Goal: Task Accomplishment & Management: Complete application form

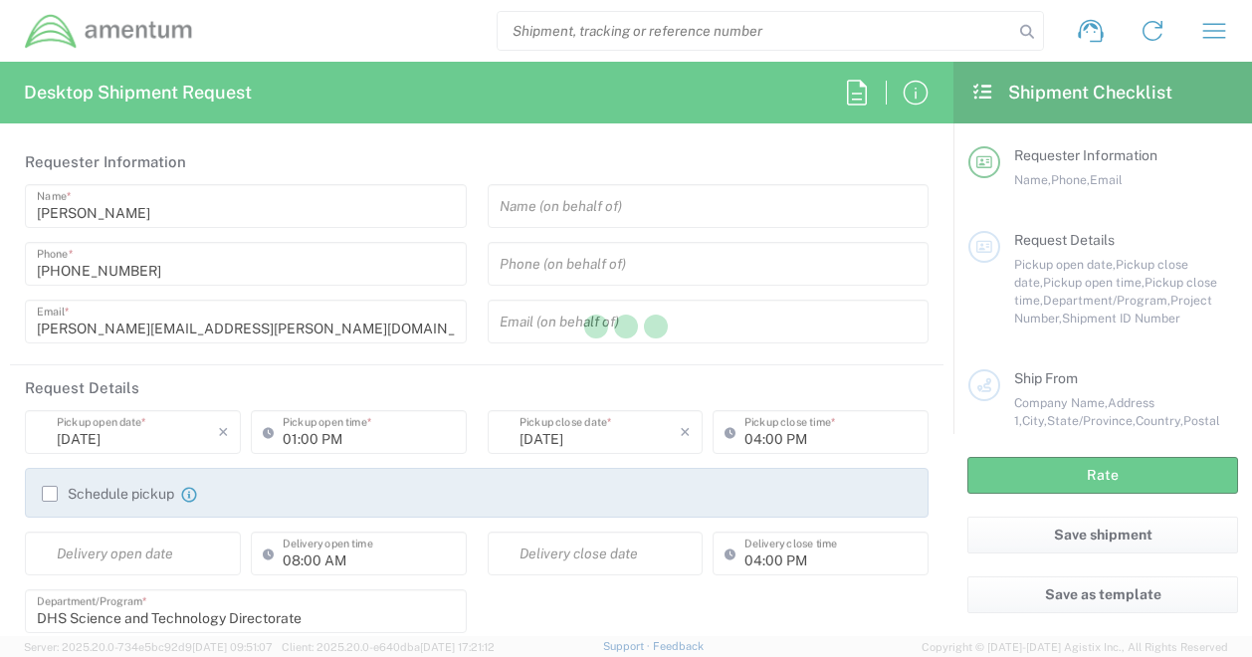
type input "[GEOGRAPHIC_DATA]"
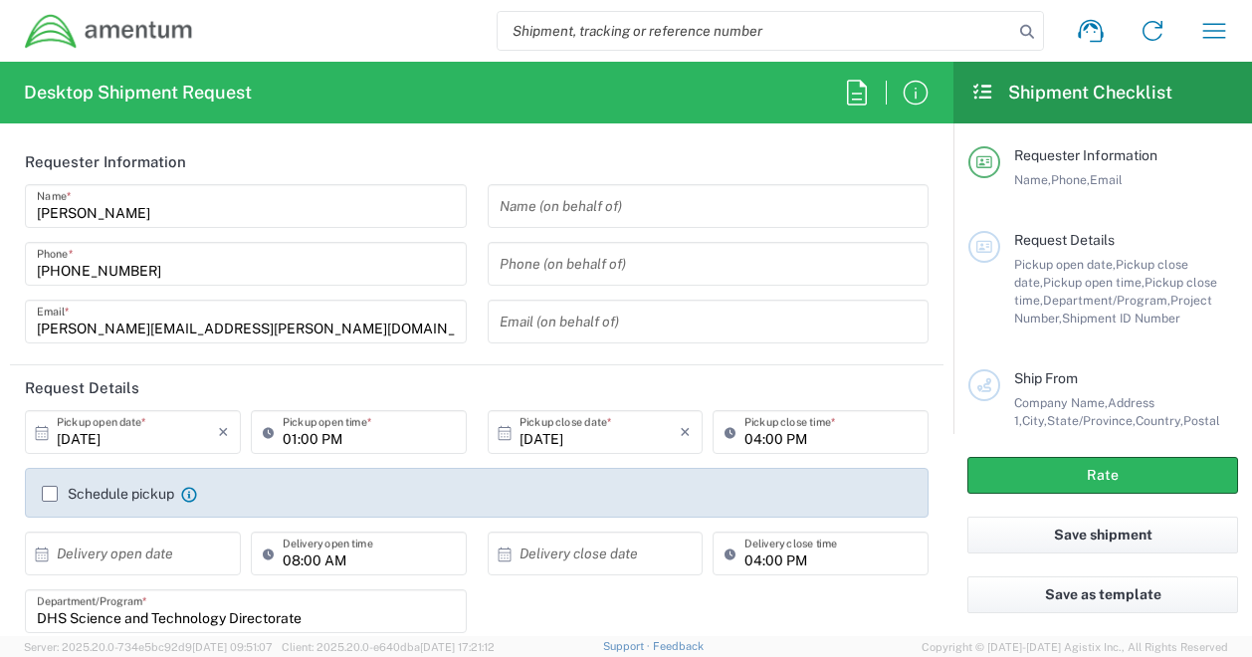
type input "DHS Science and Technology Directorate"
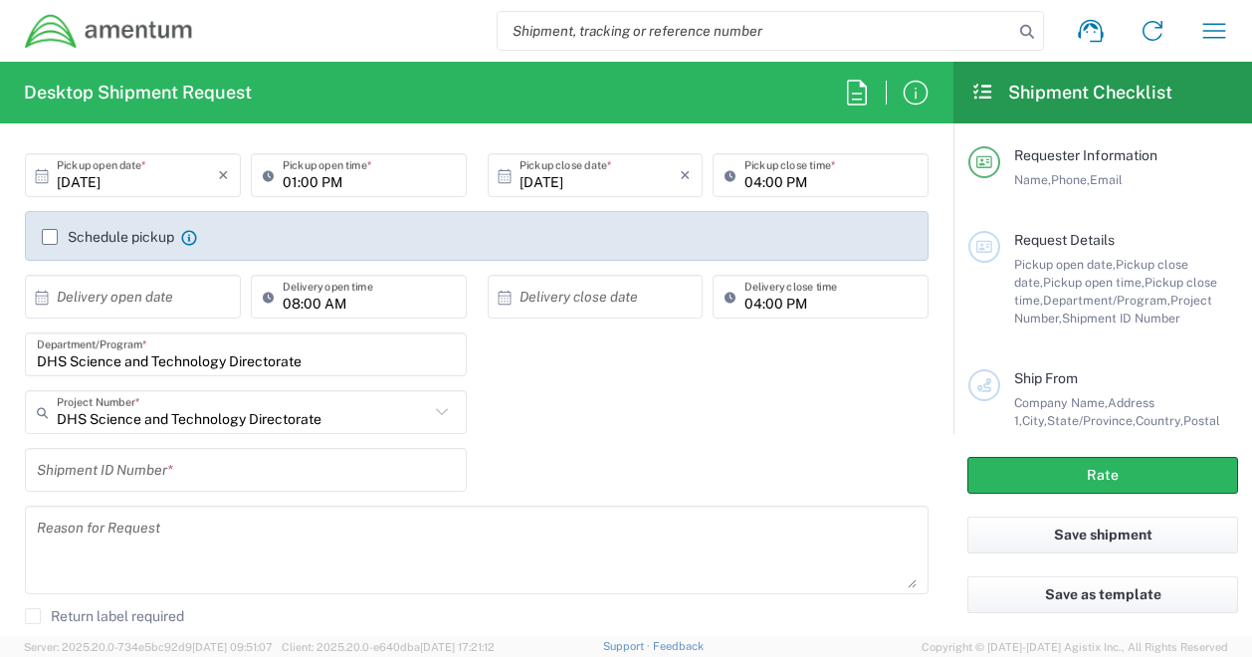
scroll to position [259, 0]
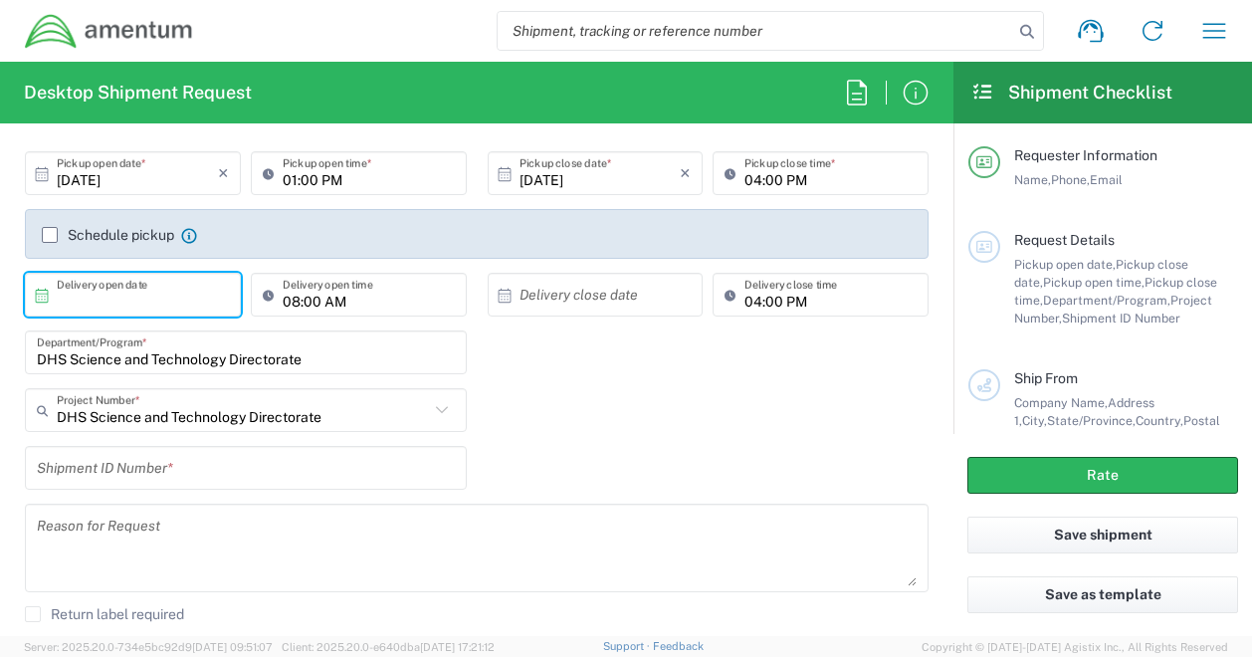
click at [144, 308] on input "text" at bounding box center [137, 295] width 161 height 35
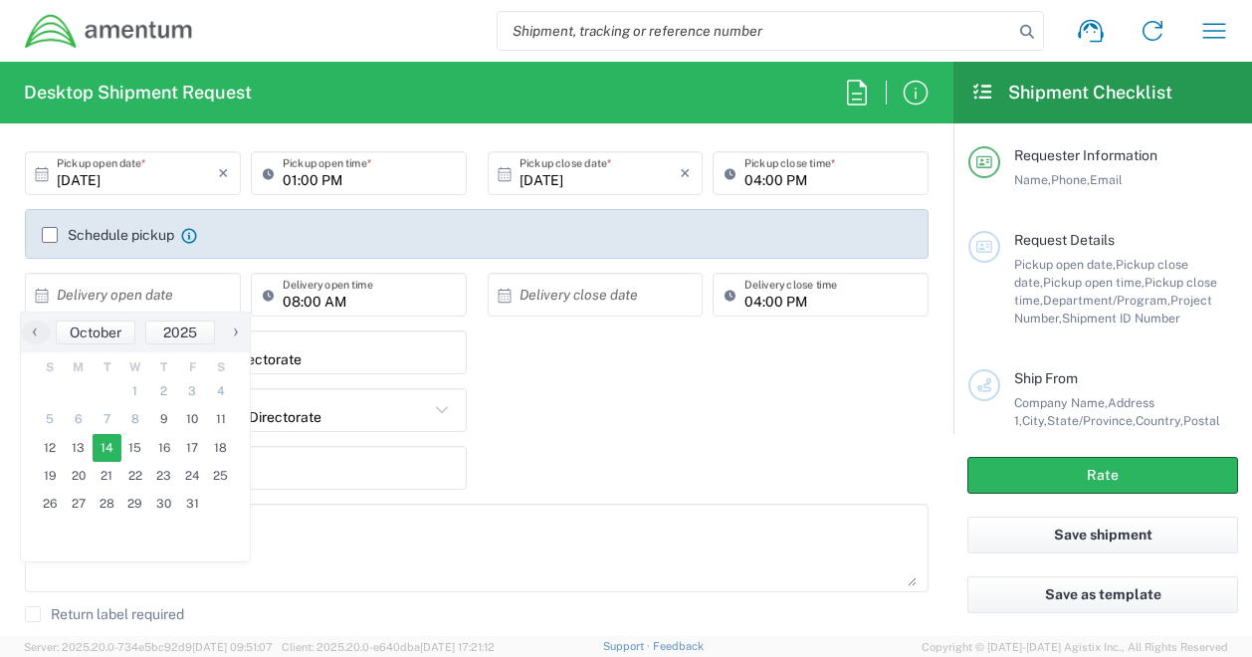
click at [104, 448] on span "14" at bounding box center [107, 448] width 29 height 28
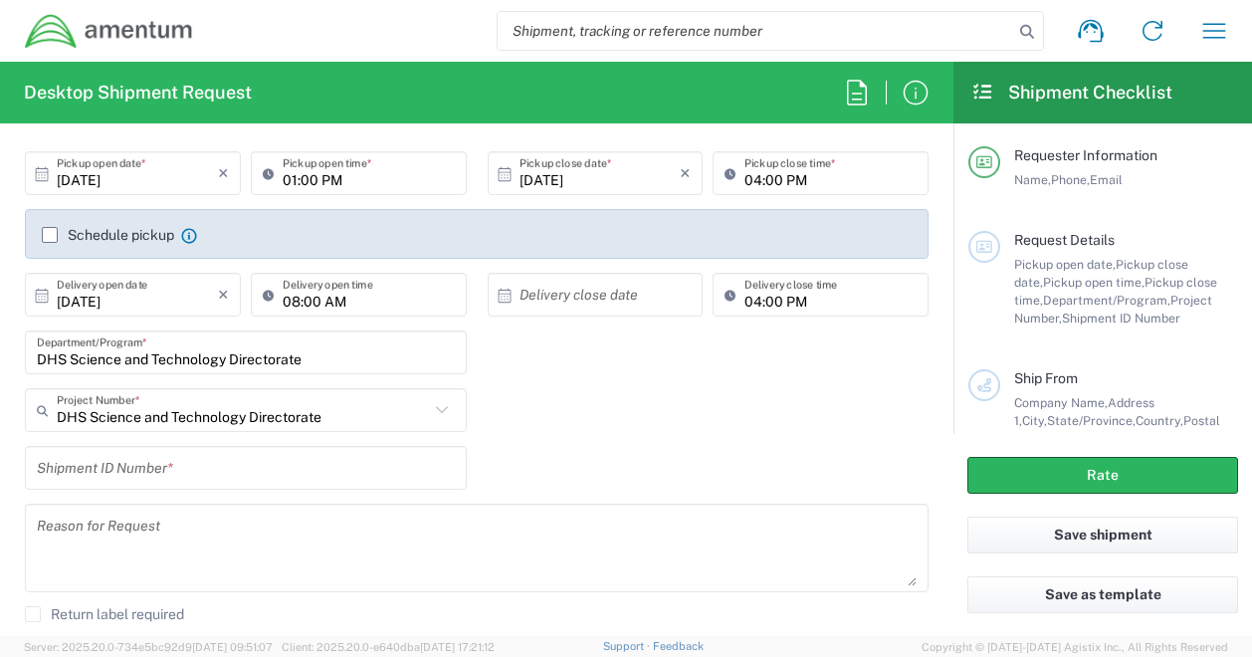
click at [551, 415] on div "DHS Science and Technology Directorate Project Number * DHS Science and Technol…" at bounding box center [477, 417] width 925 height 58
click at [546, 289] on input "text" at bounding box center [600, 295] width 161 height 35
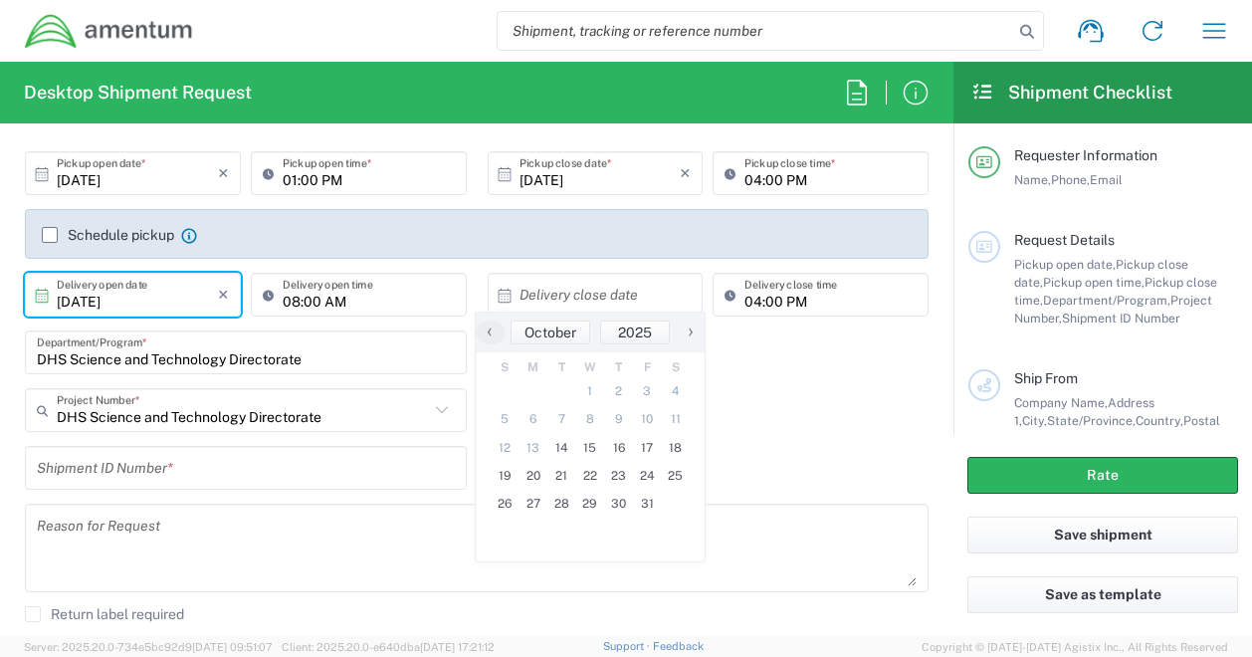
click at [154, 287] on input "[DATE]" at bounding box center [137, 295] width 161 height 35
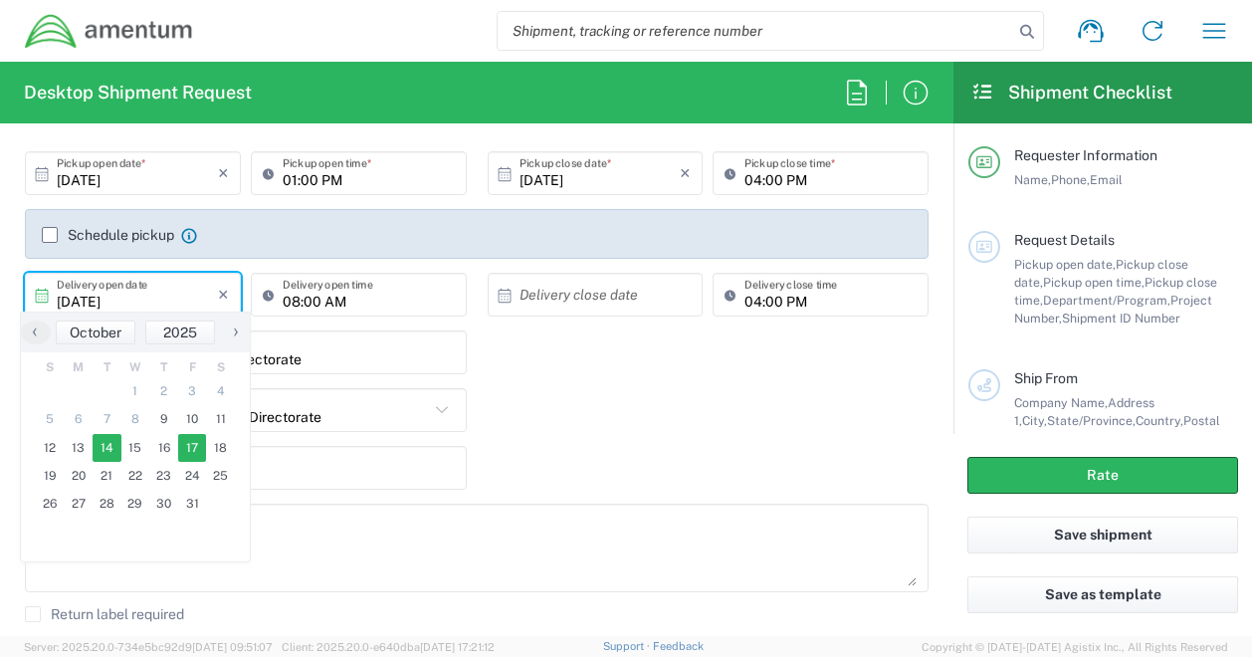
click at [201, 449] on span "17" at bounding box center [192, 448] width 29 height 28
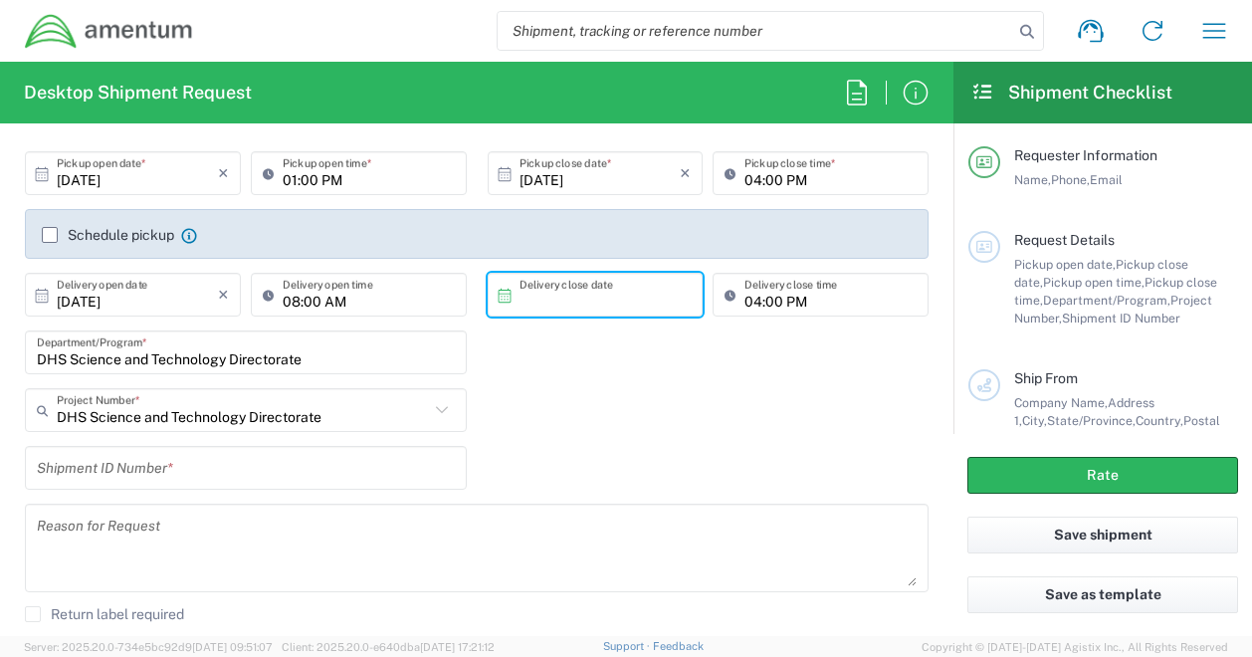
click at [548, 297] on input "text" at bounding box center [600, 295] width 161 height 35
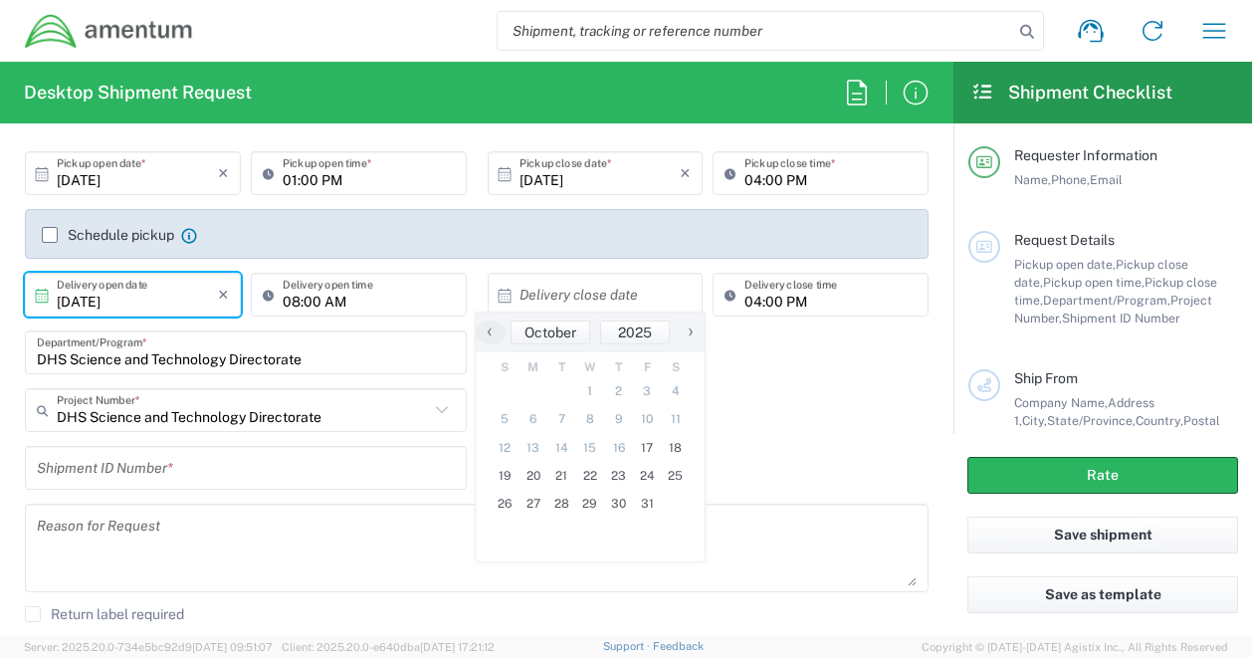
click at [154, 307] on input "[DATE]" at bounding box center [137, 295] width 161 height 35
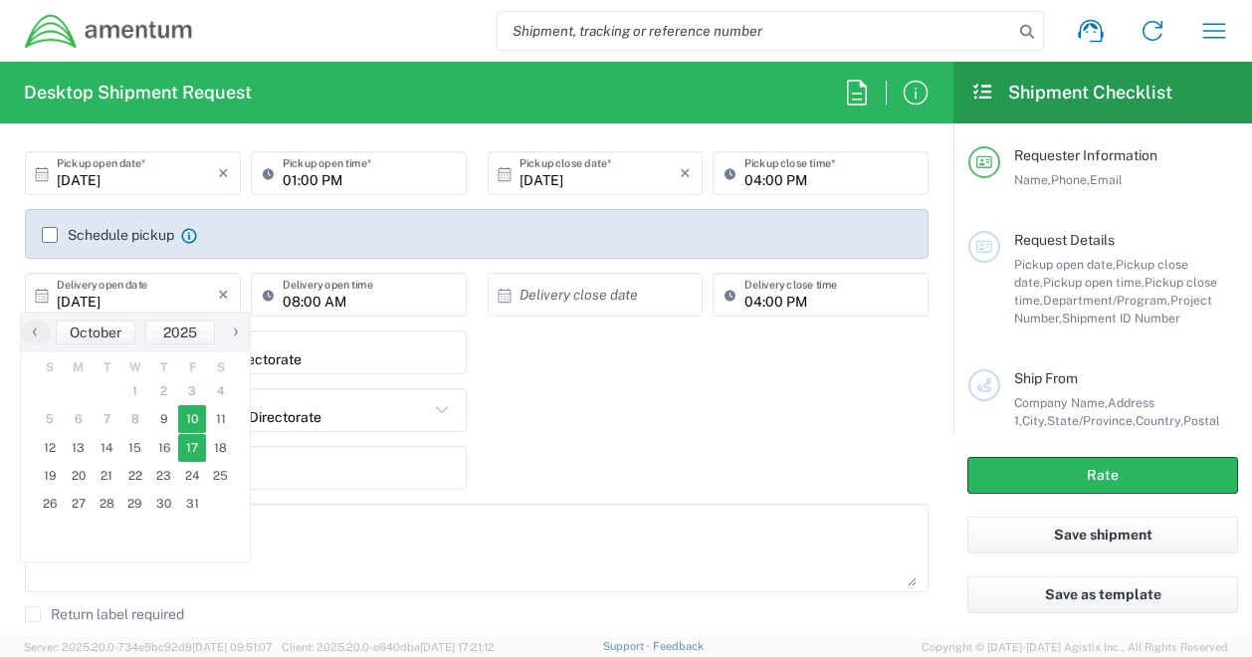
click at [201, 416] on span "10" at bounding box center [192, 419] width 29 height 28
type input "[DATE]"
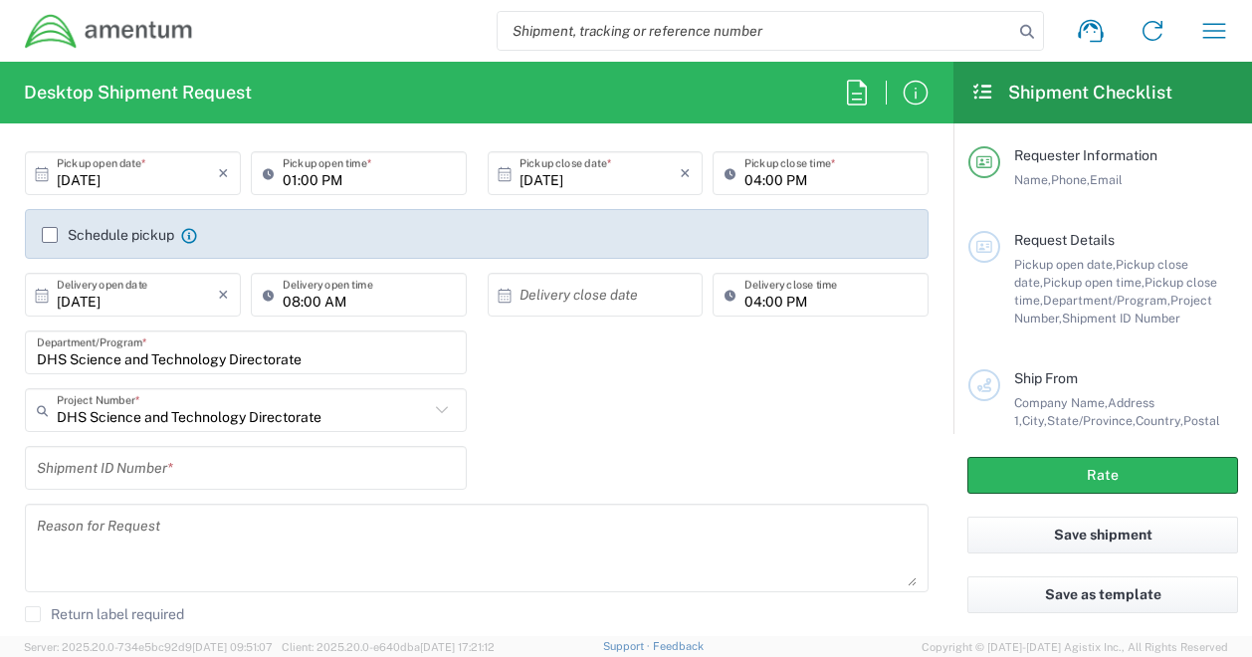
click at [544, 313] on div "× Delivery close date" at bounding box center [596, 295] width 216 height 44
click at [553, 310] on input "text" at bounding box center [600, 295] width 161 height 35
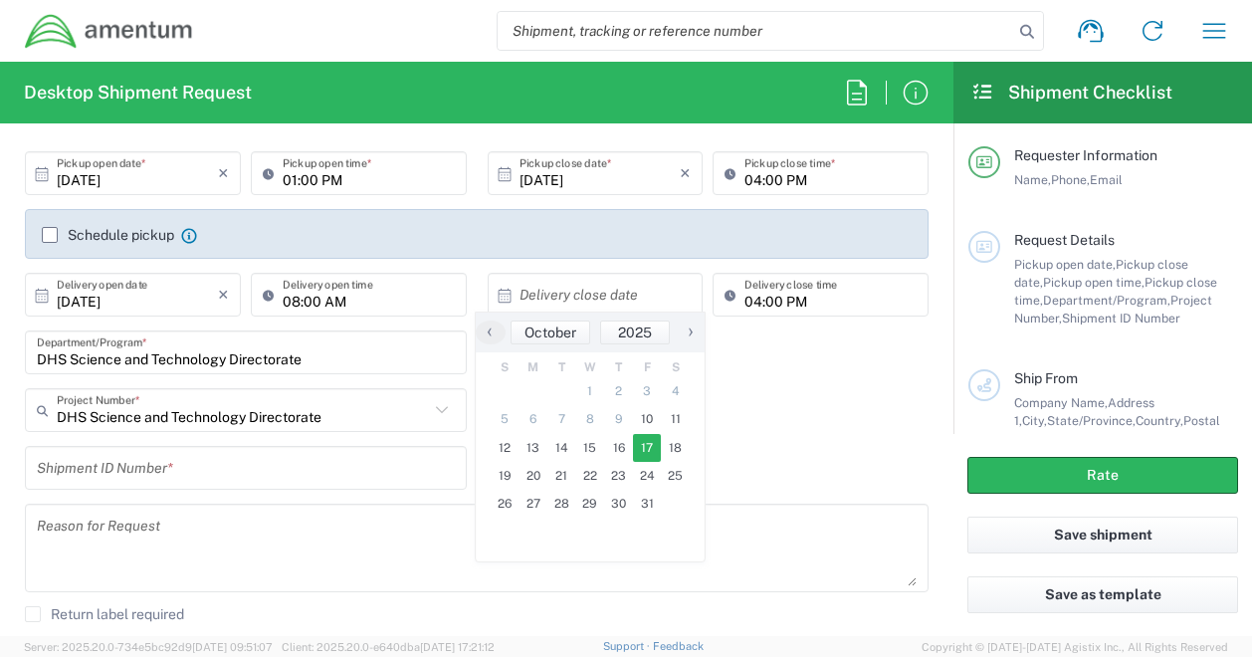
click at [649, 448] on span "17" at bounding box center [647, 448] width 29 height 28
type input "[DATE]"
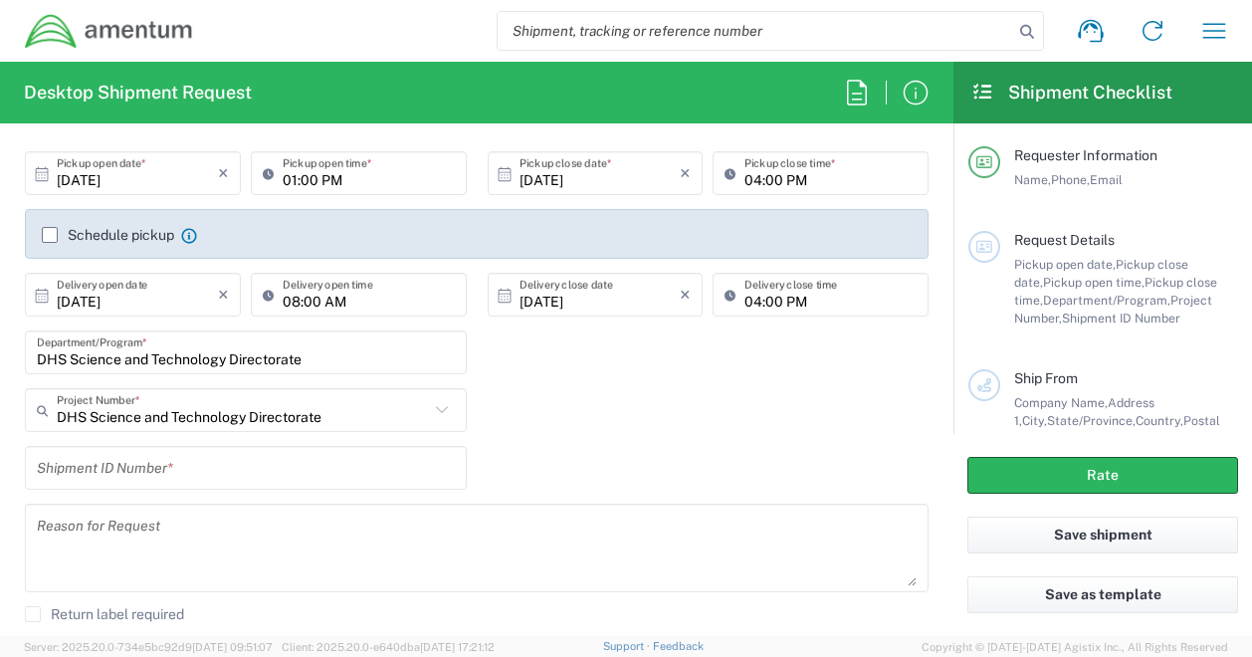
click at [549, 394] on div "DHS Science and Technology Directorate Project Number * DHS Science and Technol…" at bounding box center [477, 417] width 925 height 58
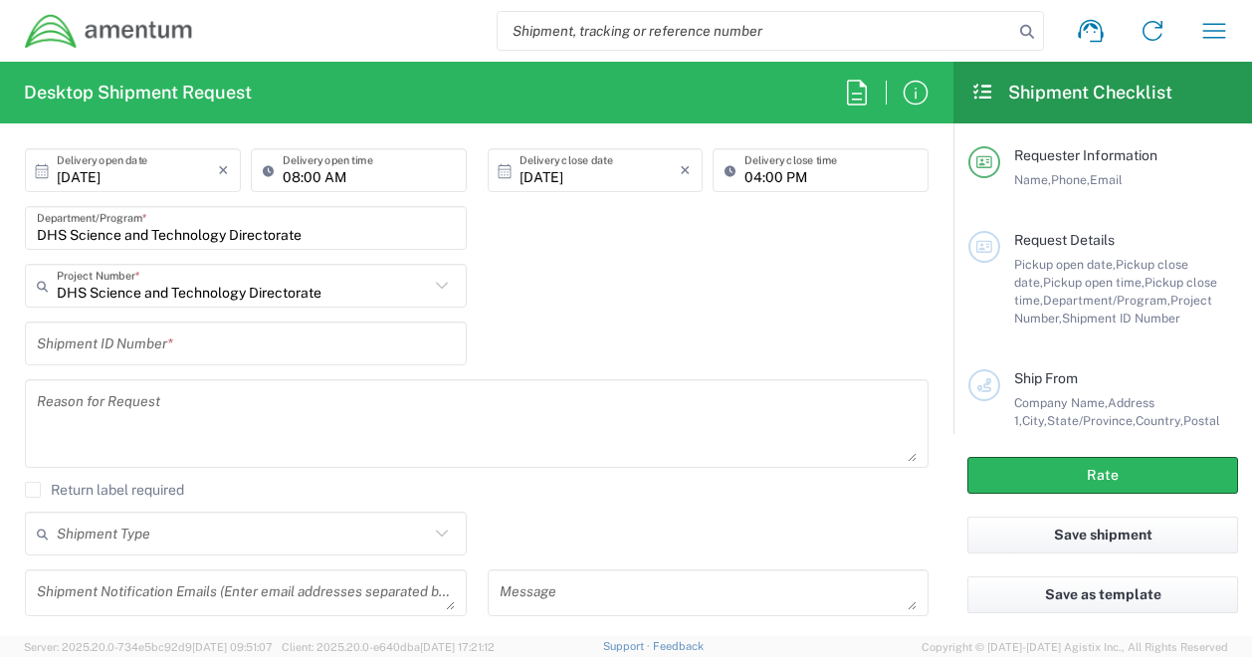
scroll to position [401, 0]
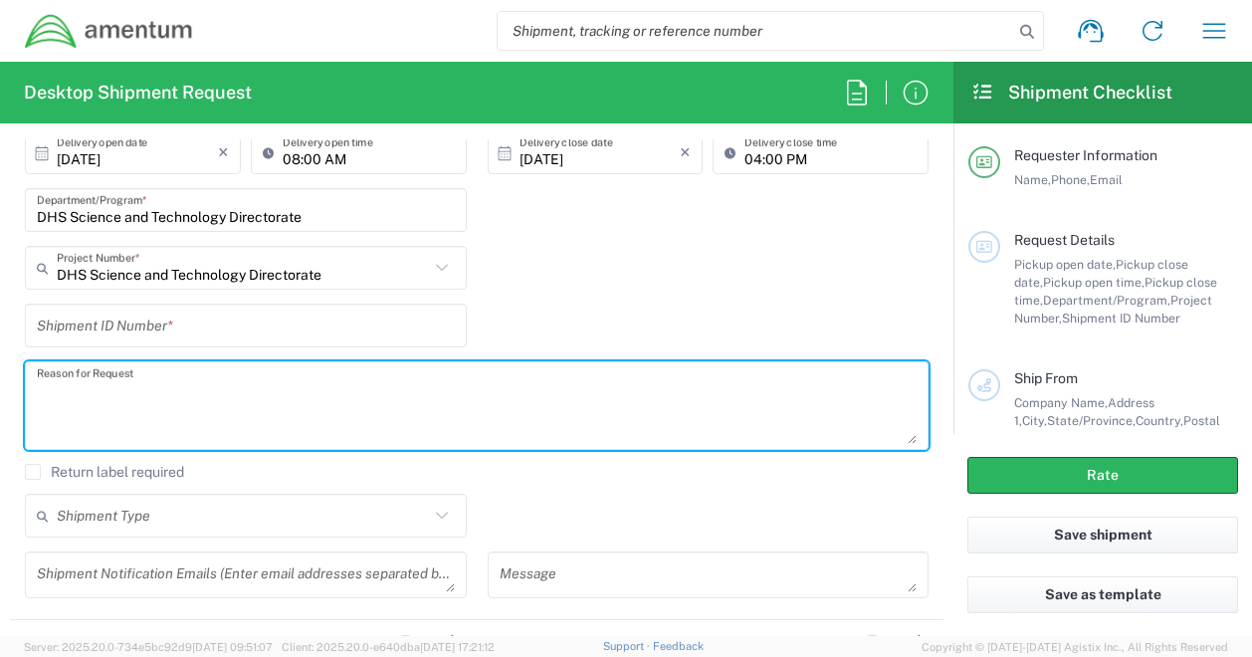
click at [256, 430] on textarea at bounding box center [477, 405] width 880 height 77
type textarea "Items to support BVLOS conference in [GEOGRAPHIC_DATA]."
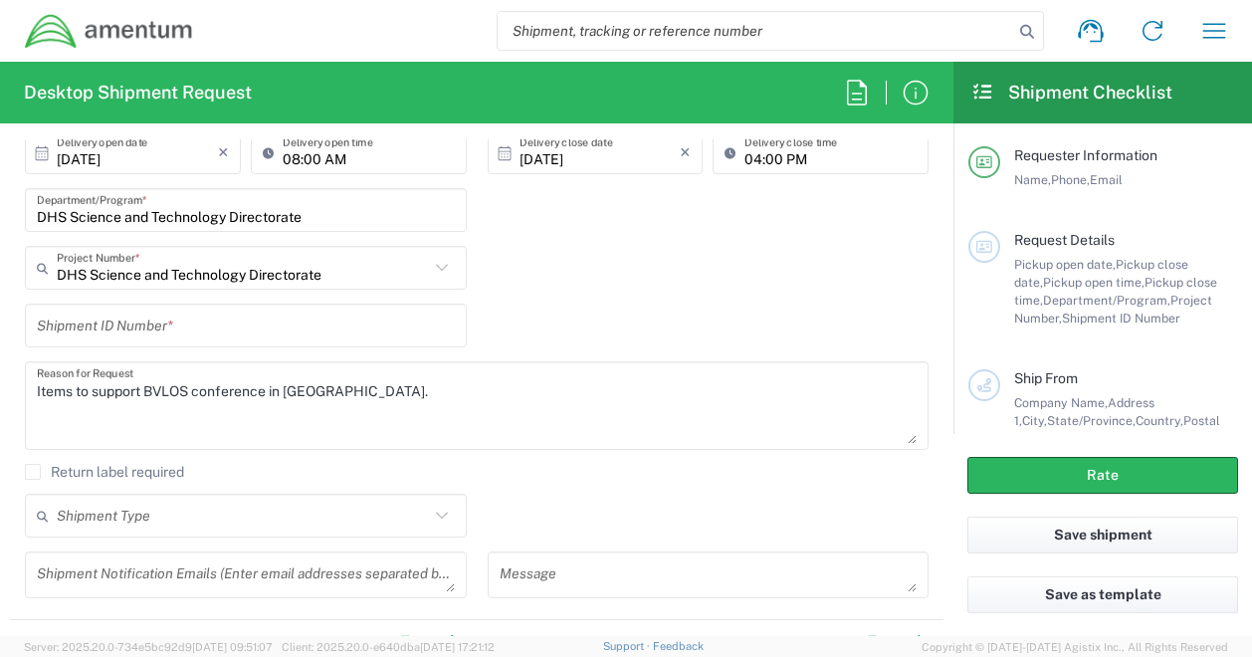
click at [648, 283] on div "DHS Science and Technology Directorate Project Number * DHS Science and Technol…" at bounding box center [477, 275] width 925 height 58
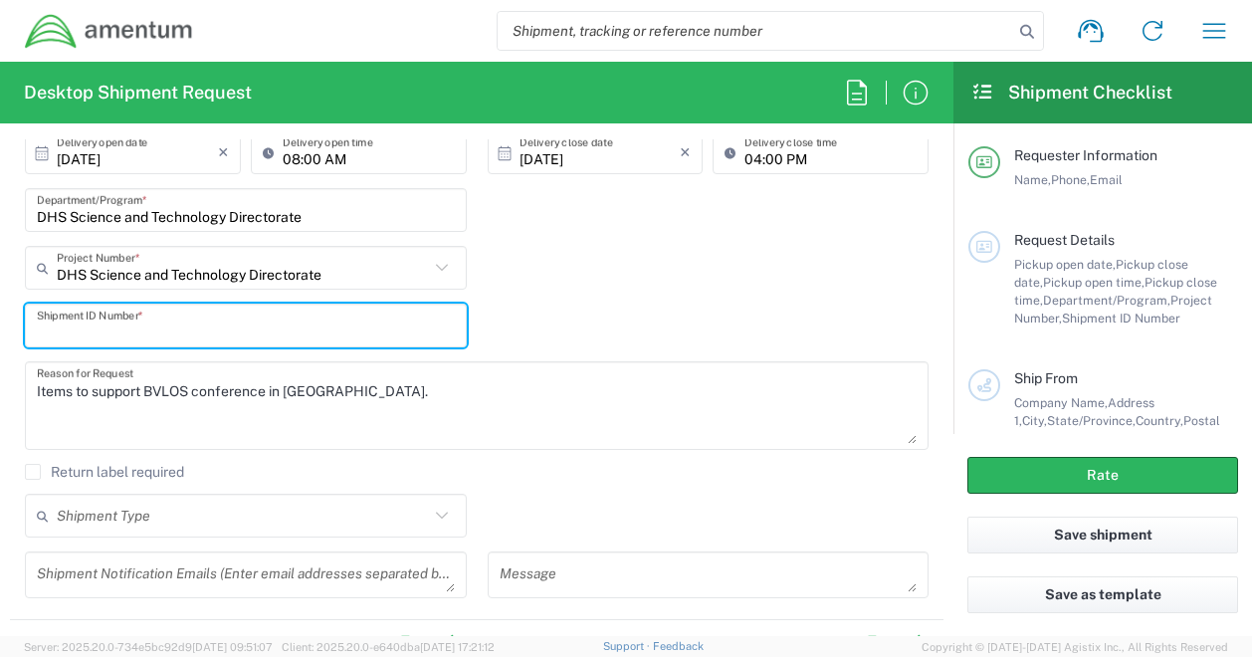
click at [165, 324] on input "text" at bounding box center [246, 326] width 418 height 35
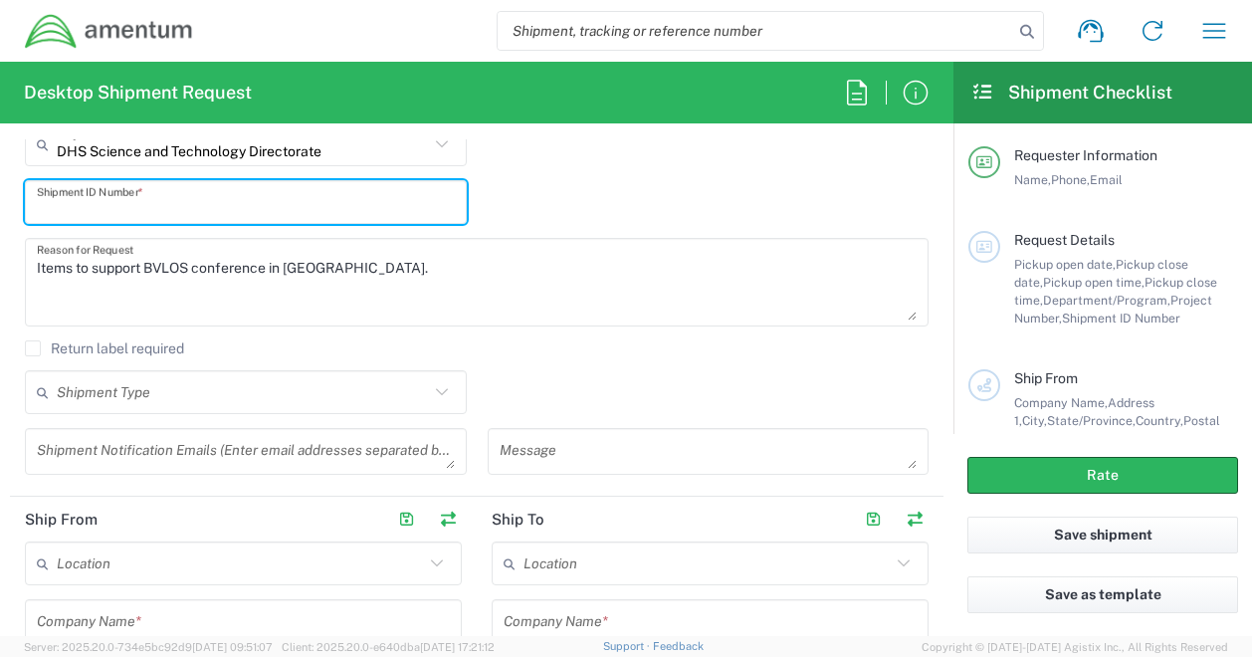
scroll to position [526, 0]
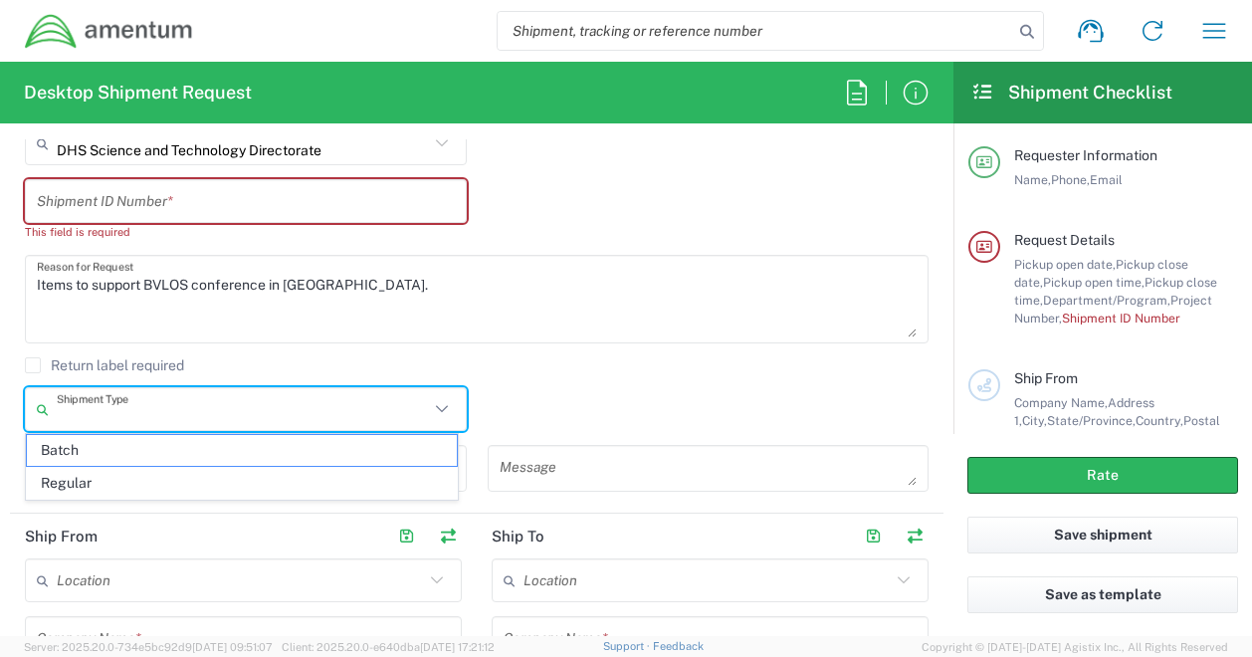
click at [220, 393] on input "text" at bounding box center [243, 409] width 372 height 35
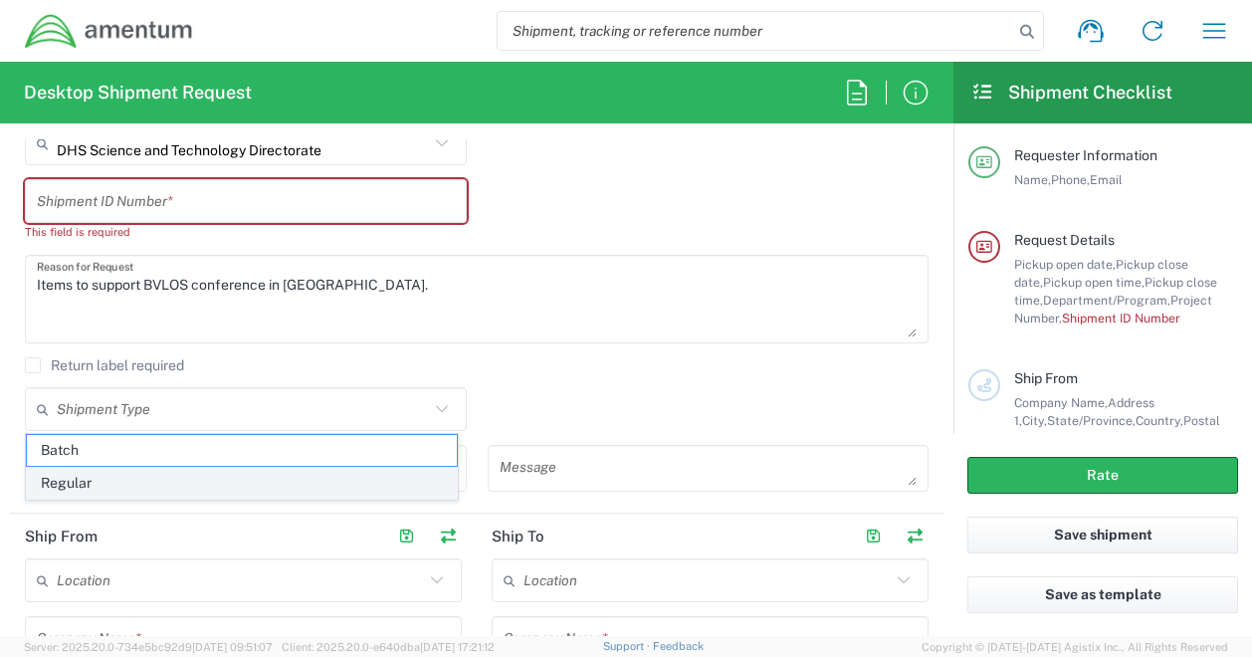
click at [121, 483] on span "Regular" at bounding box center [242, 483] width 430 height 31
type input "Regular"
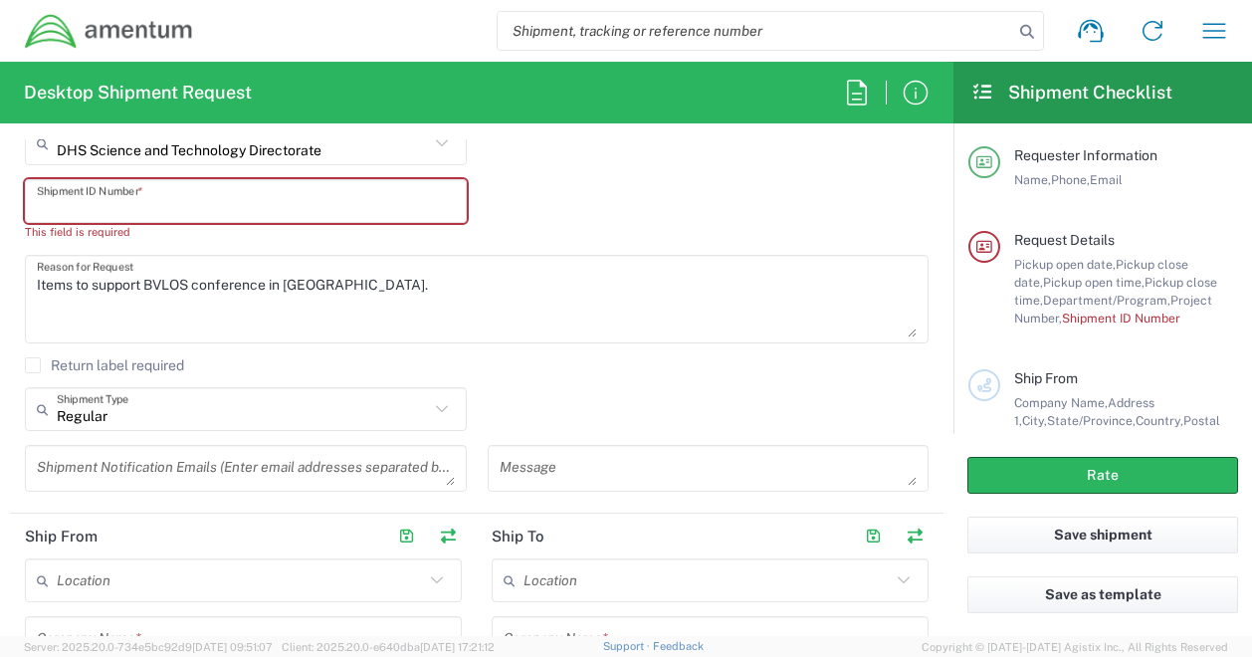
click at [285, 208] on input "text" at bounding box center [246, 201] width 418 height 35
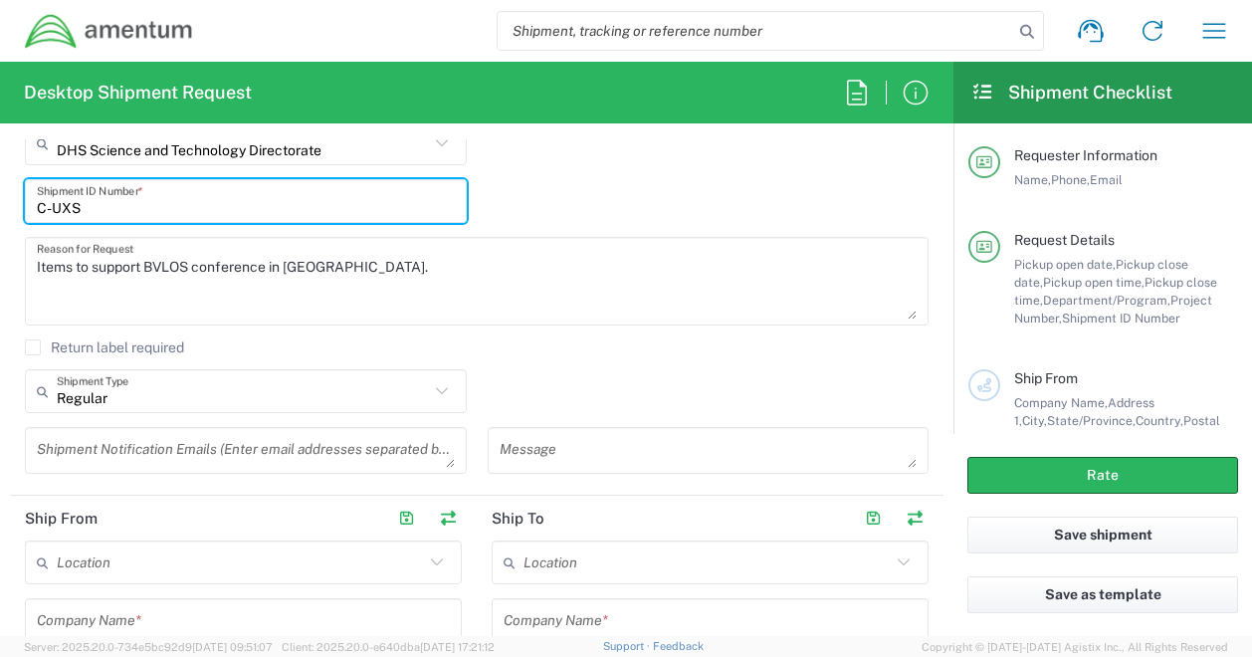
type input "C-UXS"
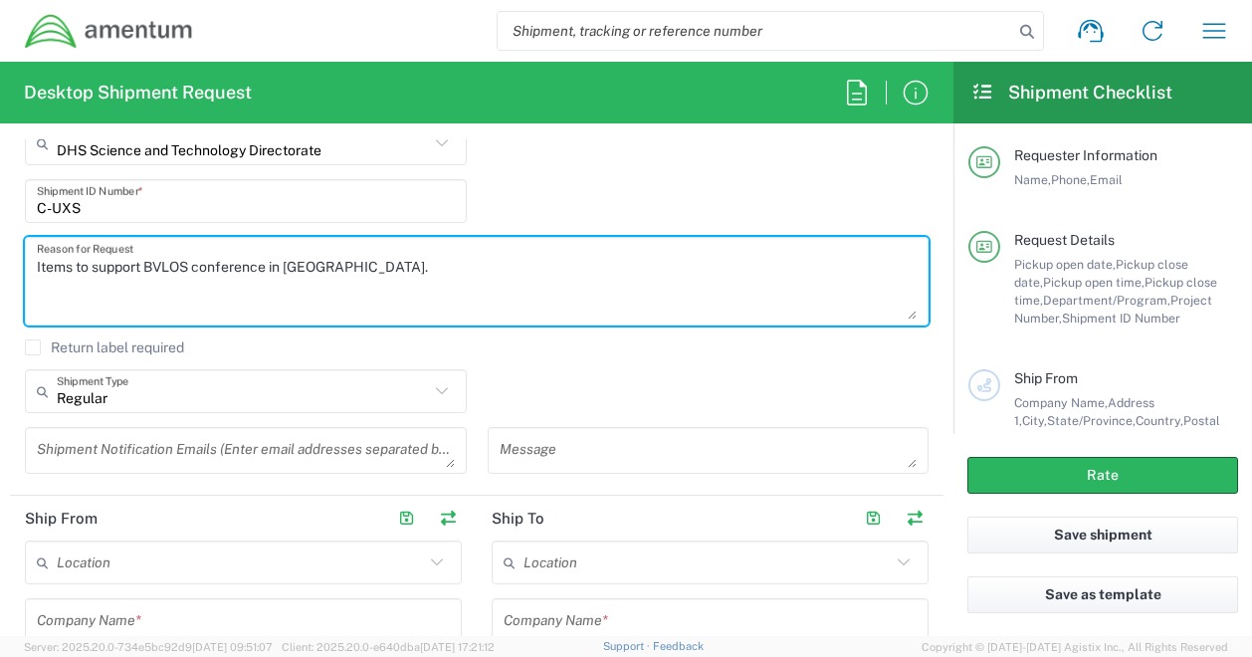
click at [534, 293] on textarea "Items to support BVLOS conference in [GEOGRAPHIC_DATA]." at bounding box center [477, 281] width 880 height 77
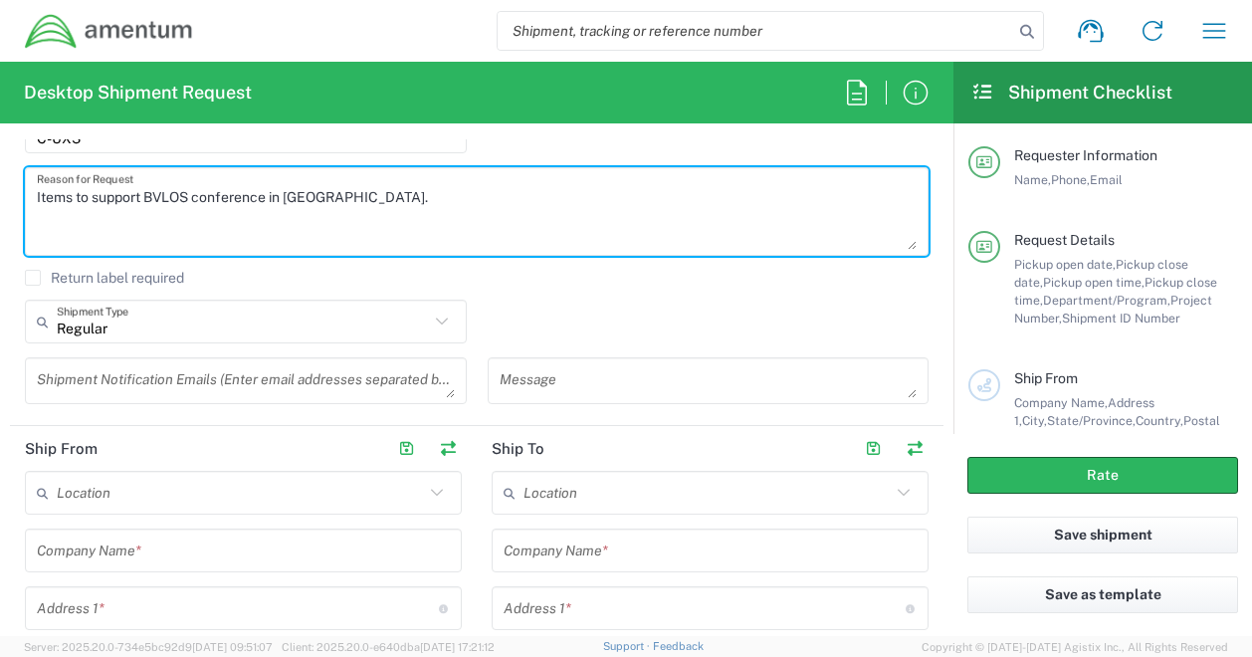
scroll to position [639, 0]
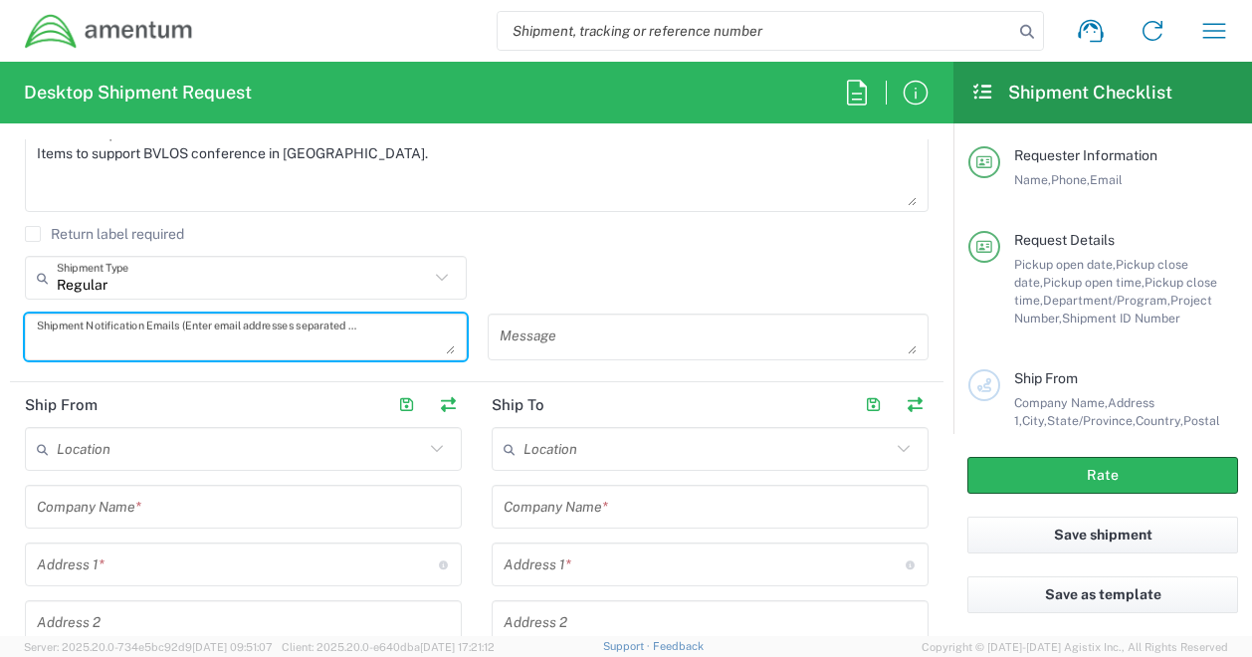
click at [151, 337] on textarea at bounding box center [246, 337] width 418 height 35
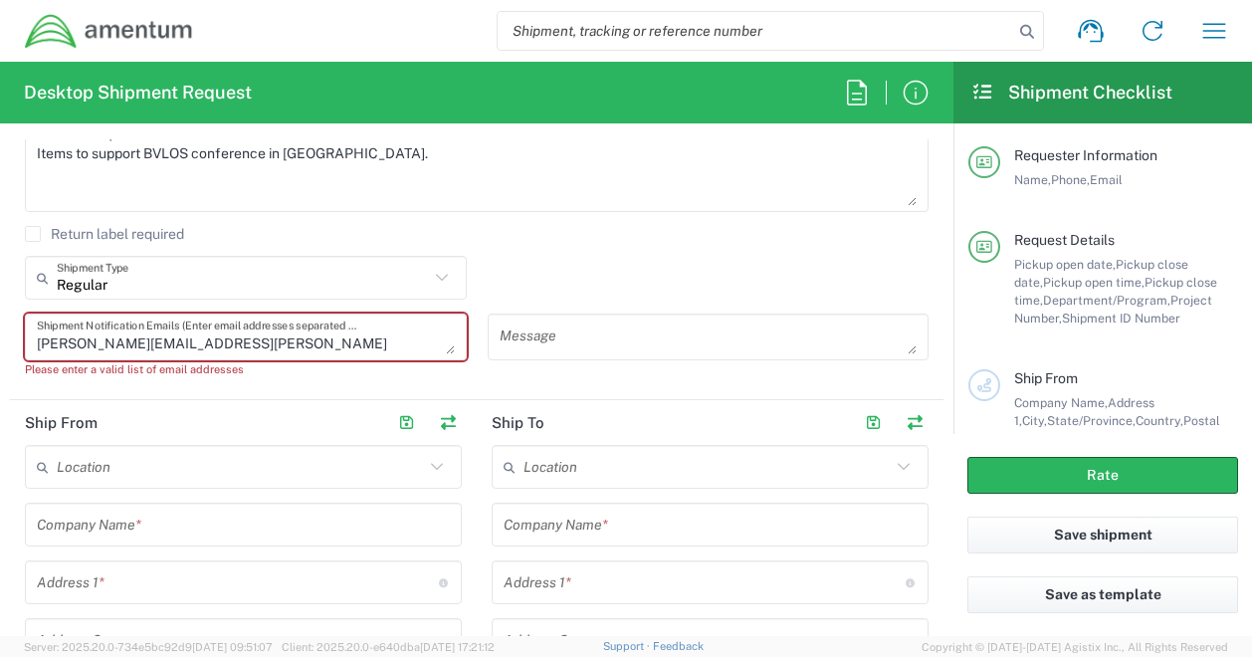
click at [45, 396] on agx-form-section "Request Details [DATE] × Pickup open date * Cancel Apply 01:00 PM Pickup open t…" at bounding box center [477, 63] width 934 height 674
click at [266, 349] on textarea "[PERSON_NAME][EMAIL_ADDRESS][PERSON_NAME][DOMAIN_NAME]," at bounding box center [246, 337] width 418 height 35
paste textarea "[PERSON_NAME] <[PERSON_NAME][EMAIL_ADDRESS][PERSON_NAME][DOMAIN_NAME]>"
click at [387, 339] on textarea "[PERSON_NAME][EMAIL_ADDRESS][PERSON_NAME][DOMAIN_NAME], [PERSON_NAME] <[PERSON_…" at bounding box center [246, 337] width 418 height 35
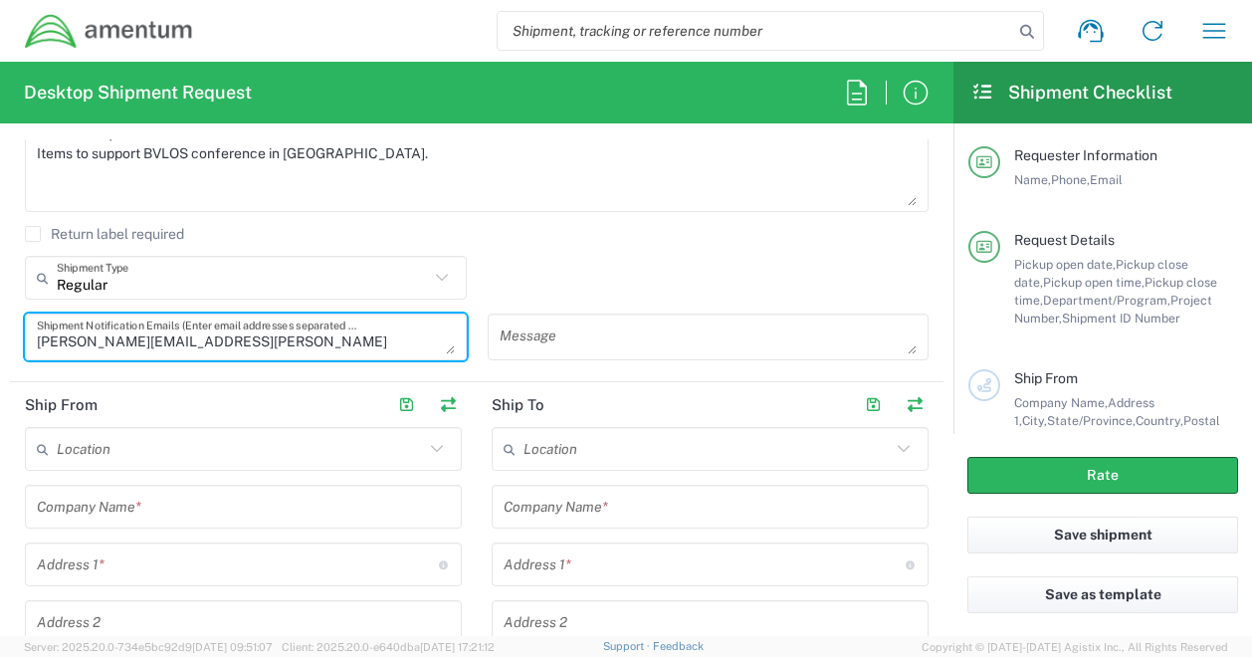
scroll to position [18, 0]
type textarea "[PERSON_NAME][EMAIL_ADDRESS][PERSON_NAME][DOMAIN_NAME], [PERSON_NAME][EMAIL_ADD…"
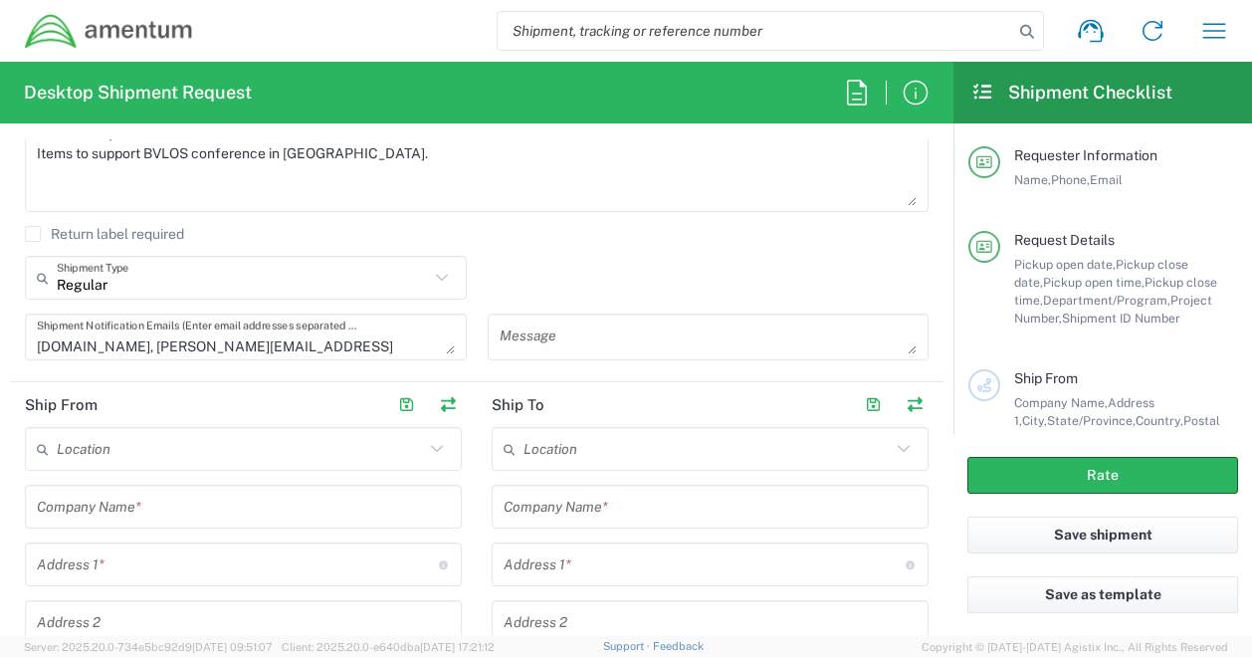
click at [575, 222] on div "Items to support BVLOS conference in [GEOGRAPHIC_DATA]. Reason for Request" at bounding box center [477, 174] width 925 height 103
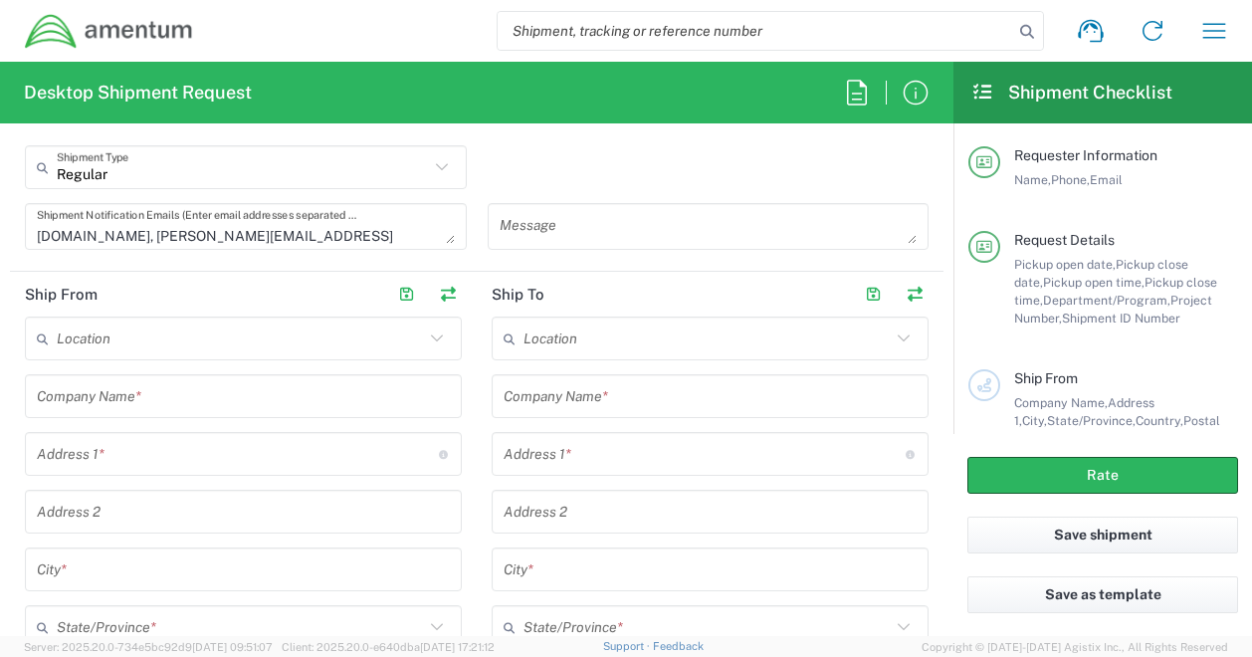
scroll to position [772, 0]
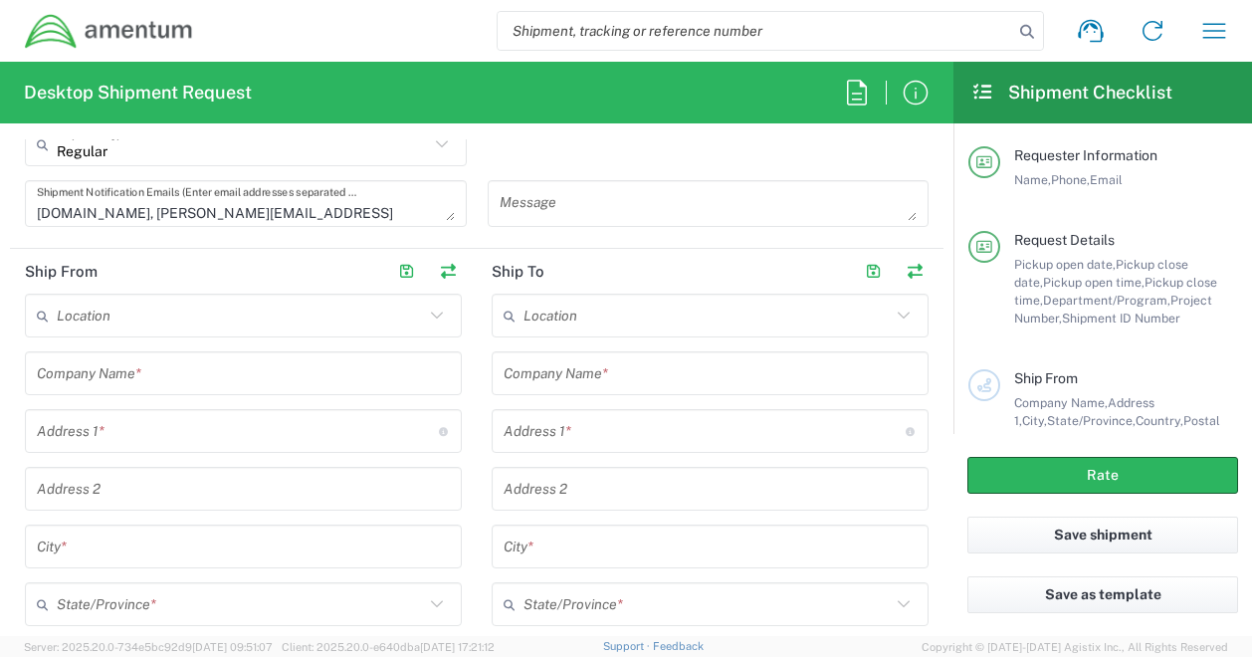
click at [13, 270] on header "Ship From" at bounding box center [243, 271] width 467 height 45
click at [216, 318] on input "text" at bounding box center [240, 316] width 367 height 35
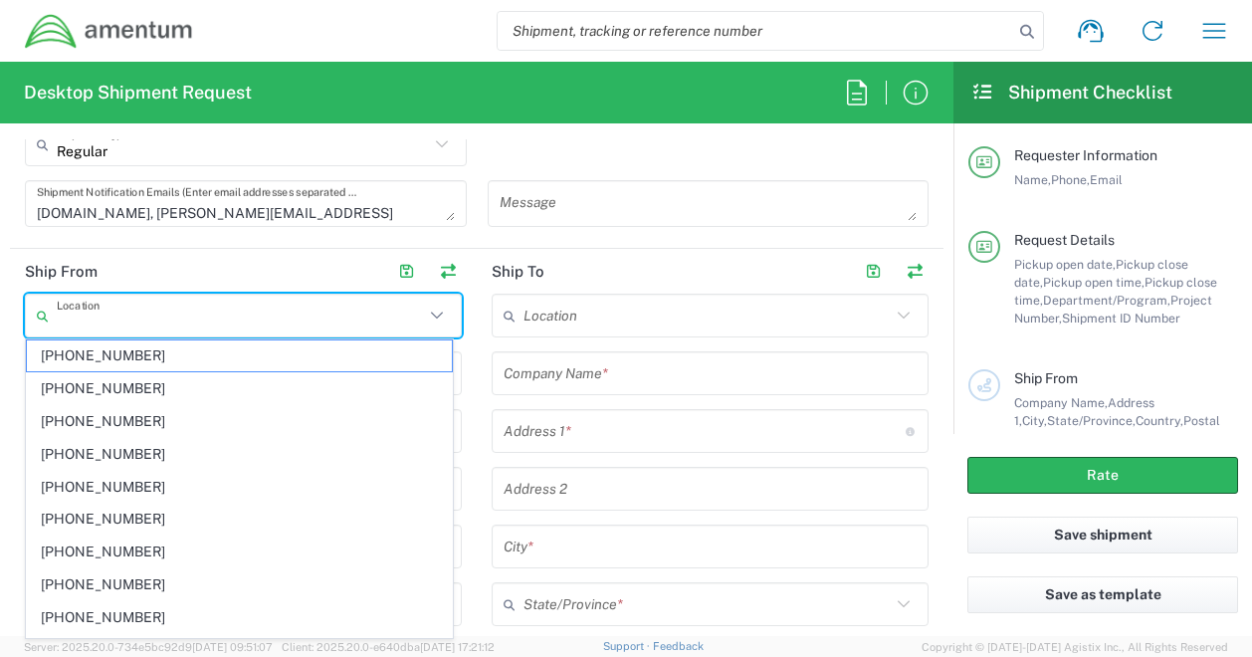
click at [229, 254] on header "Ship From" at bounding box center [243, 271] width 467 height 45
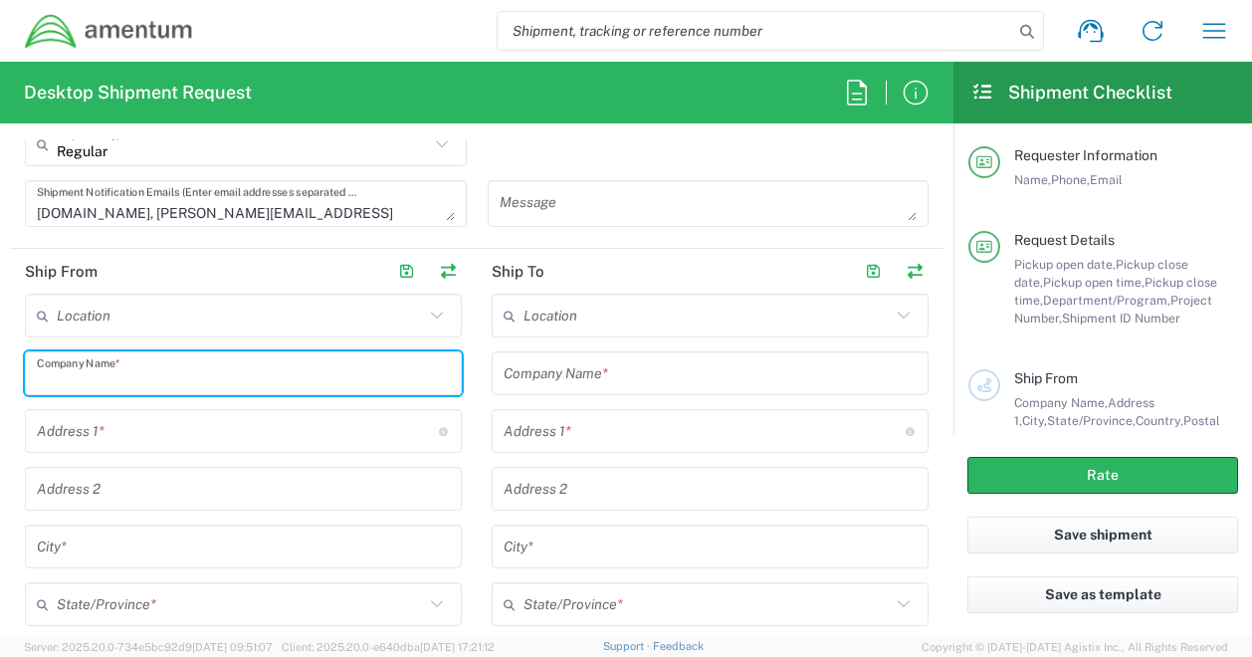
click at [191, 383] on input "text" at bounding box center [243, 373] width 413 height 35
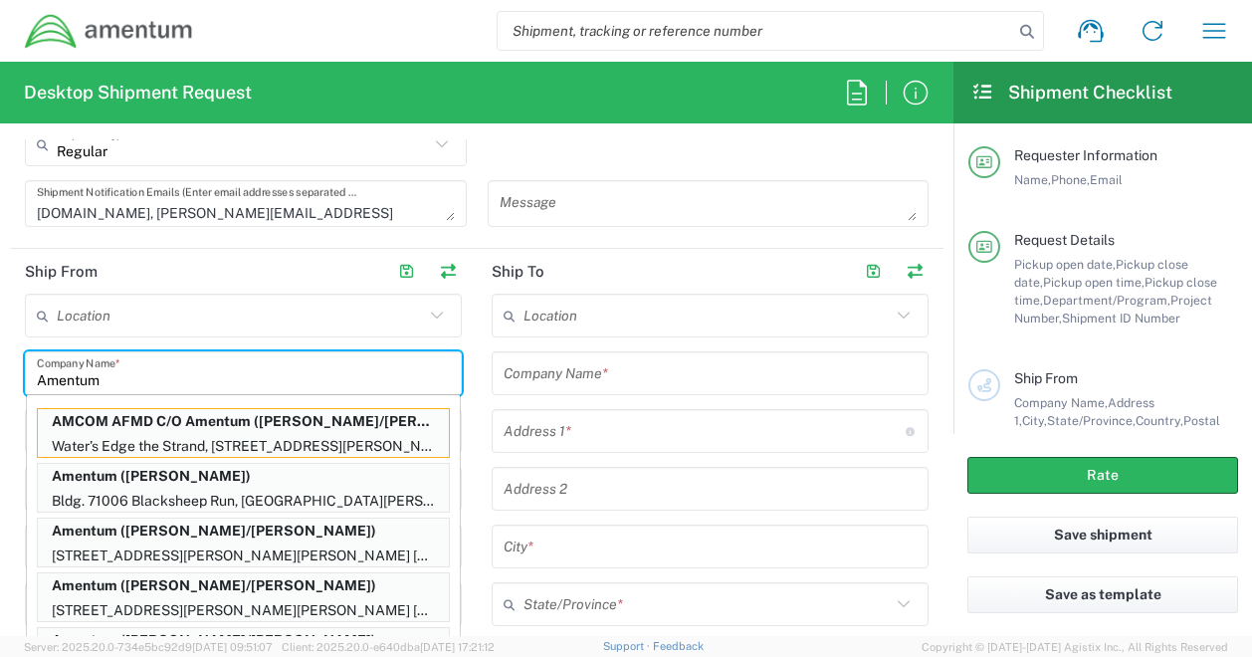
type input "Amentum"
click at [2, 444] on form "Requester Information [PERSON_NAME] Name * [PHONE_NUMBER] Phone * [PERSON_NAME]…" at bounding box center [477, 387] width 954 height 497
click at [0, 510] on html "Shipment request Shipment tracking Shipment estimator Desktop shipment request …" at bounding box center [626, 328] width 1252 height 657
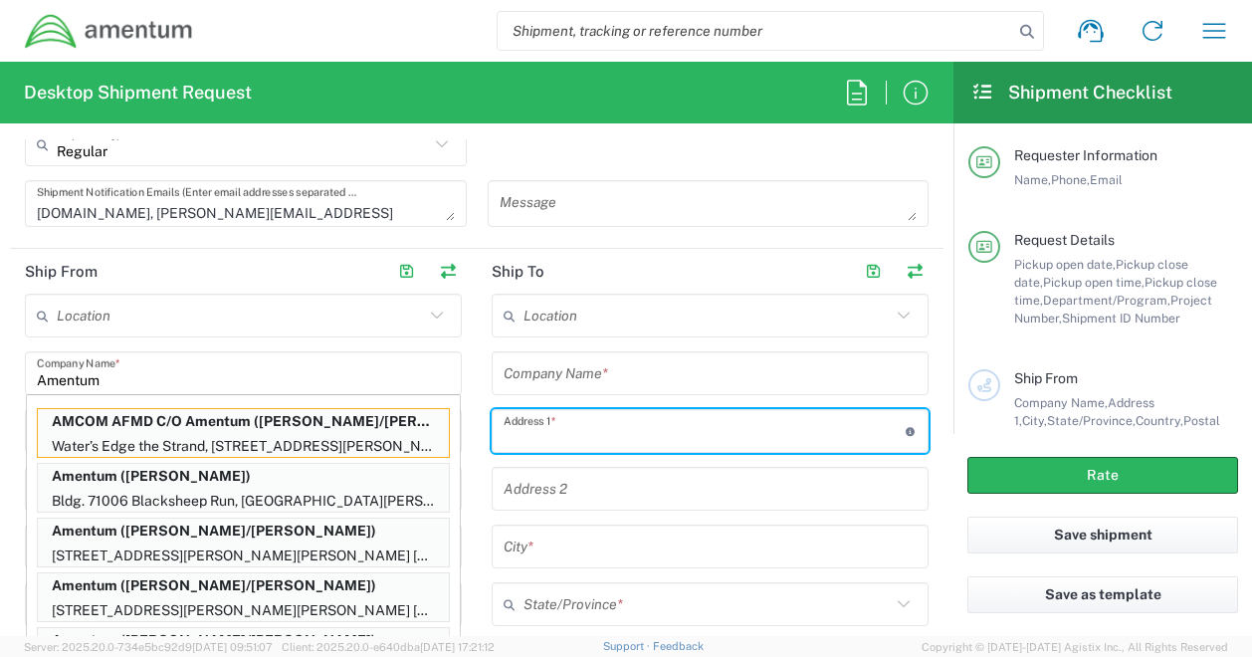
click at [585, 417] on input "text" at bounding box center [705, 431] width 402 height 35
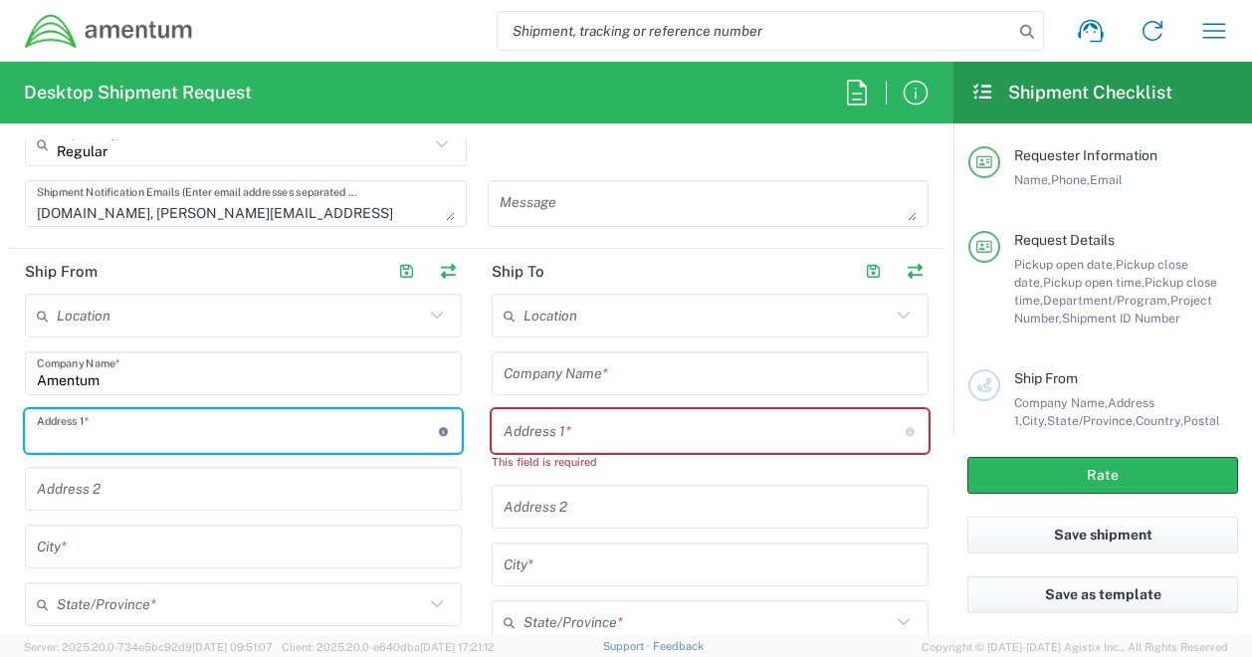
click at [146, 429] on input "text" at bounding box center [238, 431] width 402 height 35
paste input "[STREET_ADDRESS][PERSON_NAME][US_STATE],"
type input "[STREET_ADDRESS][PERSON_NAME][US_STATE]"
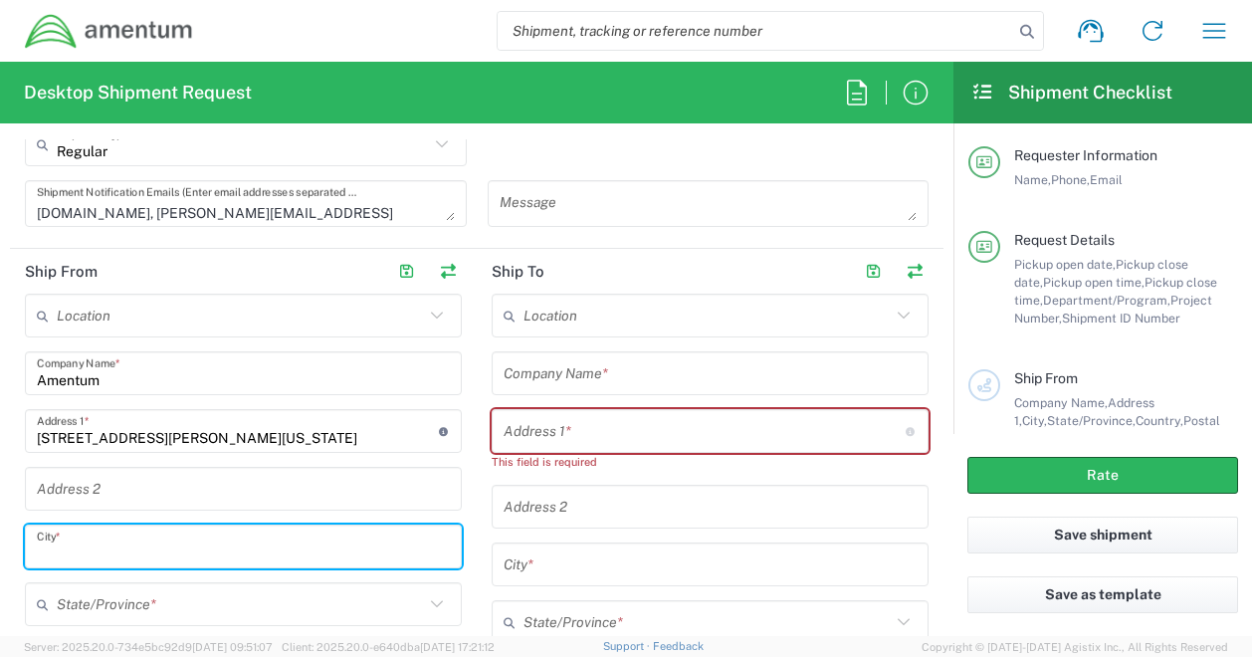
click at [145, 550] on input "text" at bounding box center [243, 547] width 413 height 35
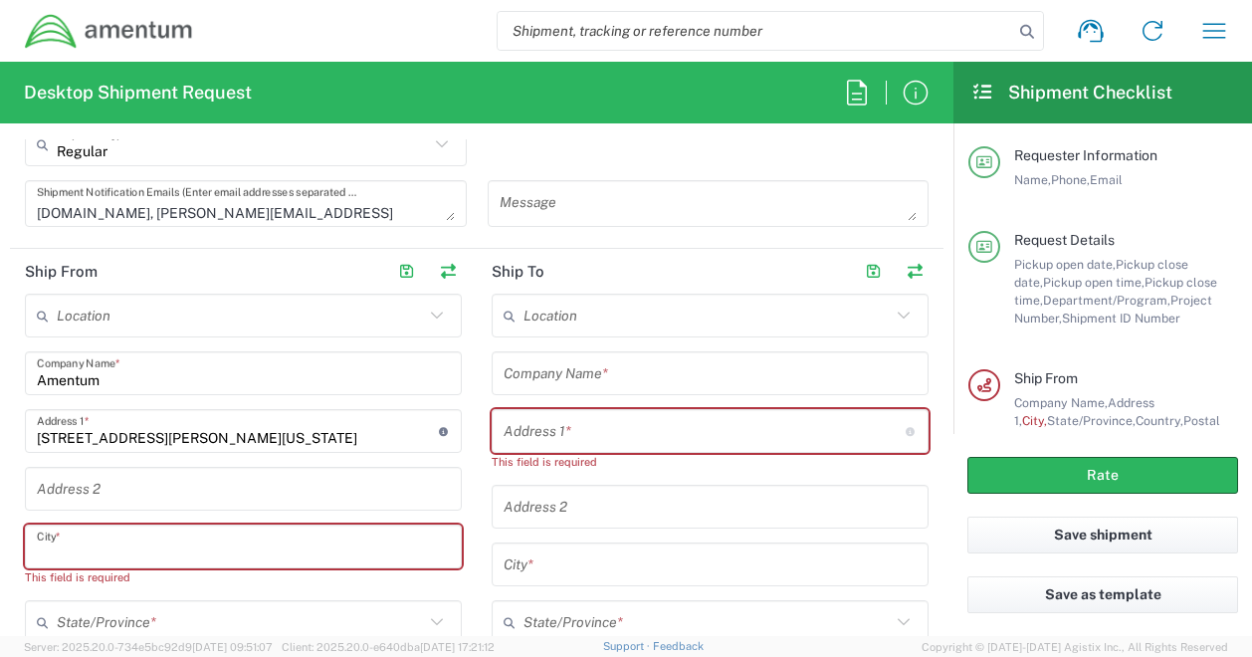
click at [63, 534] on input "text" at bounding box center [243, 547] width 413 height 35
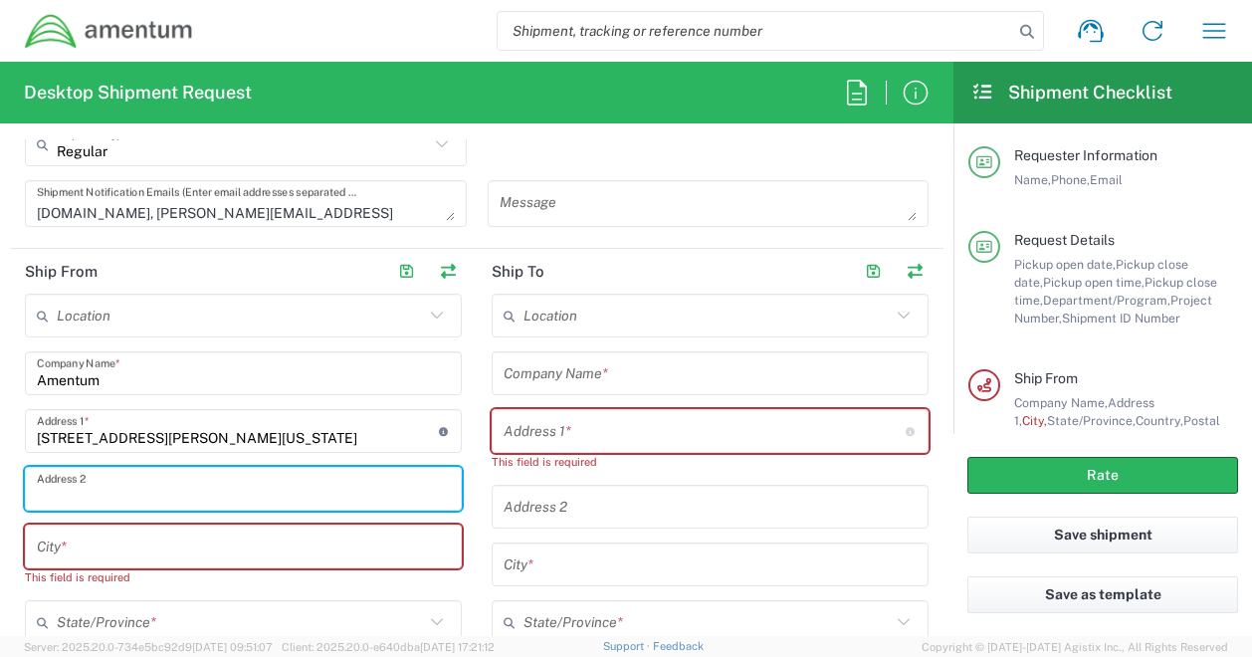
click at [131, 479] on input "text" at bounding box center [243, 489] width 413 height 35
paste input "Suite 205"
type input "Suite 205"
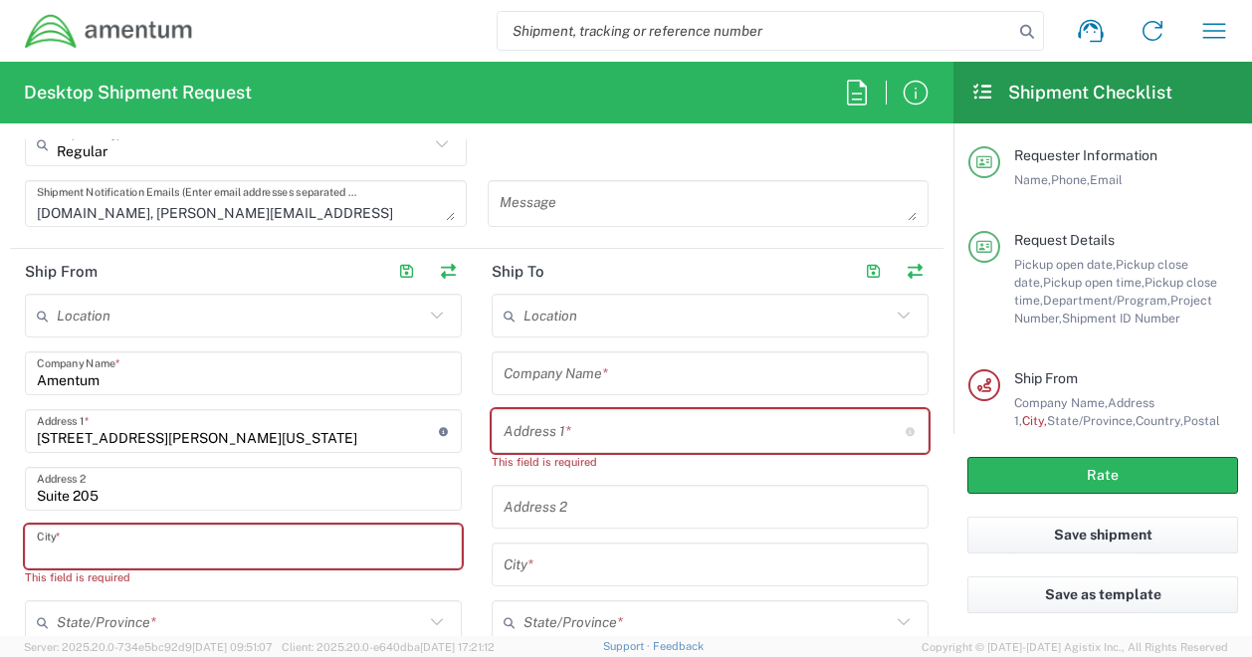
click at [103, 540] on input "text" at bounding box center [243, 547] width 413 height 35
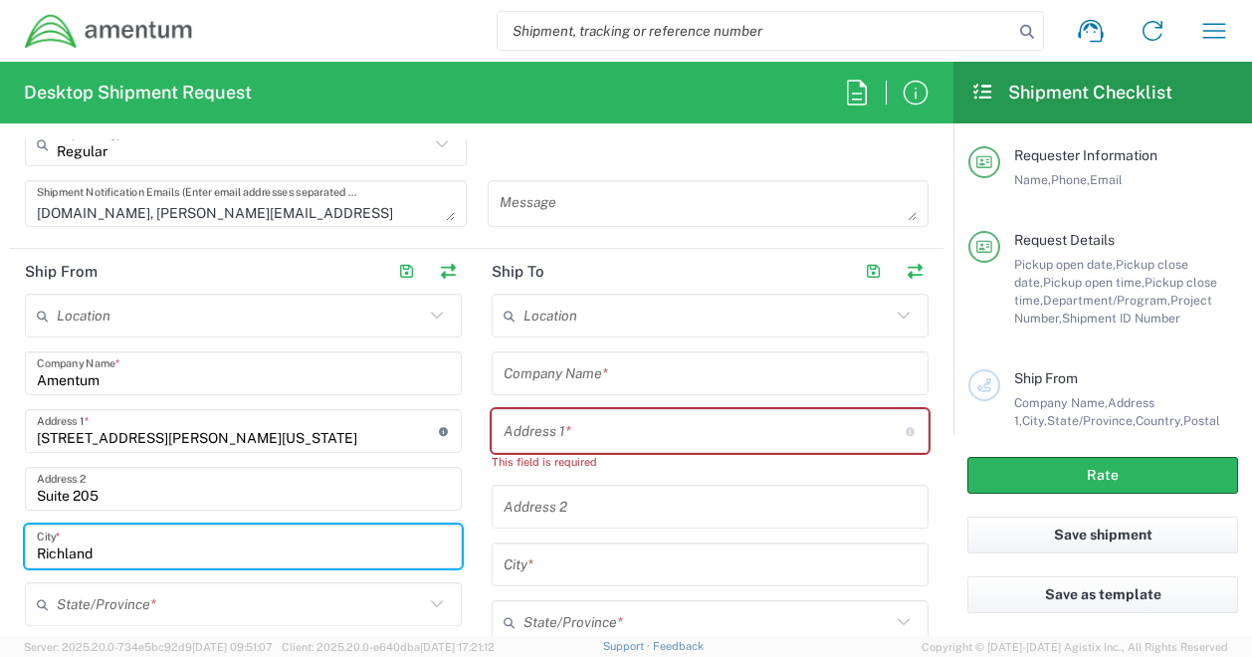
scroll to position [968, 0]
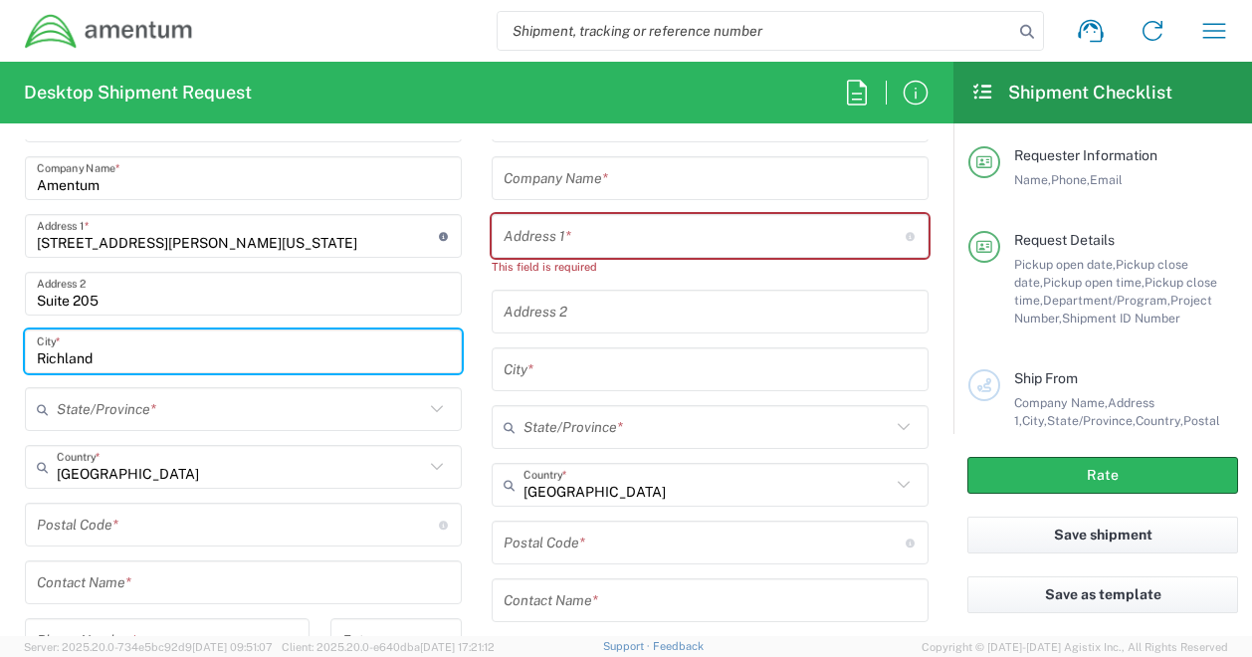
type input "Richland"
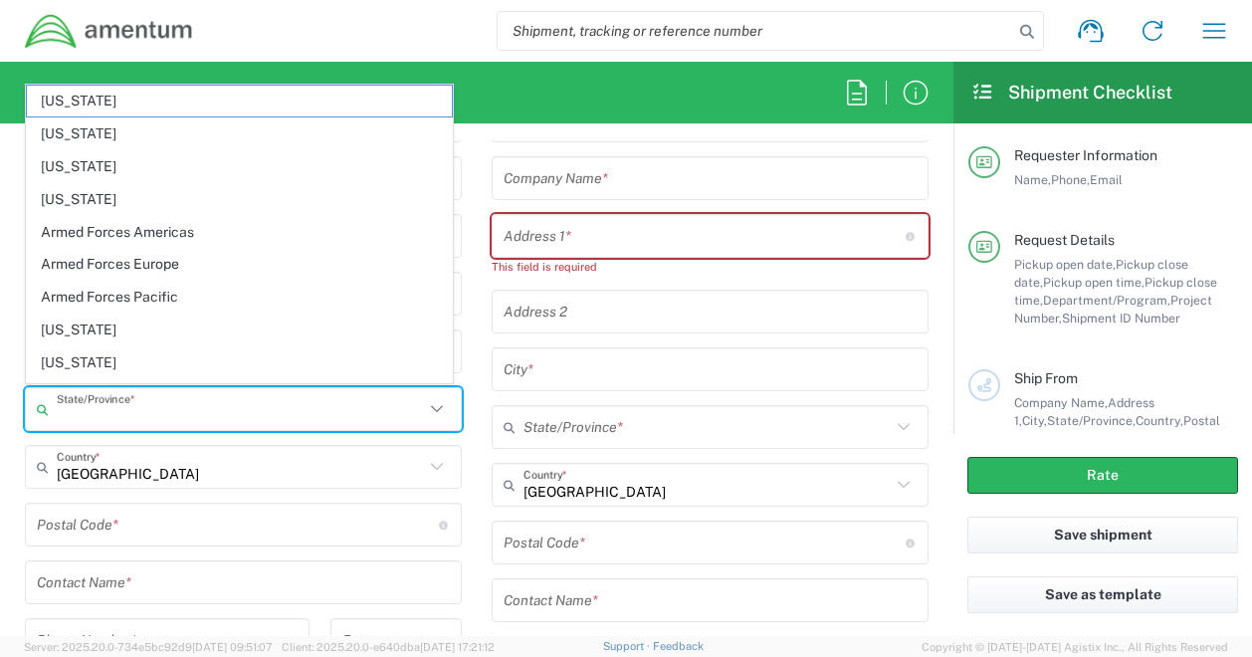
click at [152, 409] on input "text" at bounding box center [240, 409] width 367 height 35
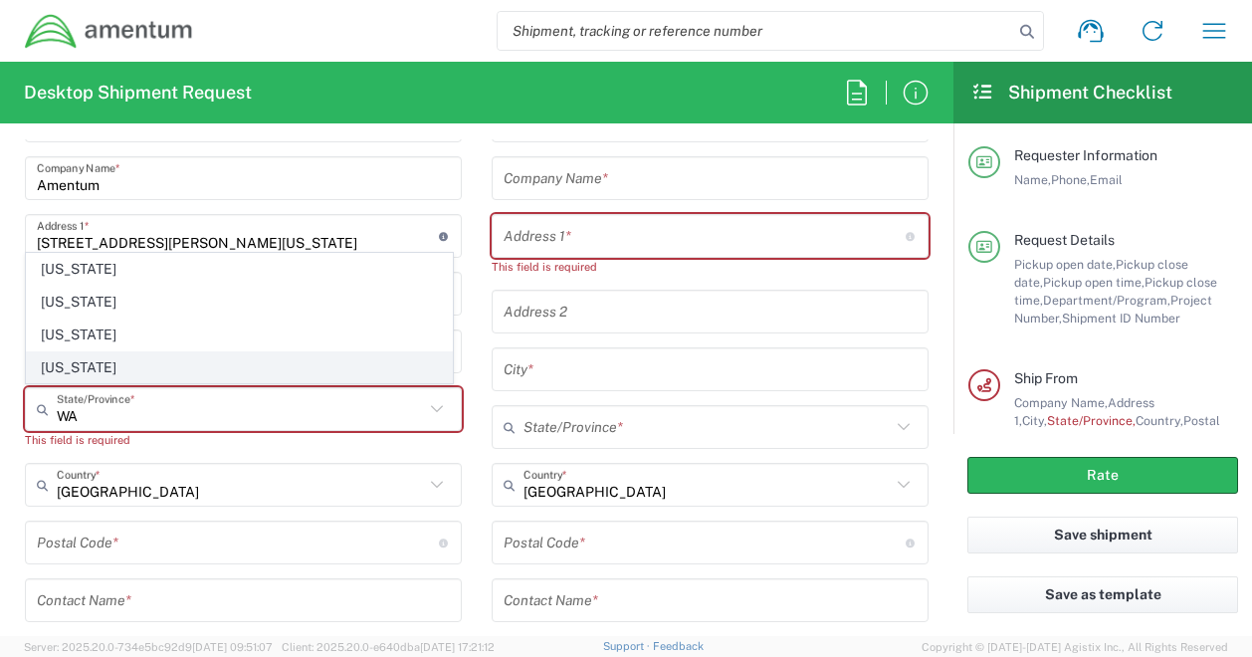
click at [115, 367] on span "[US_STATE]" at bounding box center [239, 367] width 425 height 31
type input "[US_STATE]"
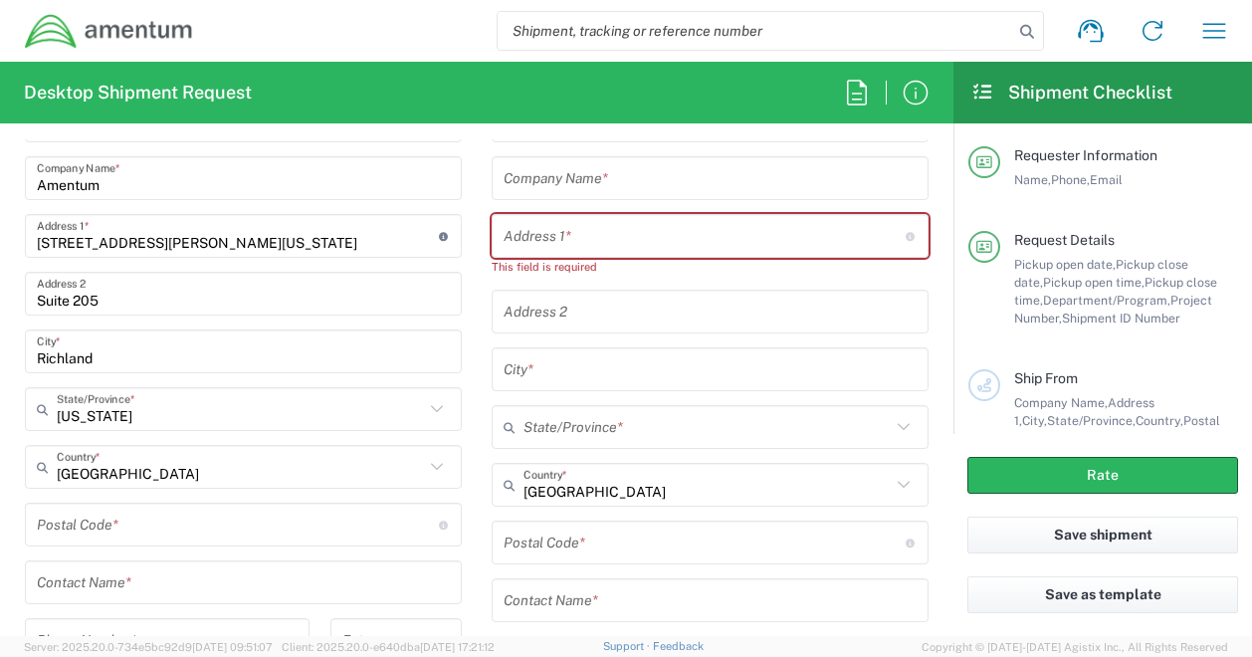
click at [55, 524] on input "undefined" at bounding box center [238, 525] width 402 height 35
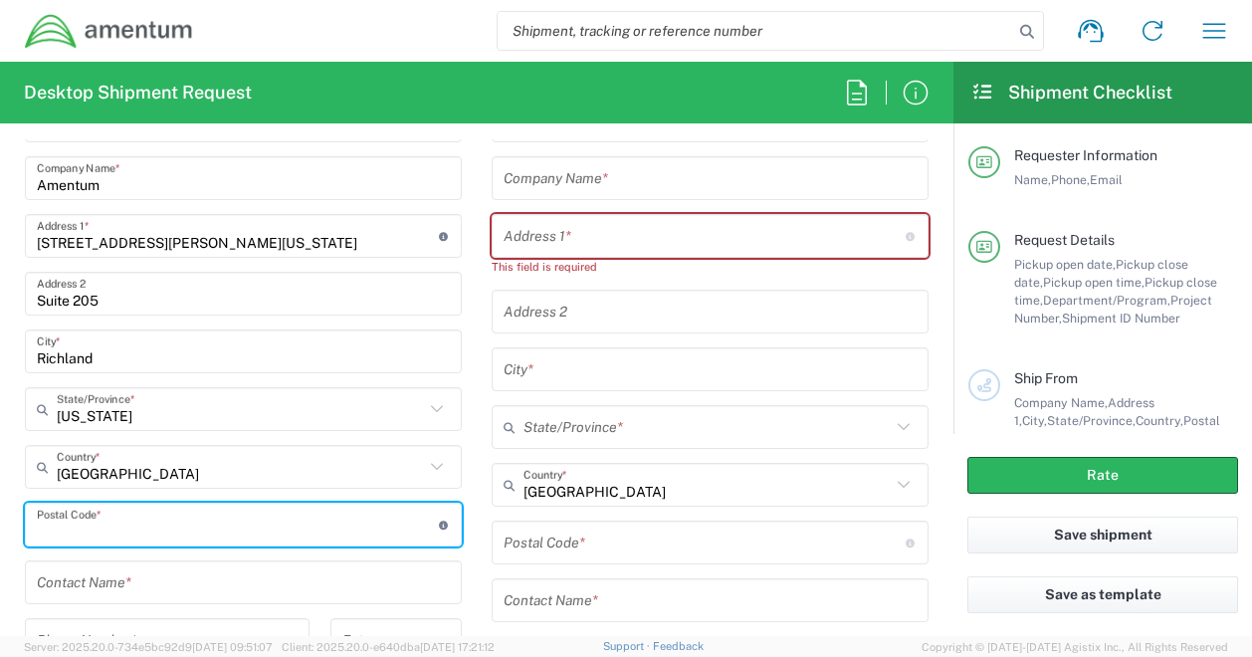
paste input "99352"
type input "99352"
click at [196, 578] on input "text" at bounding box center [243, 582] width 413 height 35
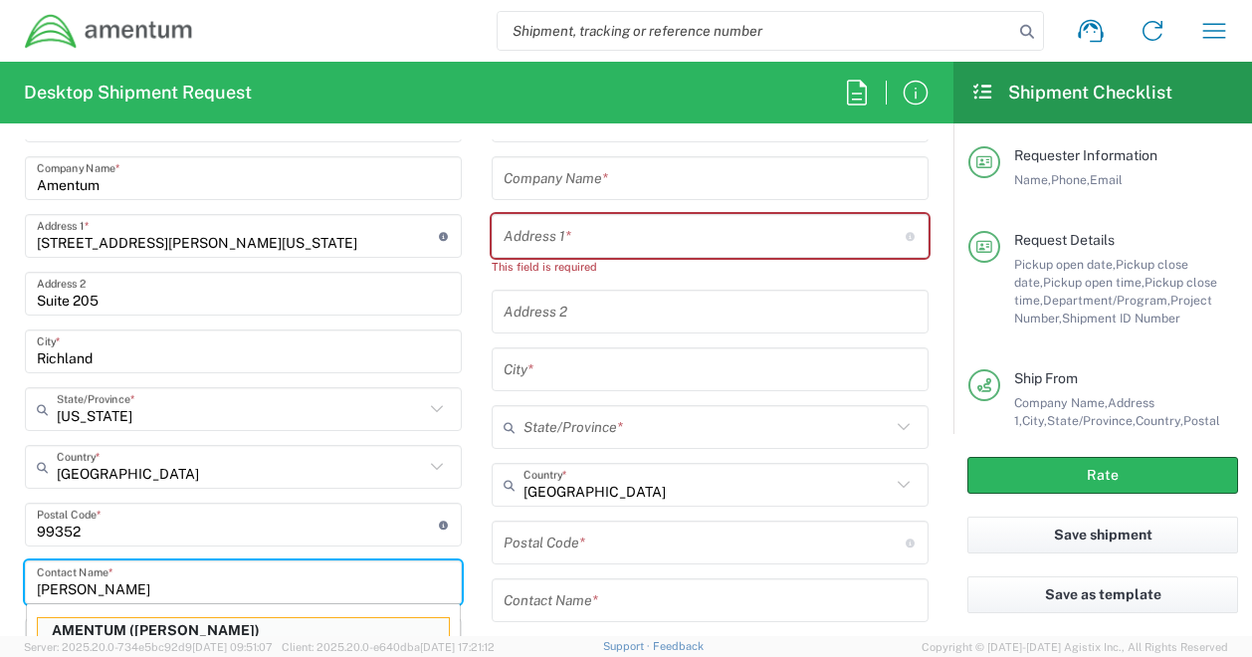
scroll to position [995, 0]
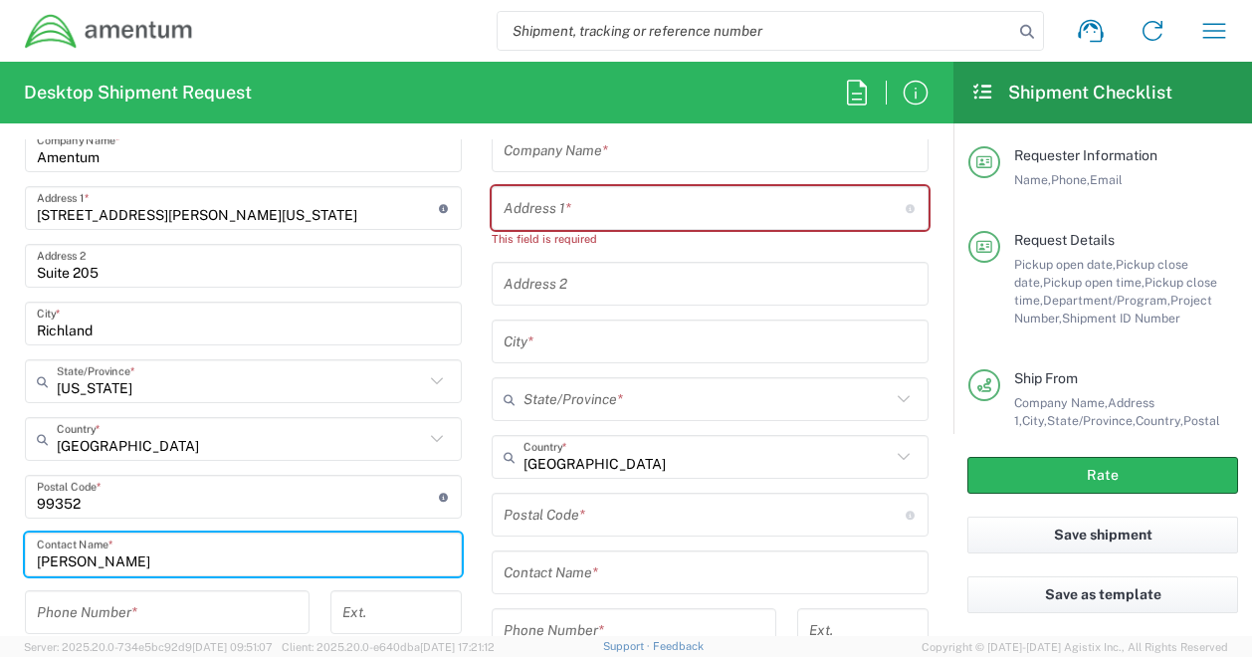
click at [82, 550] on input "[PERSON_NAME]" at bounding box center [243, 555] width 413 height 35
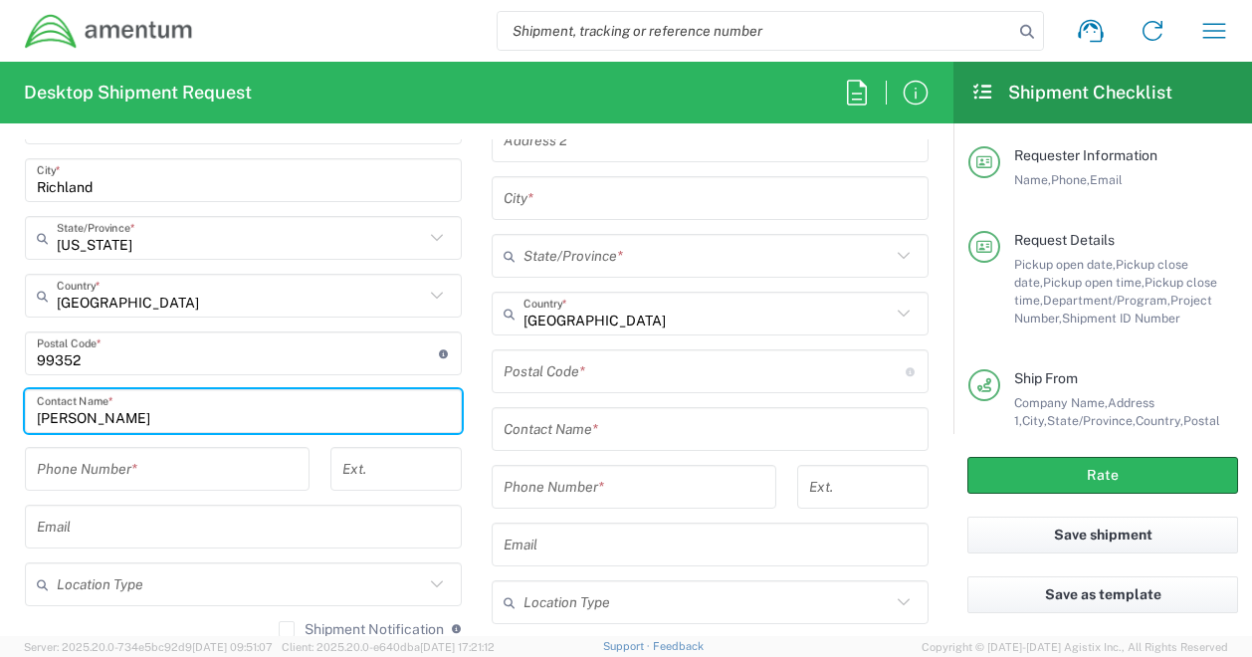
scroll to position [1183, 0]
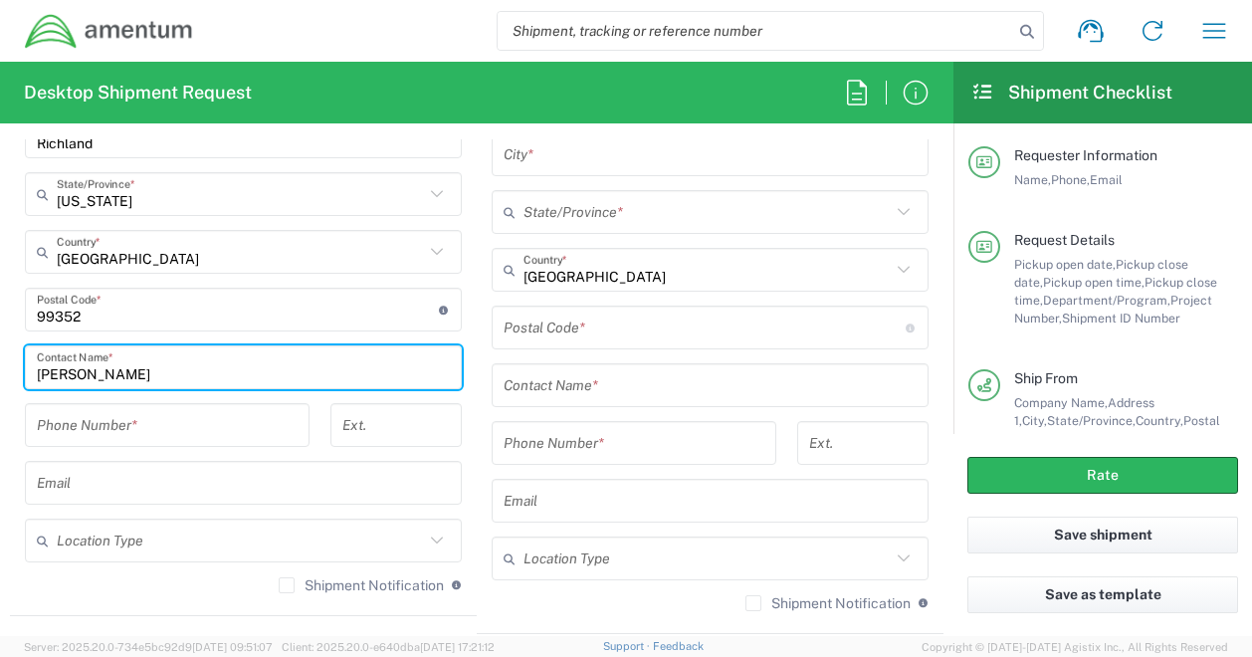
type input "[PERSON_NAME]"
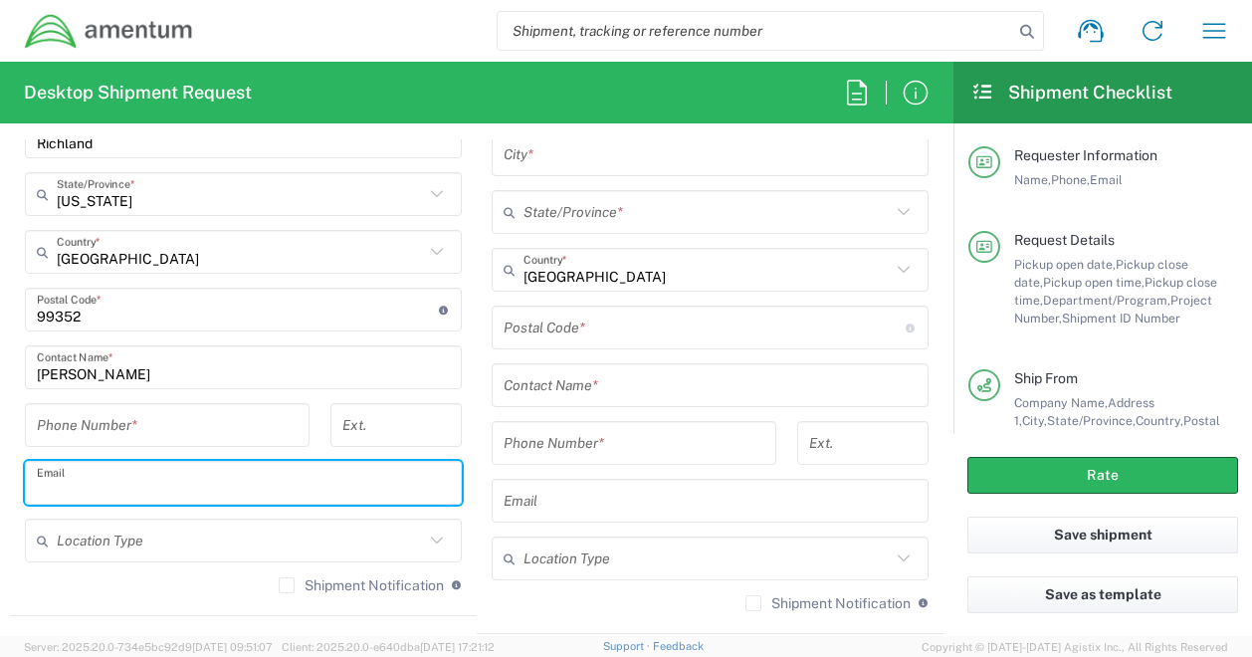
drag, startPoint x: 73, startPoint y: 492, endPoint x: 49, endPoint y: 419, distance: 76.5
click at [49, 419] on div "Location [PHONE_NUMBER] [PHONE_NUMBER] [PHONE_NUMBER] [PHONE_NUMBER] [PHONE_NUM…" at bounding box center [243, 246] width 437 height 725
click at [49, 419] on input "tel" at bounding box center [167, 425] width 261 height 35
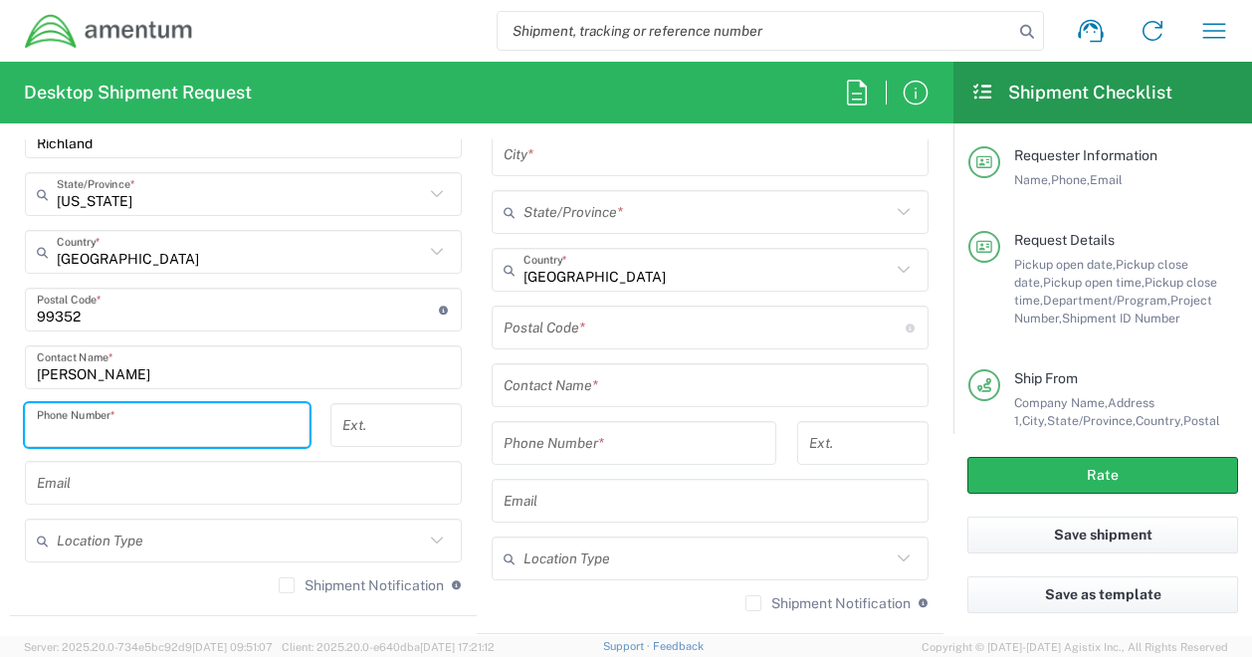
paste input "509.420.3439"
type input "509.420.3439"
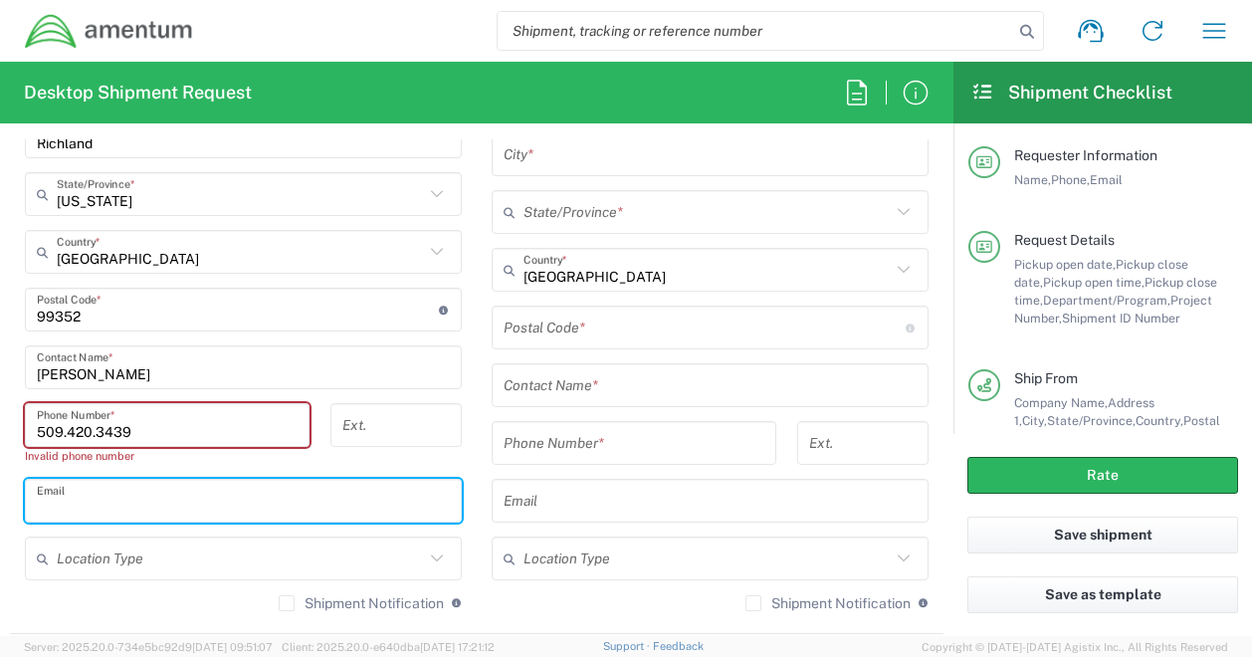
click at [78, 509] on input "text" at bounding box center [243, 501] width 413 height 35
paste input "[PERSON_NAME][EMAIL_ADDRESS][PERSON_NAME][DOMAIN_NAME]"
type input "[PERSON_NAME][EMAIL_ADDRESS][PERSON_NAME][DOMAIN_NAME]"
click at [130, 558] on input "text" at bounding box center [240, 559] width 367 height 35
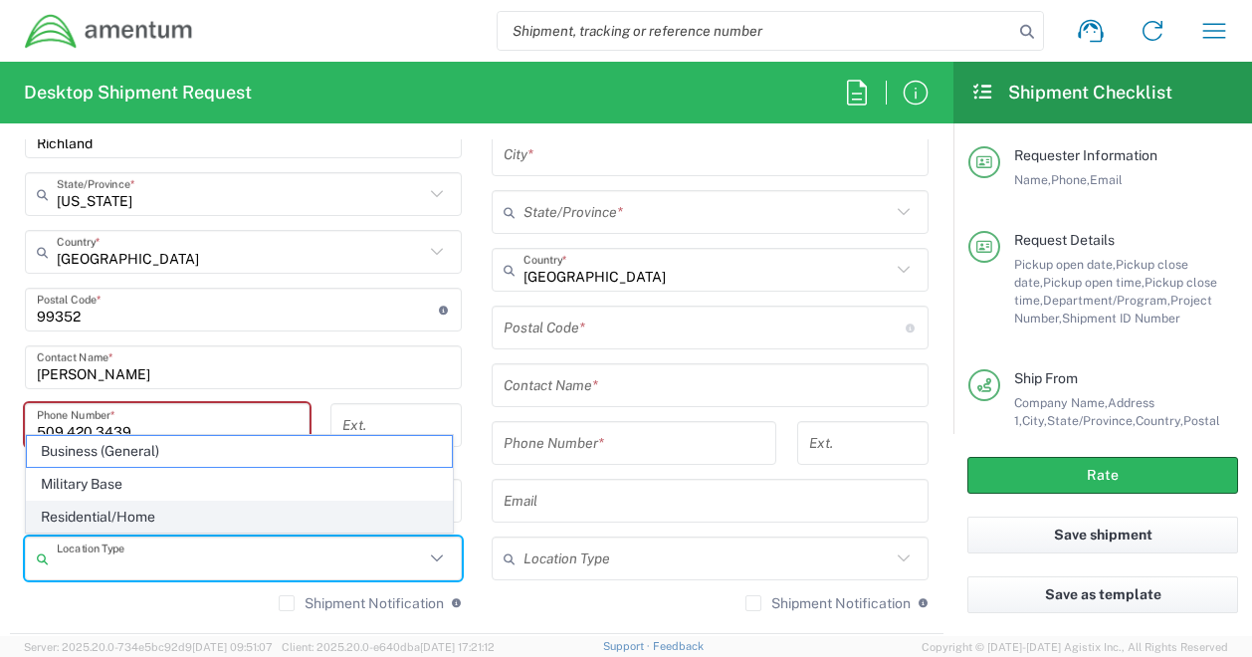
click at [121, 515] on span "Residential/Home" at bounding box center [239, 517] width 425 height 31
type input "Residential/Home"
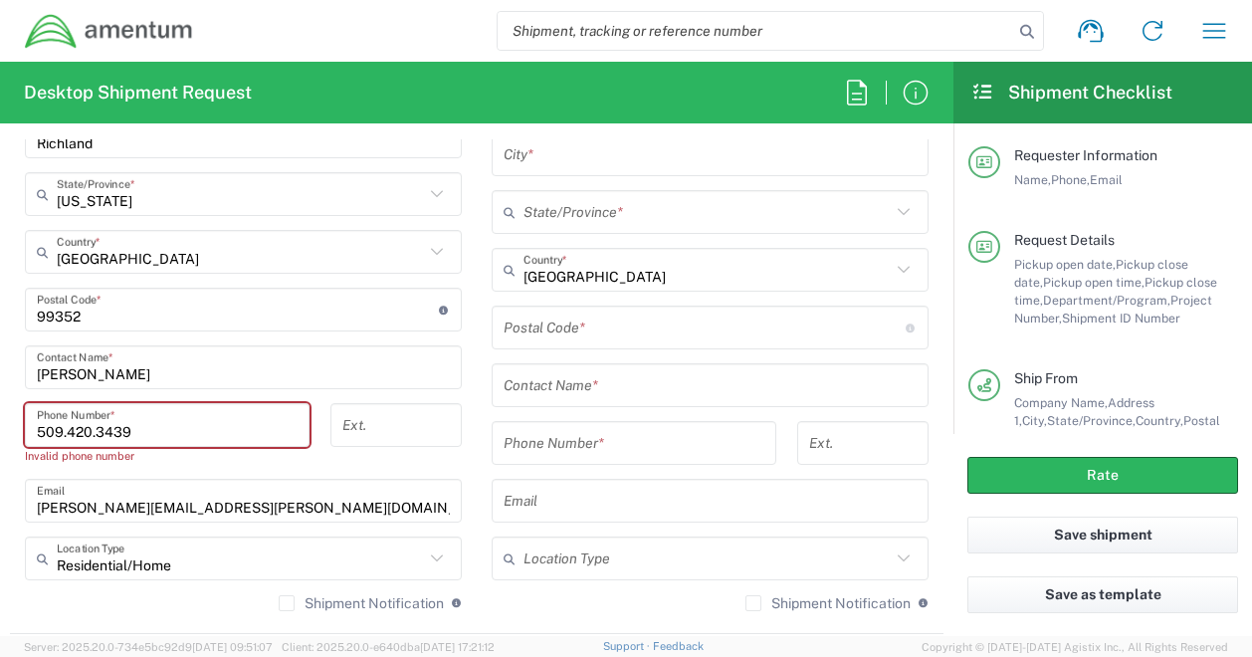
click at [70, 428] on input "509.420.3439" at bounding box center [167, 425] width 261 height 35
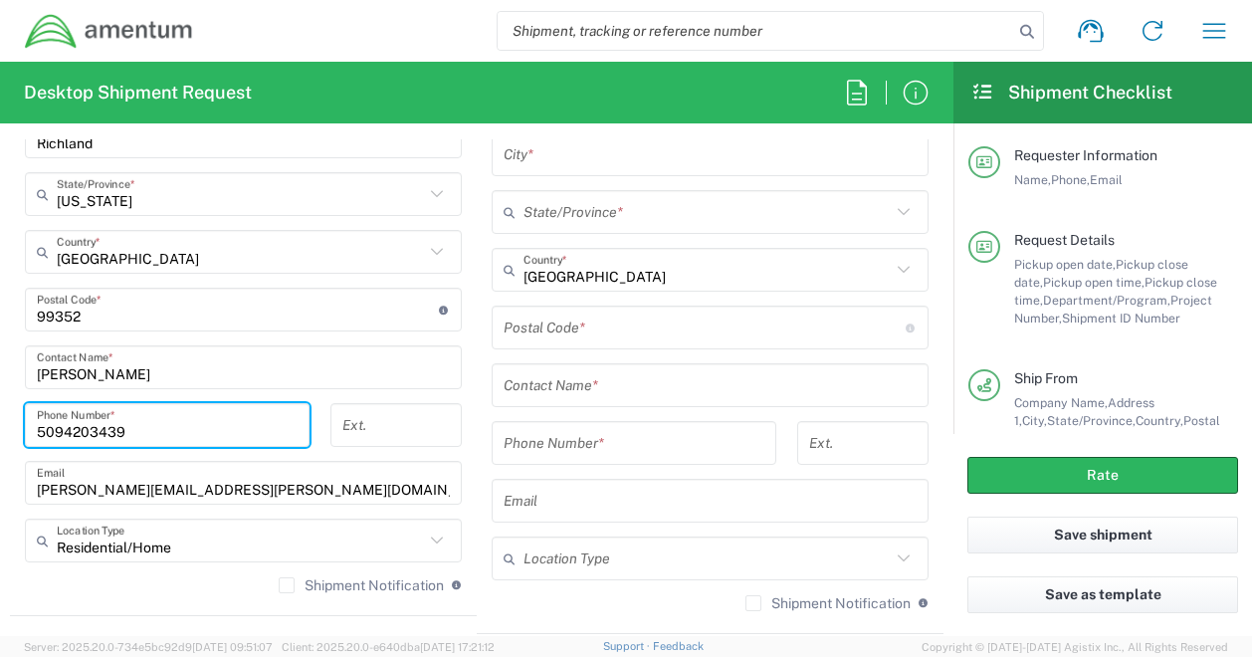
type input "5094203439"
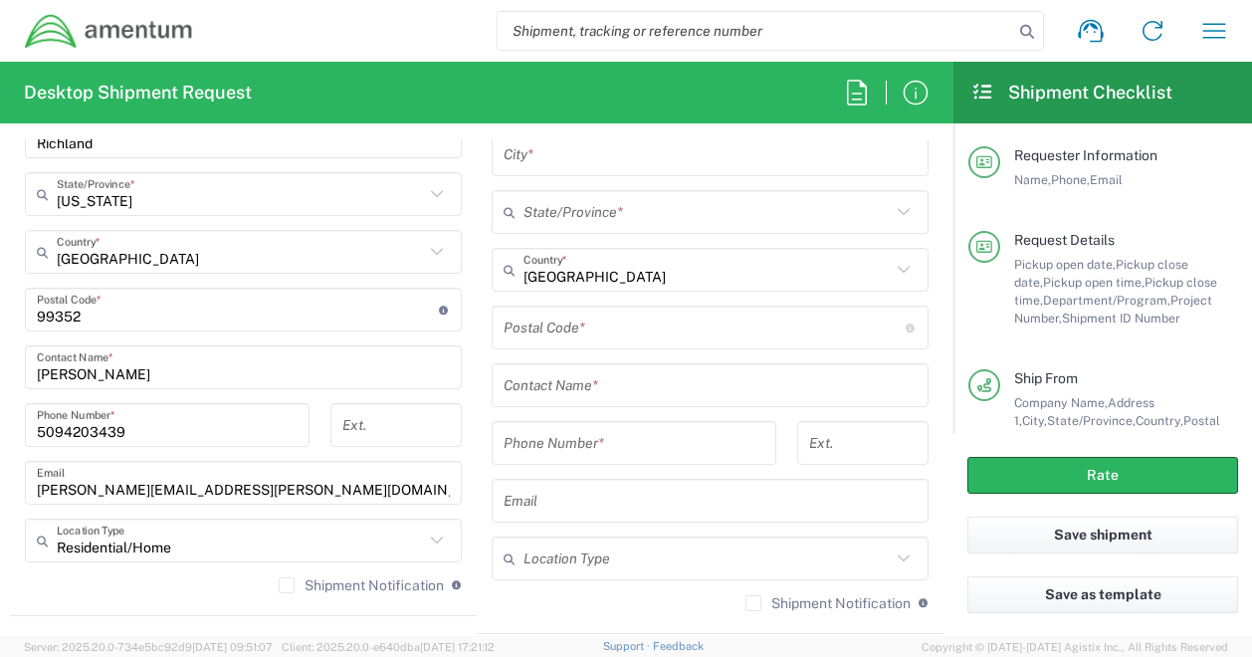
click at [477, 456] on main "Location [PHONE_NUMBER] [PHONE_NUMBER] [PHONE_NUMBER] [PHONE_NUMBER] [PHONE_NUM…" at bounding box center [710, 255] width 467 height 743
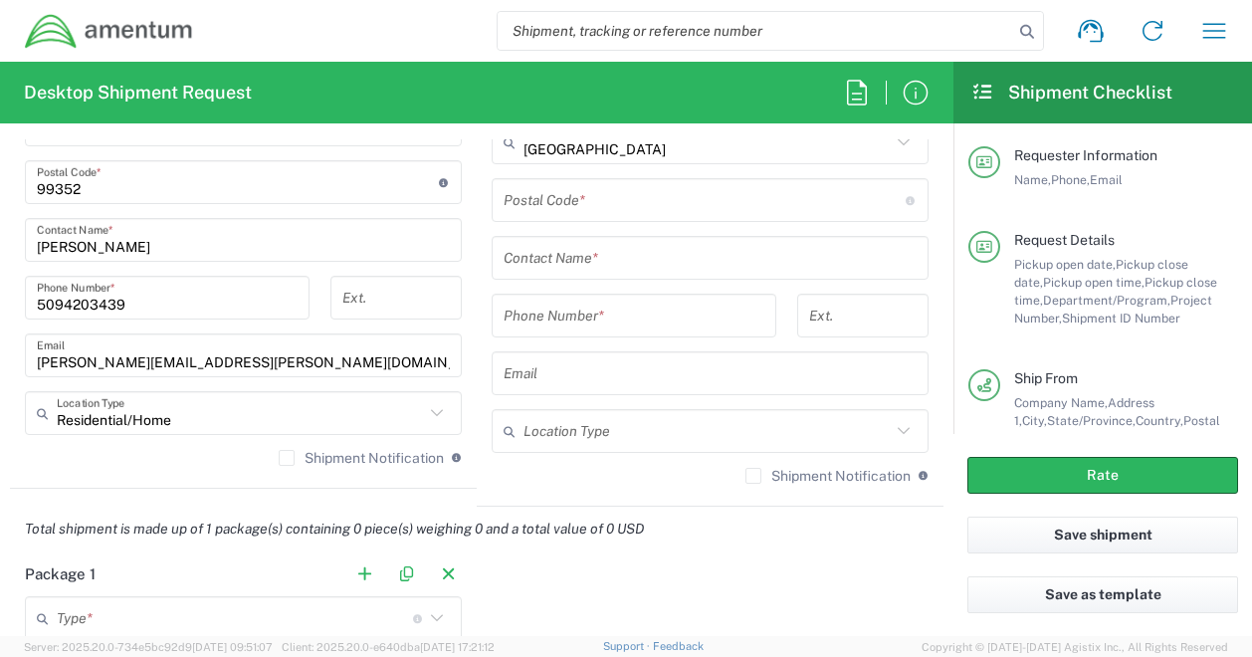
scroll to position [1342, 0]
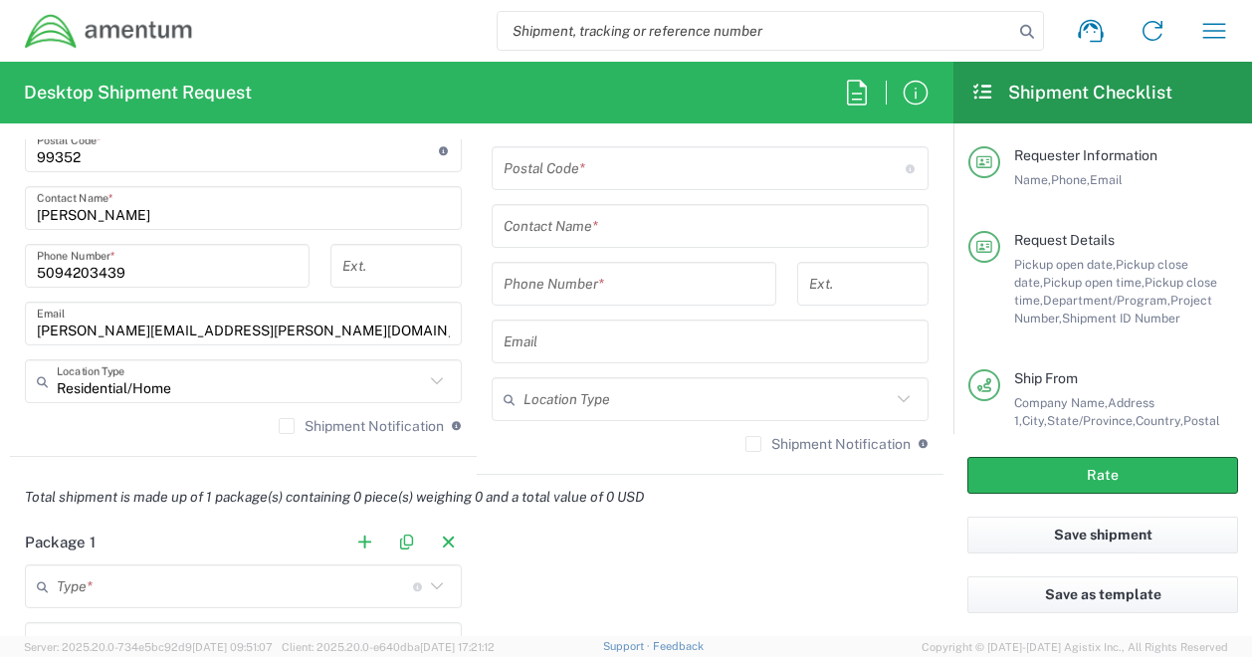
click at [279, 422] on label "Shipment Notification" at bounding box center [361, 426] width 165 height 16
click at [287, 426] on input "Shipment Notification" at bounding box center [287, 426] width 0 height 0
click at [566, 447] on div "Shipment Notification If checked, a shipment notification email will be sent to…" at bounding box center [710, 451] width 437 height 32
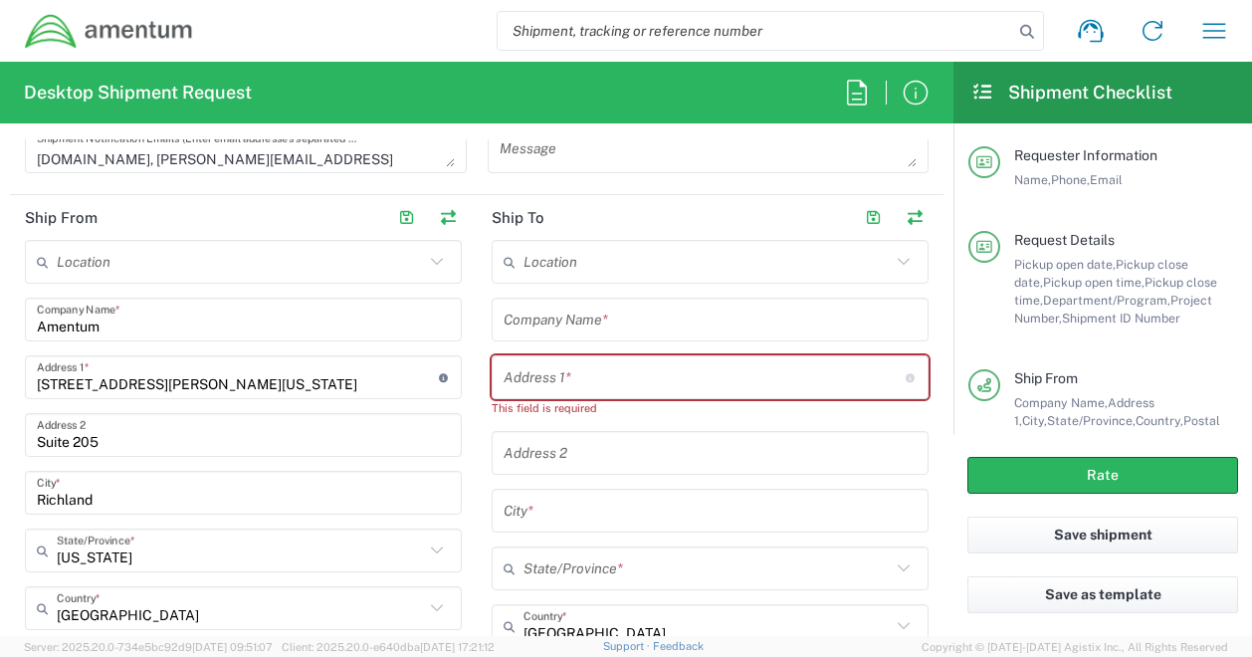
scroll to position [824, 0]
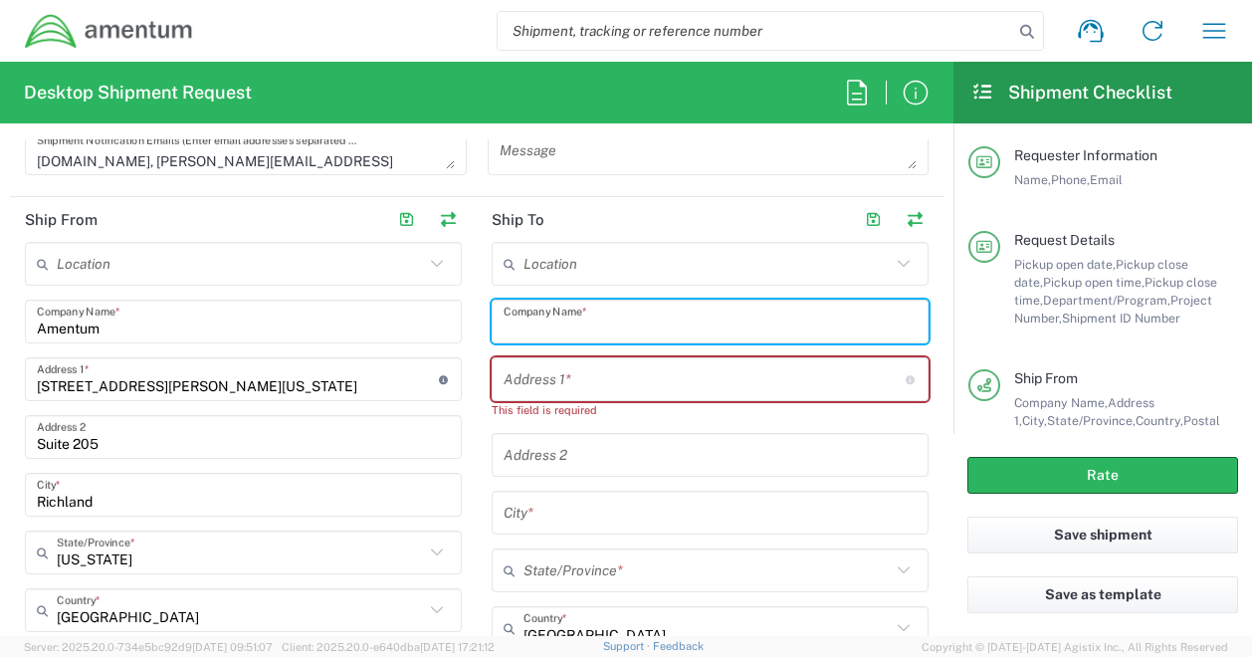
click at [593, 323] on input "text" at bounding box center [710, 322] width 413 height 35
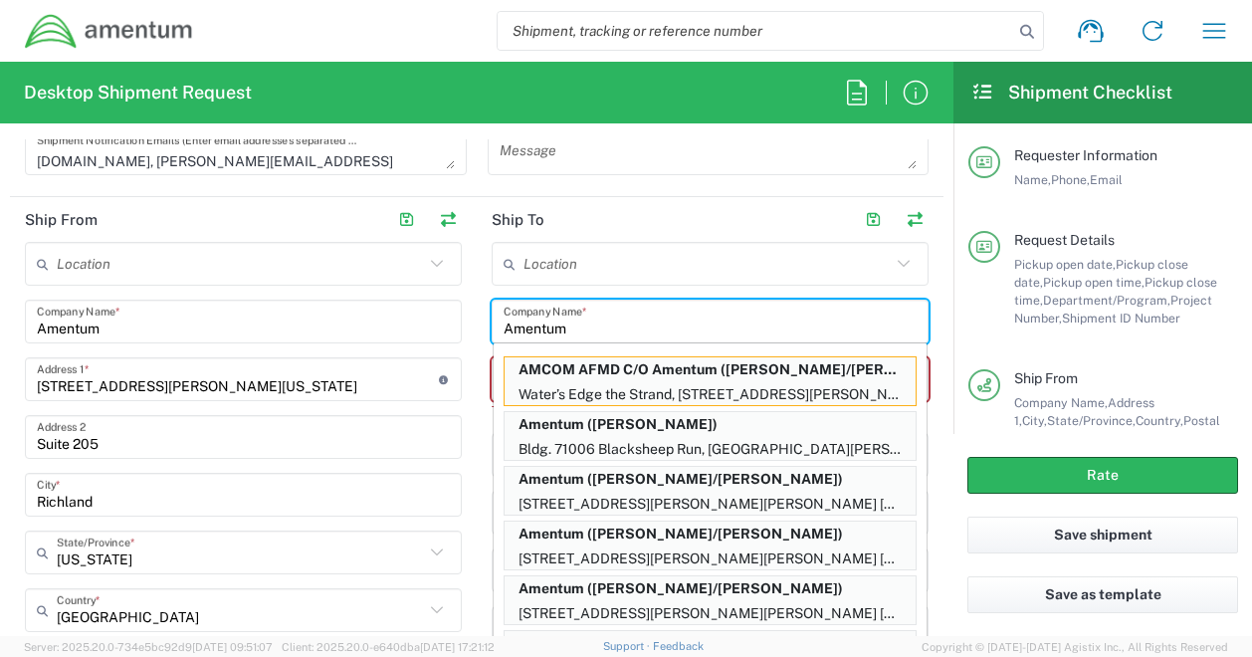
type input "Amentum"
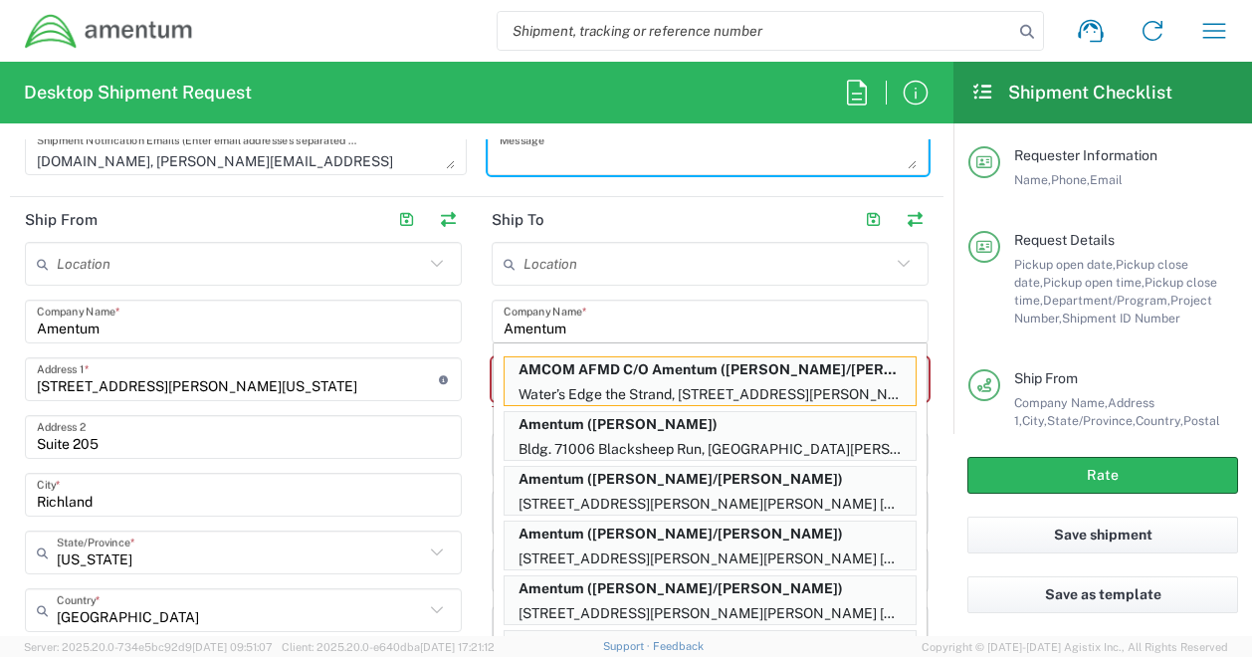
click at [700, 149] on textarea at bounding box center [709, 151] width 418 height 35
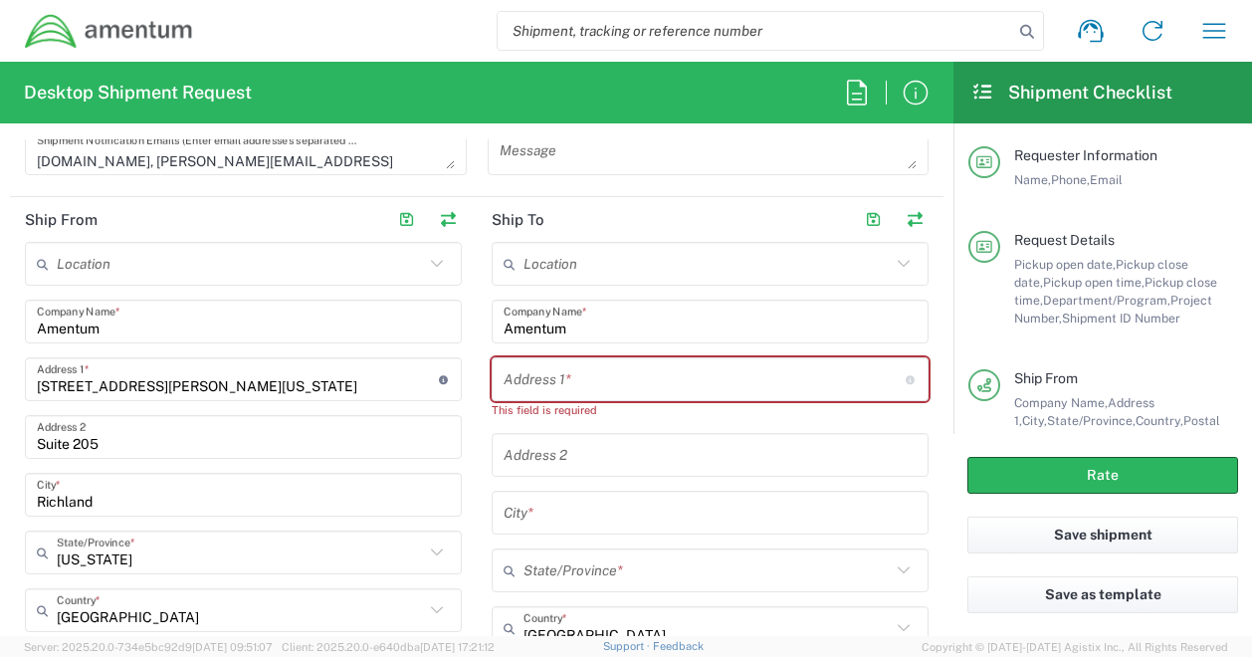
click at [6, 352] on form "Requester Information [PERSON_NAME] Name * [PHONE_NUMBER] Phone * [PERSON_NAME]…" at bounding box center [477, 387] width 954 height 497
paste input "[STREET_ADDRESS]"
click at [528, 379] on input "text" at bounding box center [705, 379] width 402 height 35
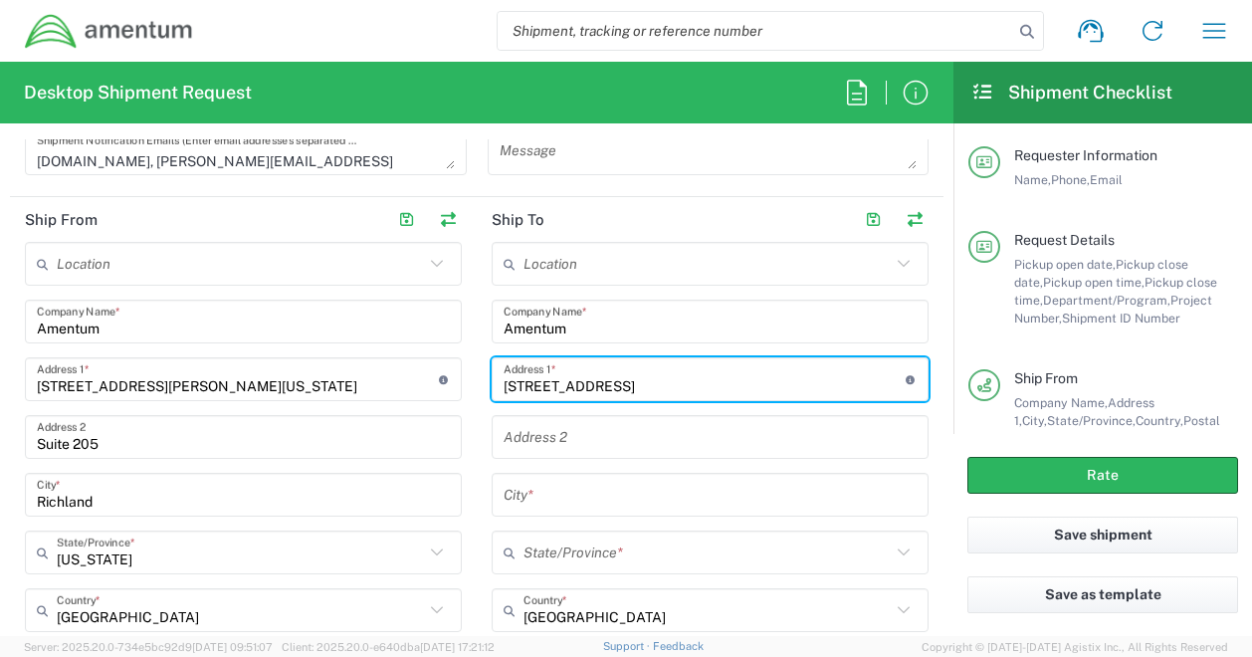
type input "[STREET_ADDRESS]"
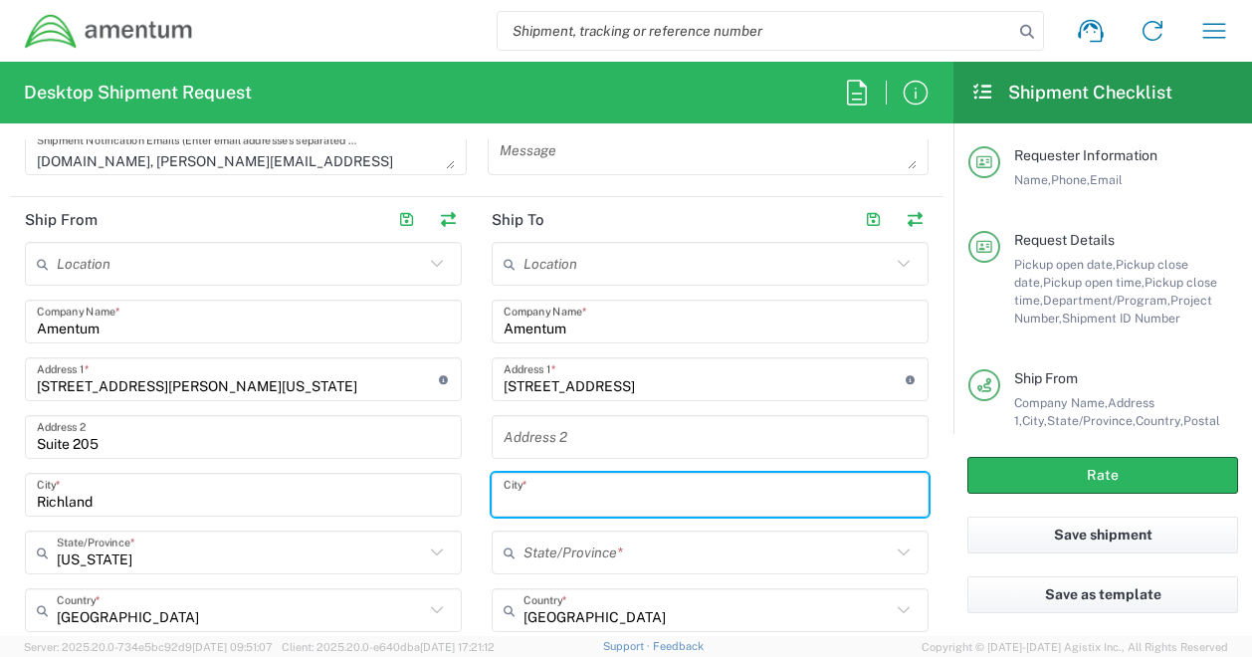
click at [569, 499] on input "text" at bounding box center [710, 495] width 413 height 35
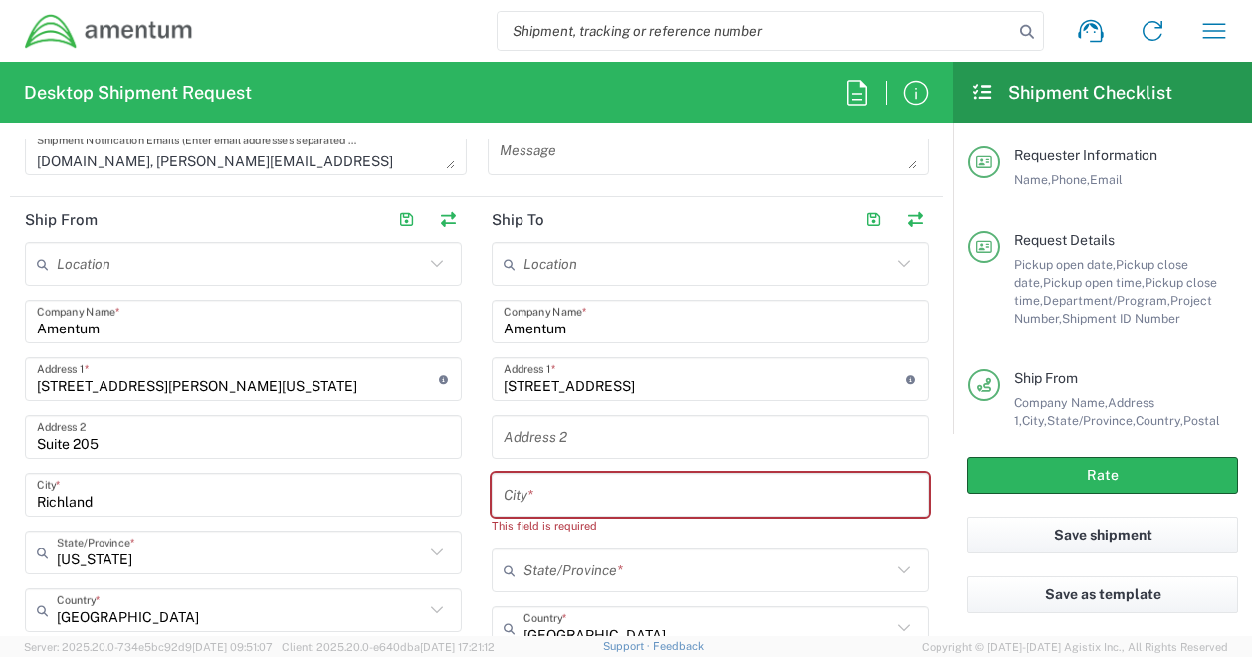
click at [18, 407] on main "Location [PHONE_NUMBER] [PHONE_NUMBER] [PHONE_NUMBER] [PHONE_NUMBER] [PHONE_NUM…" at bounding box center [243, 604] width 467 height 725
click at [580, 513] on div "City *" at bounding box center [710, 495] width 437 height 44
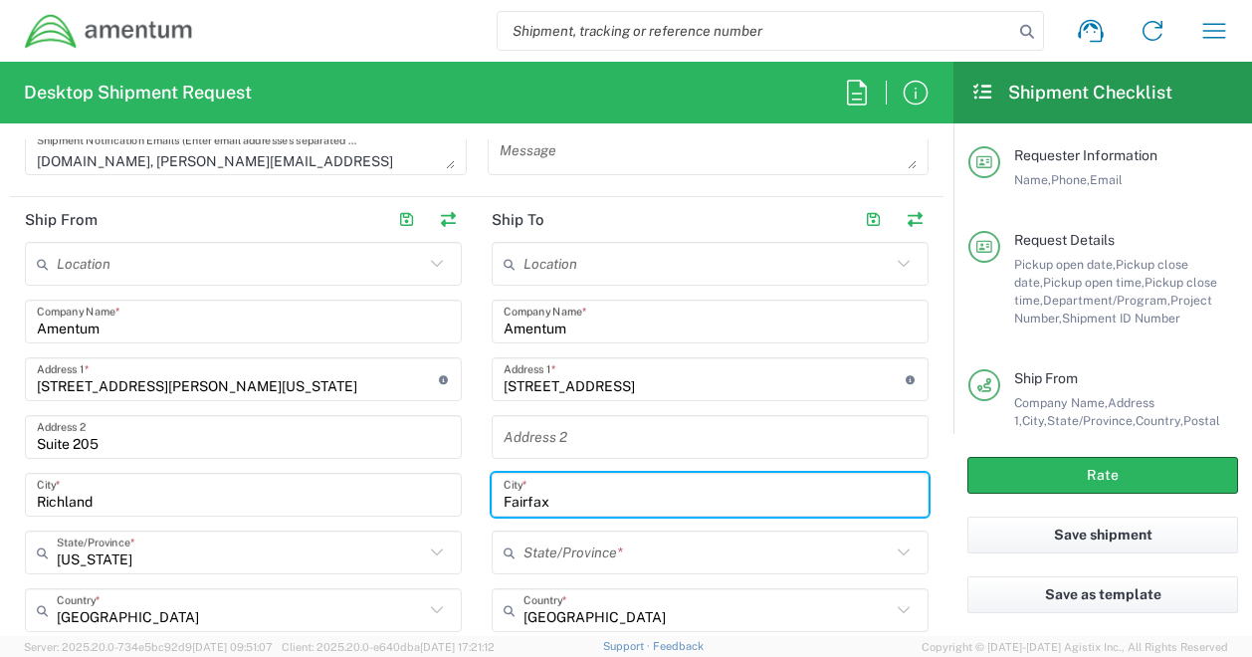
type input "Fairfax"
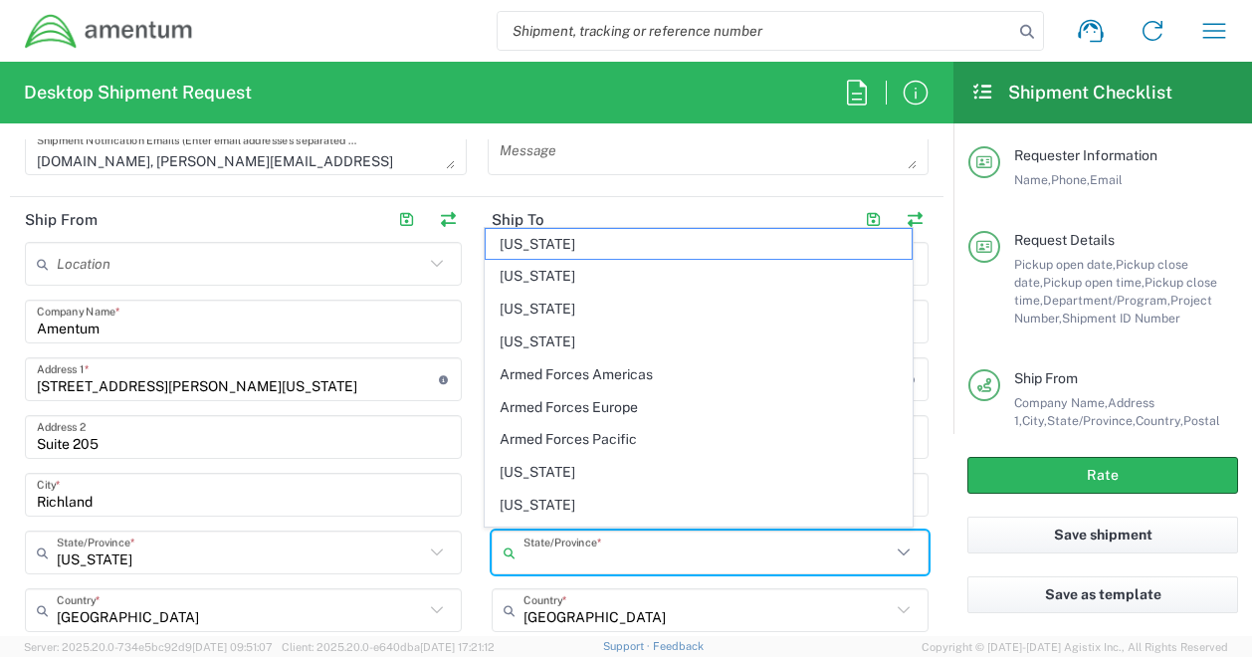
click at [579, 558] on input "text" at bounding box center [707, 553] width 367 height 35
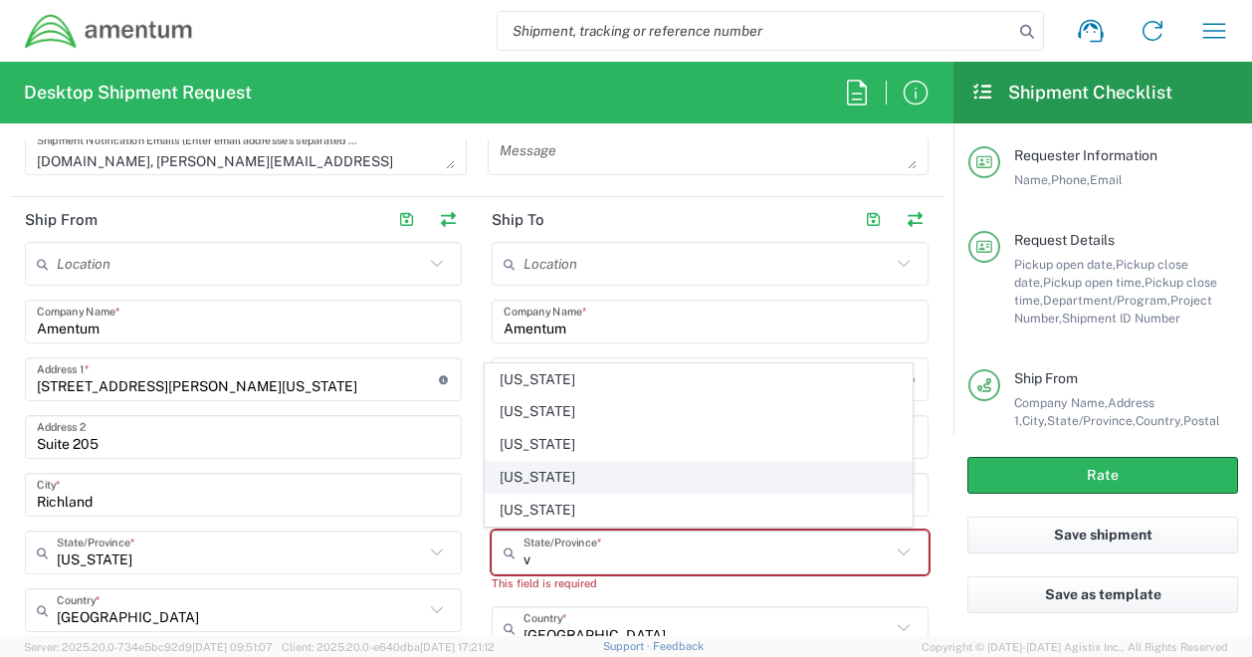
click at [565, 485] on span "[US_STATE]" at bounding box center [698, 477] width 425 height 31
type input "[US_STATE]"
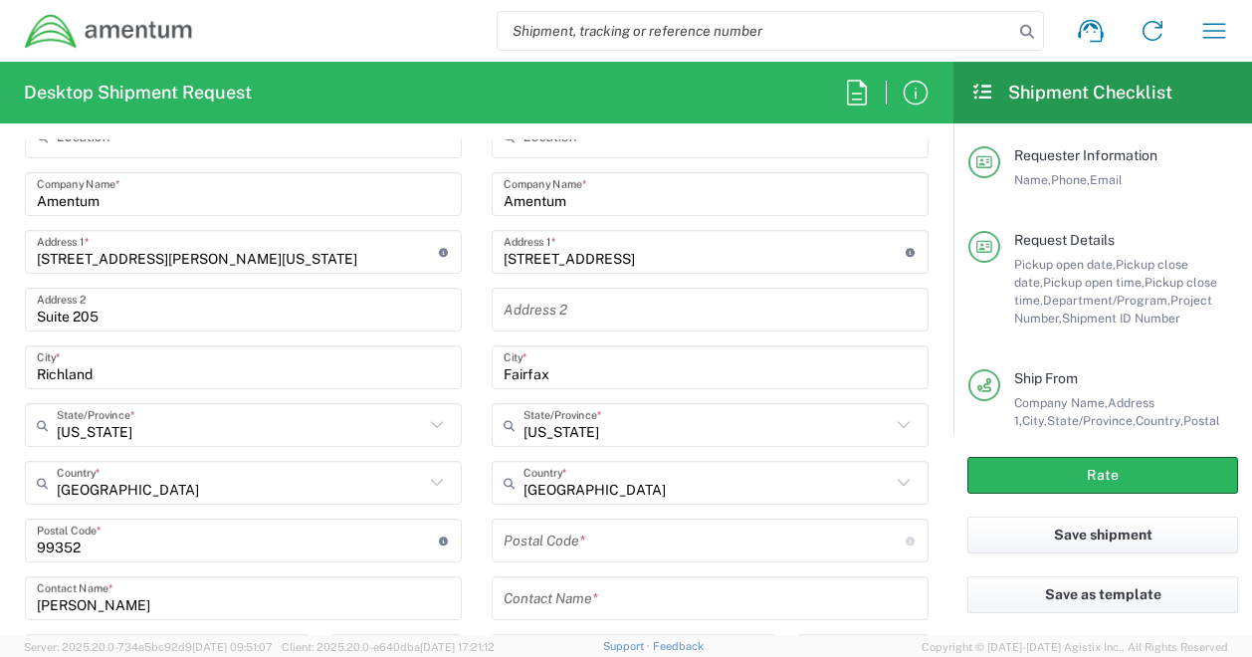
scroll to position [1057, 0]
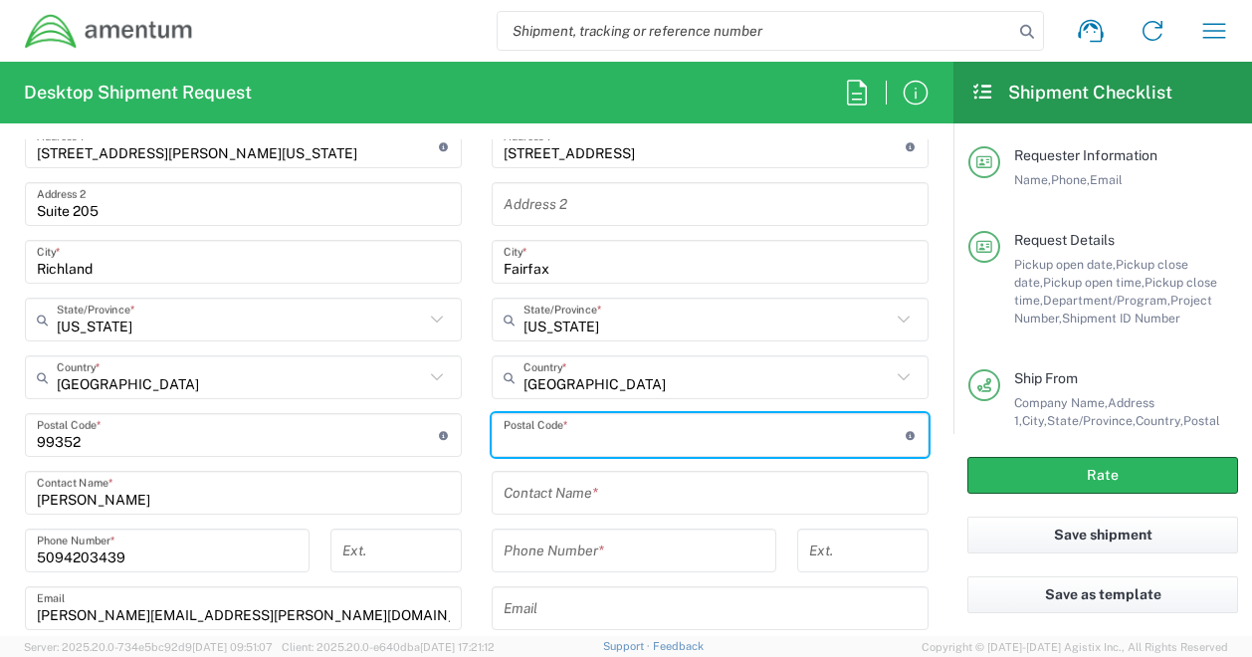
click at [566, 429] on input "undefined" at bounding box center [705, 435] width 402 height 35
paste input "22032"
type input "22032"
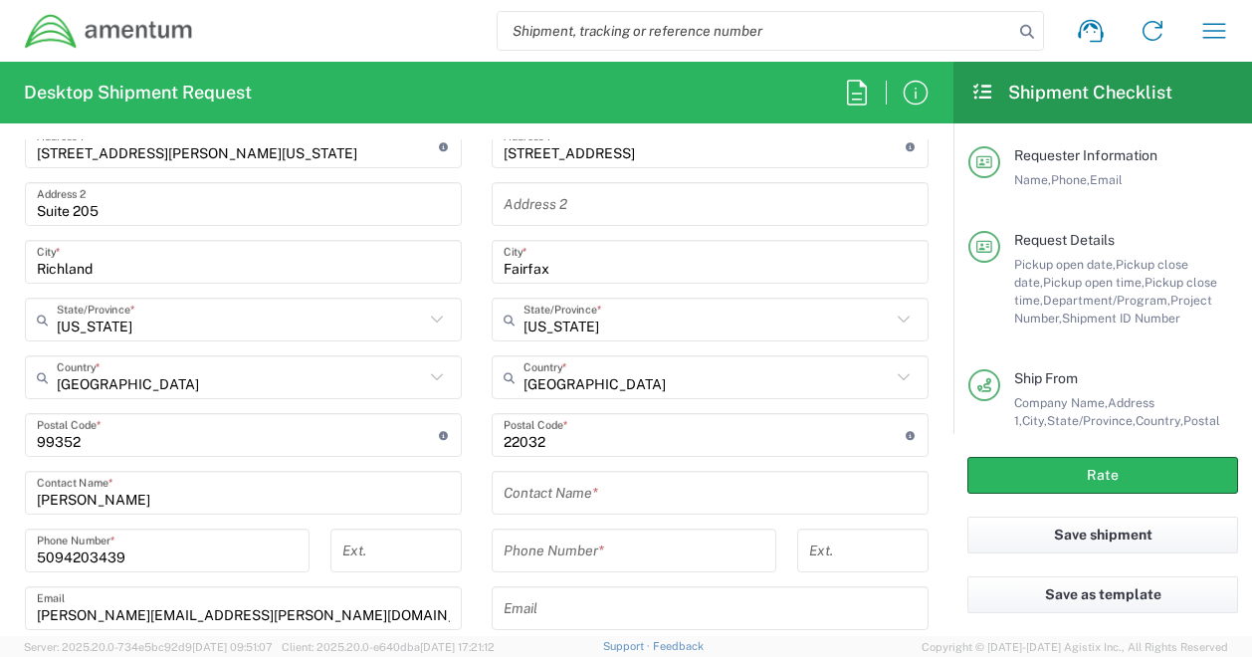
click at [7, 383] on form "Requester Information [PERSON_NAME] Name * [PHONE_NUMBER] Phone * [PERSON_NAME]…" at bounding box center [477, 387] width 954 height 497
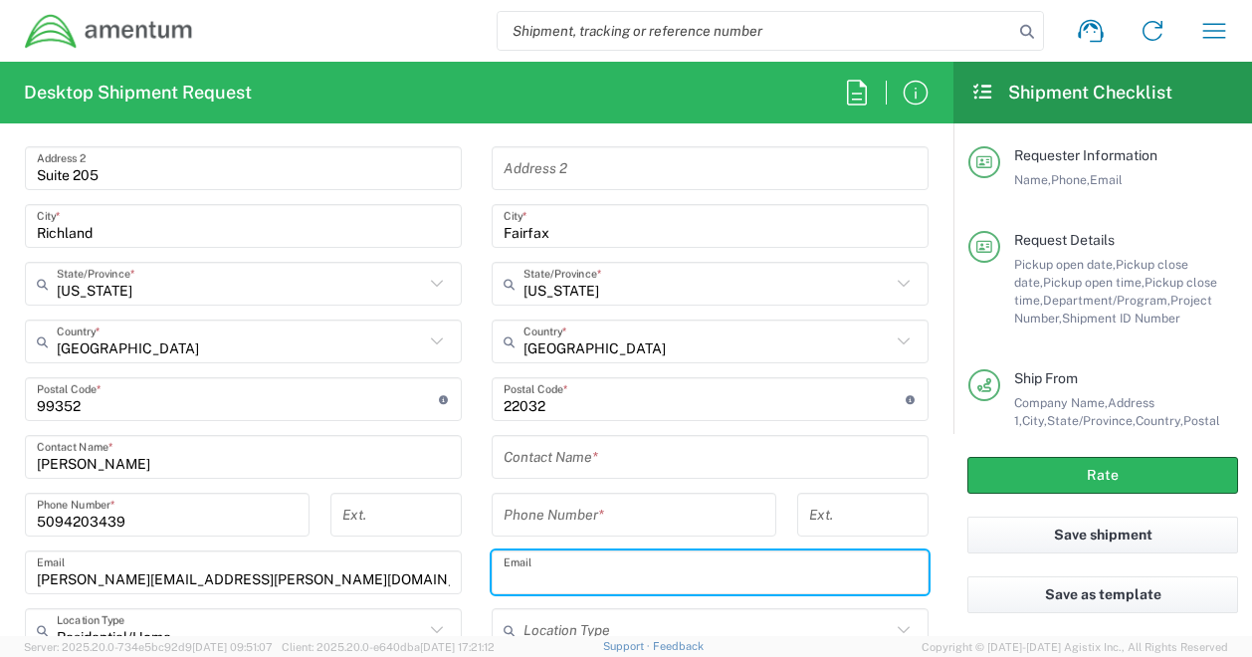
paste input "[PERSON_NAME][EMAIL_ADDRESS][PERSON_NAME][DOMAIN_NAME]"
click at [569, 574] on input "text" at bounding box center [710, 572] width 413 height 35
type input "[PERSON_NAME][EMAIL_ADDRESS][PERSON_NAME][DOMAIN_NAME]"
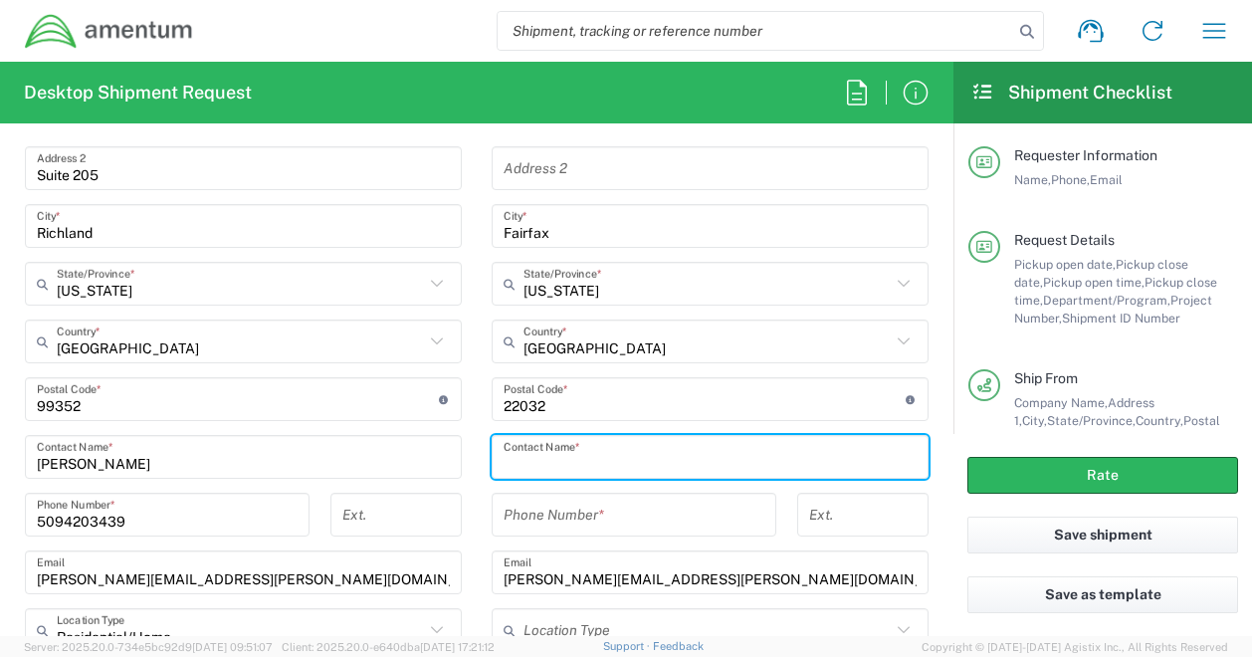
click at [563, 460] on input "text" at bounding box center [710, 457] width 413 height 35
type input "[PERSON_NAME]"
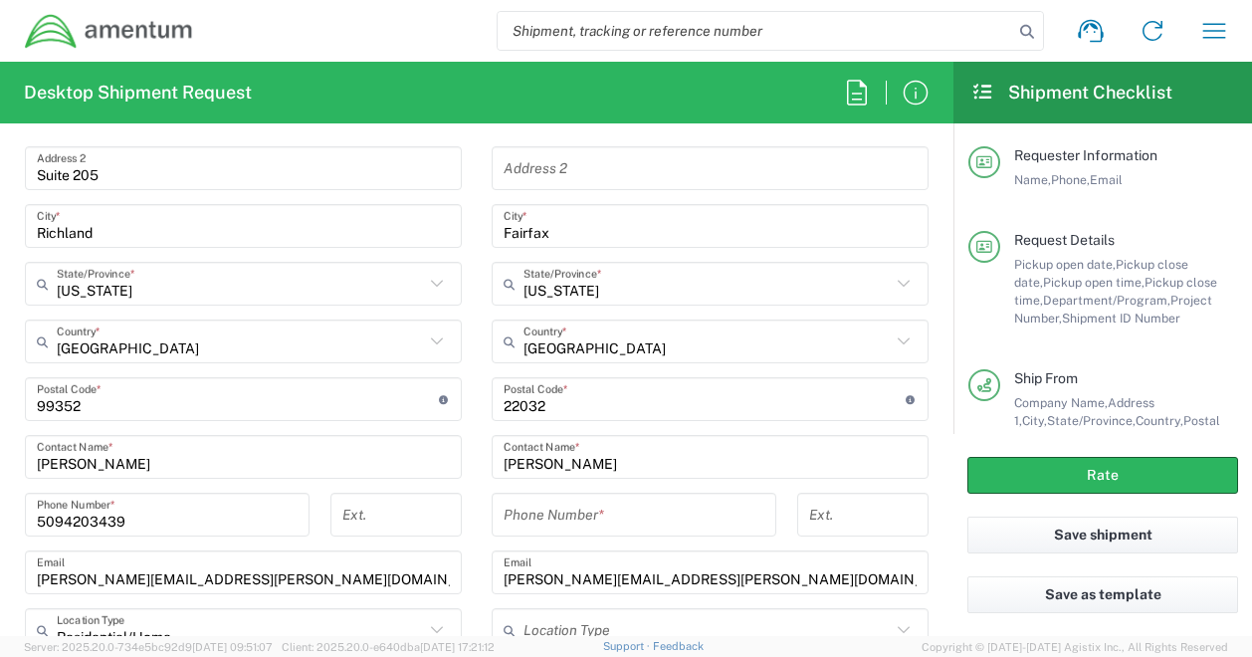
click at [1209, 356] on div "Request Details Pickup open date, Pickup close date, Pickup open time, Pickup c…" at bounding box center [1104, 300] width 270 height 138
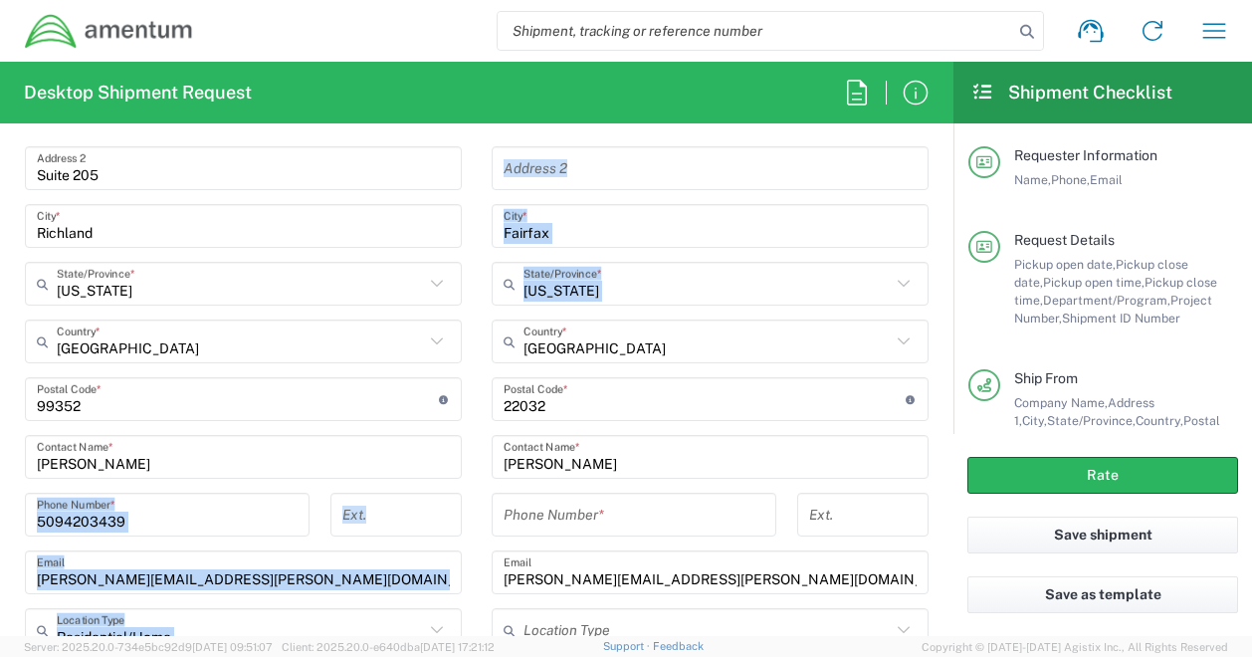
drag, startPoint x: 8, startPoint y: 521, endPoint x: 780, endPoint y: 318, distance: 798.7
click at [780, 318] on form "Requester Information [PERSON_NAME] Name * [PHONE_NUMBER] Phone * [PERSON_NAME]…" at bounding box center [477, 387] width 954 height 497
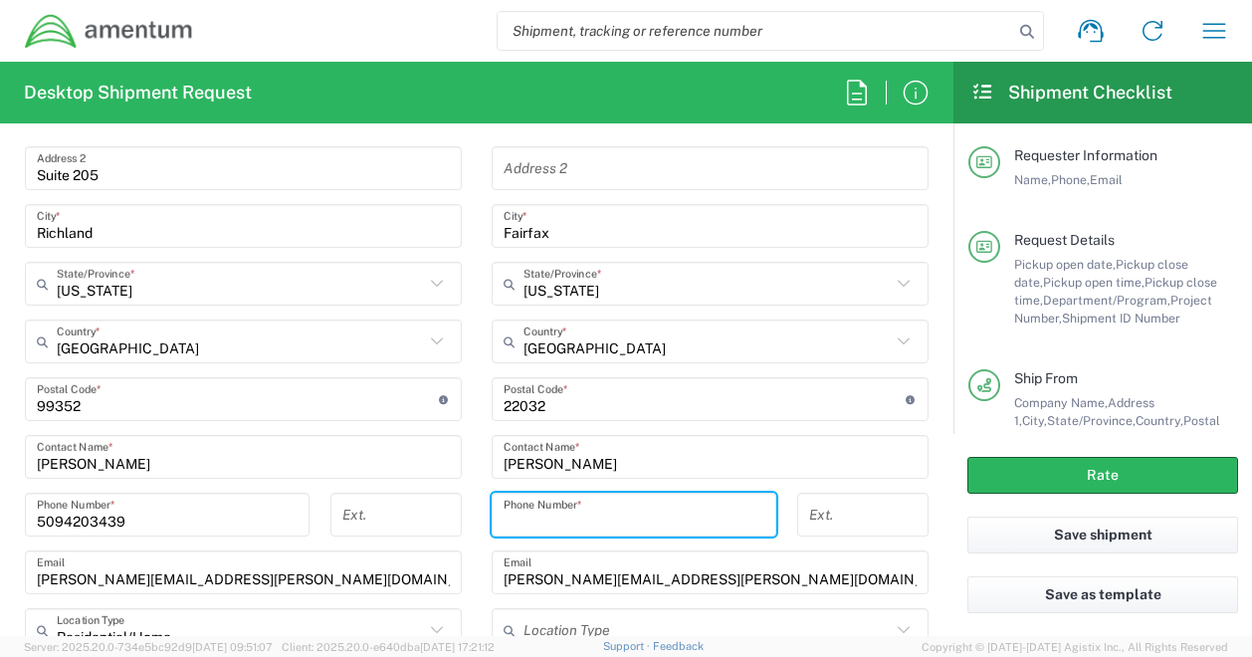
click at [613, 509] on input "tel" at bounding box center [634, 515] width 261 height 35
paste input "301.467.6694"
click at [545, 515] on input "301.467.6694" at bounding box center [634, 515] width 261 height 35
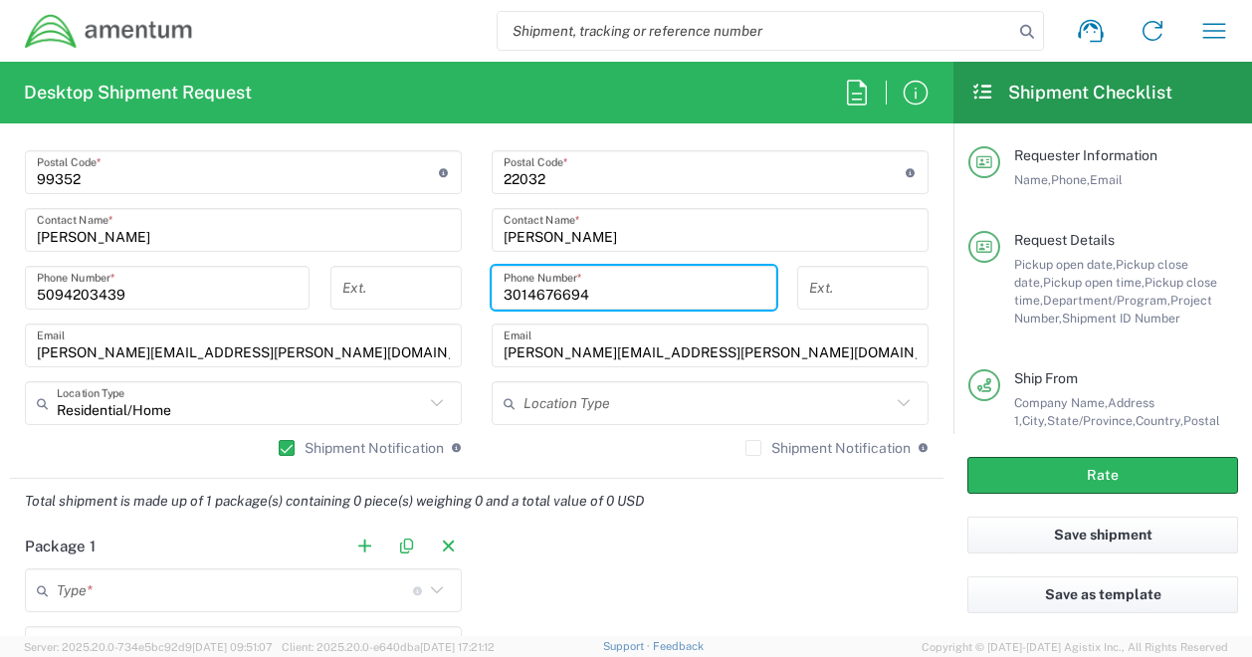
scroll to position [1322, 0]
type input "3014676694"
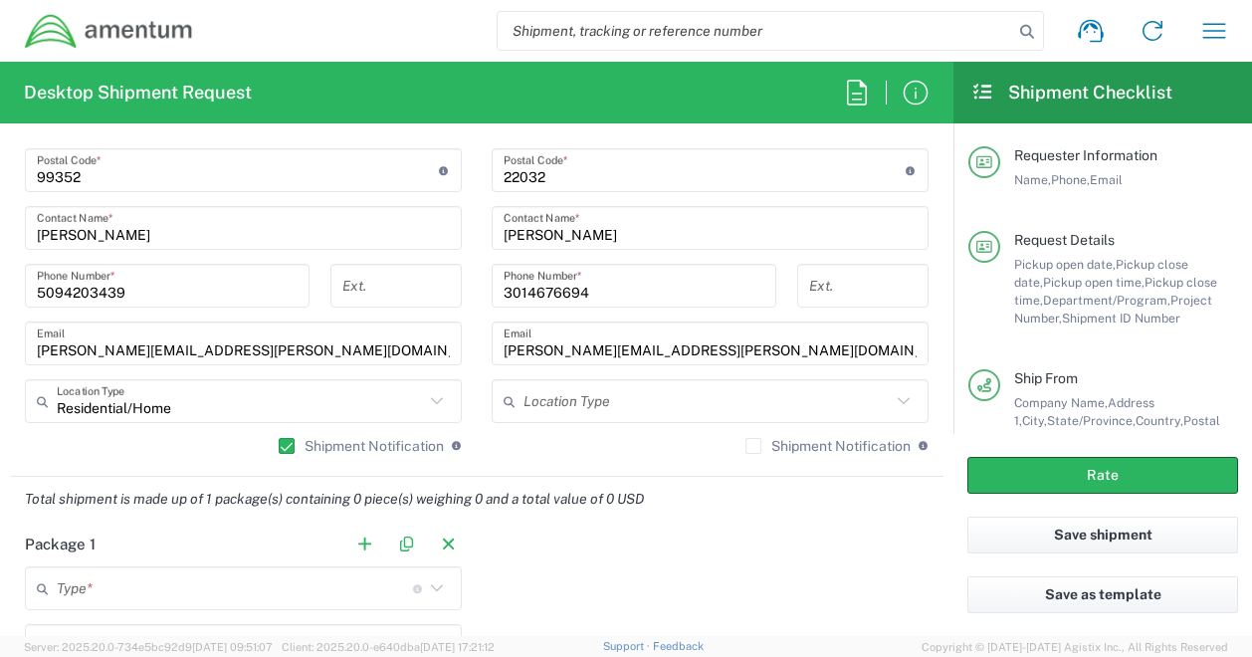
click at [746, 448] on label "Shipment Notification" at bounding box center [828, 446] width 165 height 16
click at [754, 446] on input "Shipment Notification" at bounding box center [754, 446] width 0 height 0
click at [12, 358] on main "Location [PHONE_NUMBER] [PHONE_NUMBER] [PHONE_NUMBER] [PHONE_NUMBER] [PHONE_NUM…" at bounding box center [243, 106] width 467 height 725
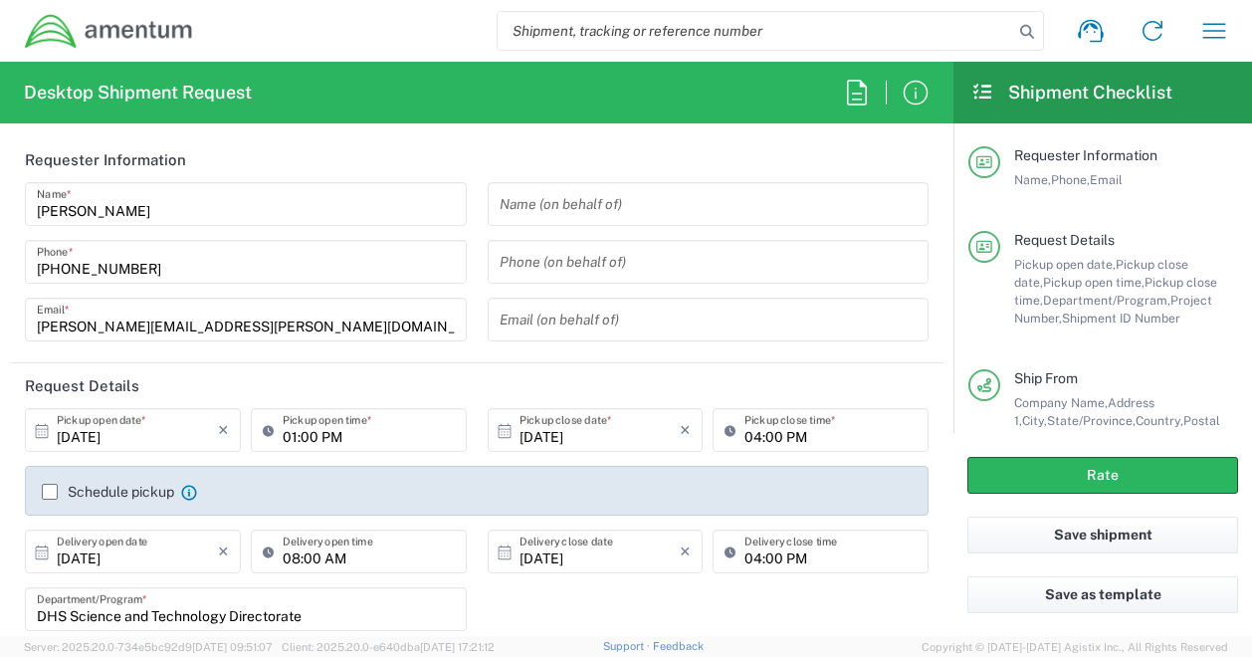
scroll to position [248, 0]
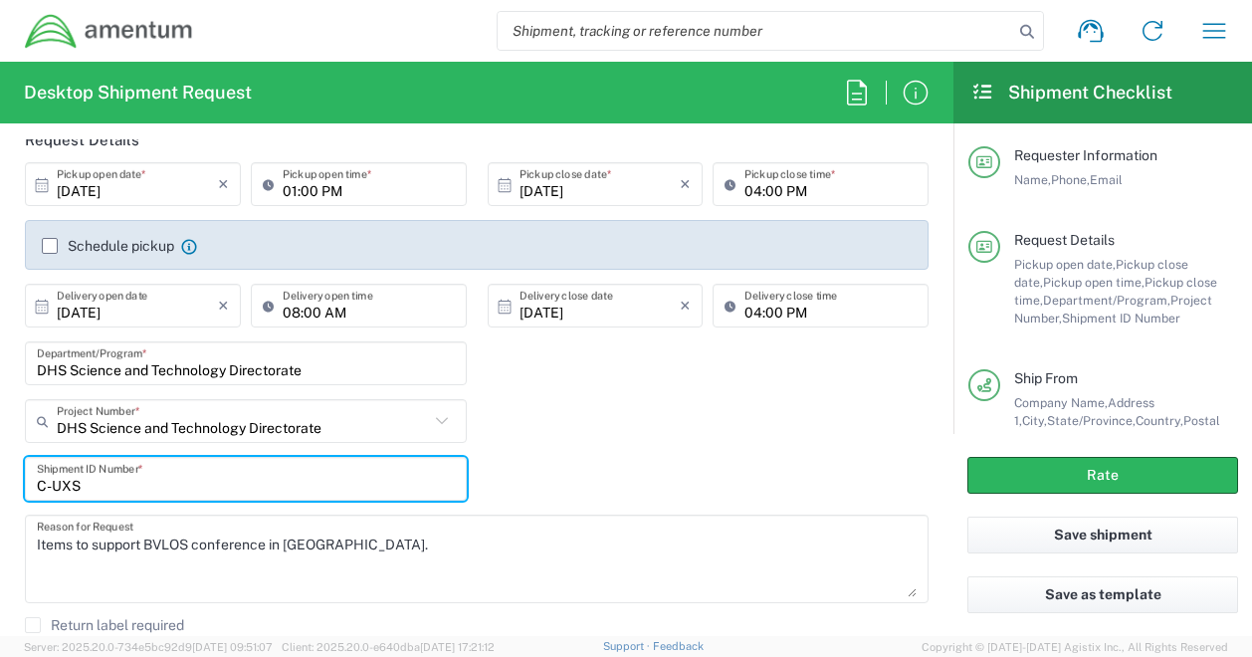
drag, startPoint x: 80, startPoint y: 479, endPoint x: 37, endPoint y: 481, distance: 42.9
drag, startPoint x: 37, startPoint y: 481, endPoint x: 88, endPoint y: 485, distance: 50.9
click at [88, 485] on input "C-UXS" at bounding box center [246, 479] width 418 height 35
drag, startPoint x: 88, startPoint y: 485, endPoint x: 16, endPoint y: 481, distance: 71.8
click at [16, 481] on div "C-UXS Shipment ID Number *" at bounding box center [246, 486] width 463 height 58
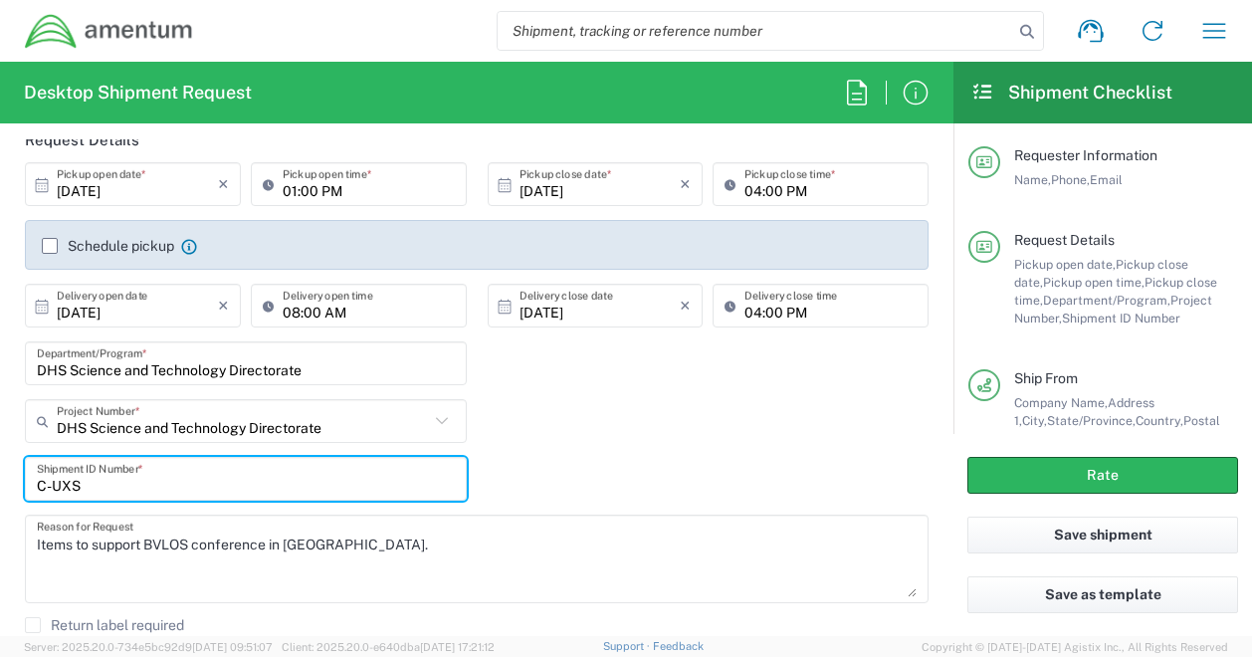
paste input "DHS S&T sUAS & CUA"
type input "DHS S&T sUAS & CUAS"
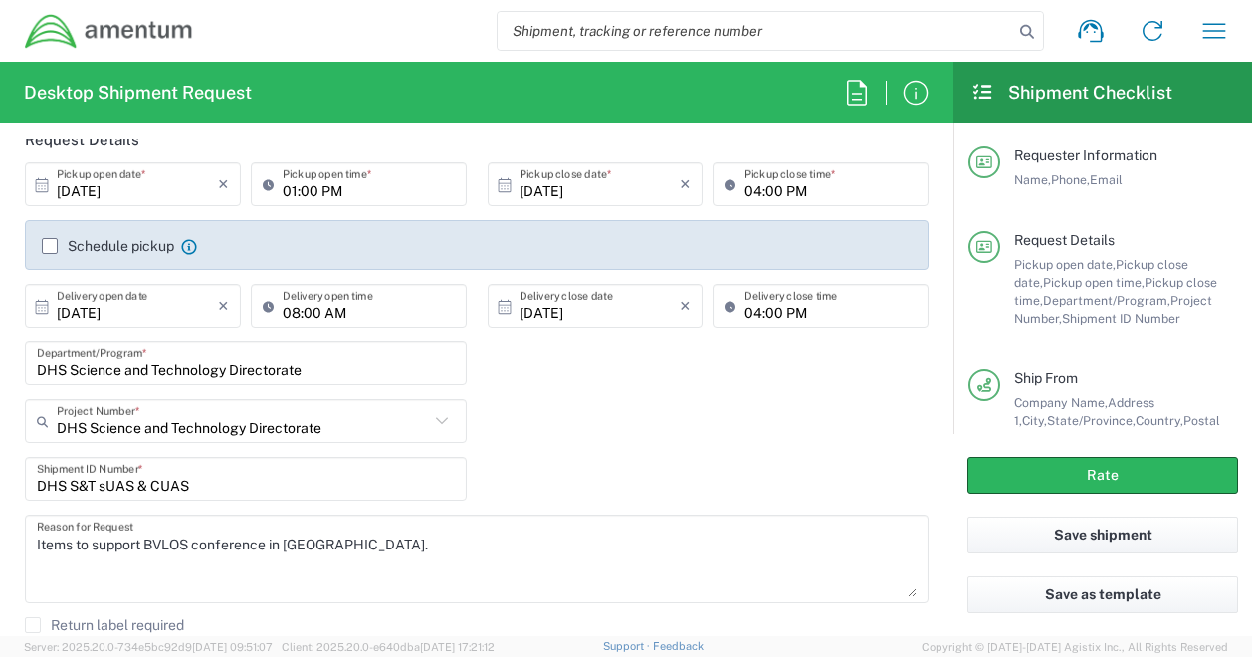
click at [597, 434] on div "DHS Science and Technology Directorate Project Number * DHS Science and Technol…" at bounding box center [477, 428] width 925 height 58
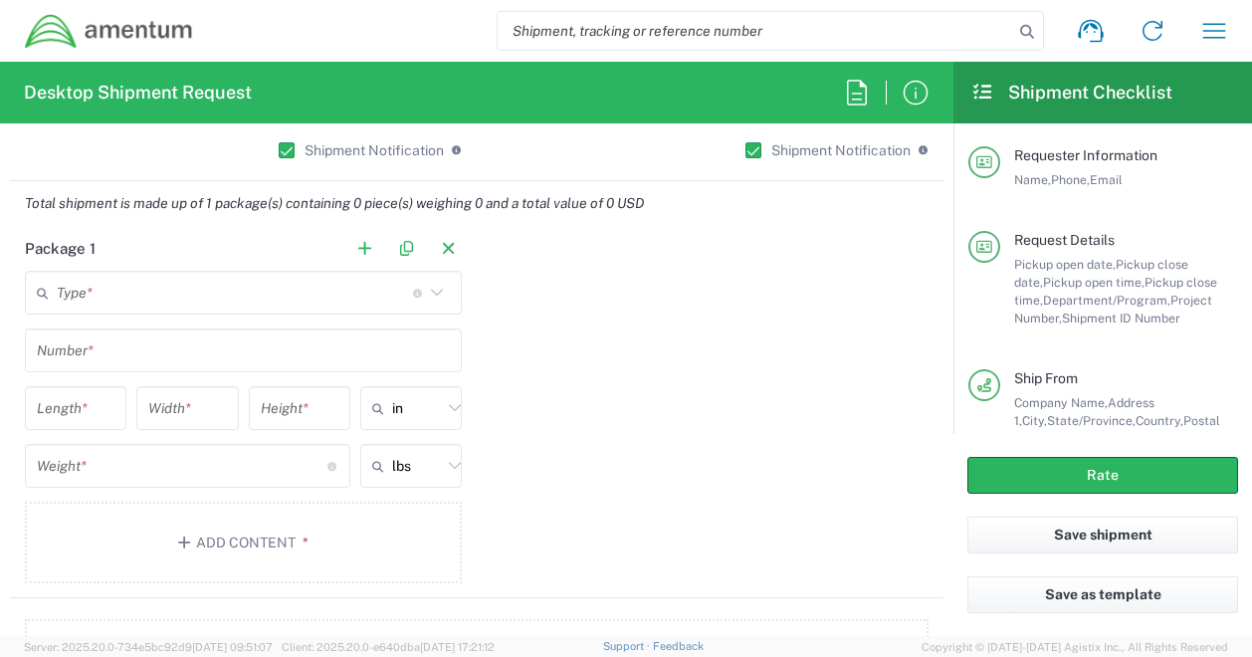
scroll to position [1617, 0]
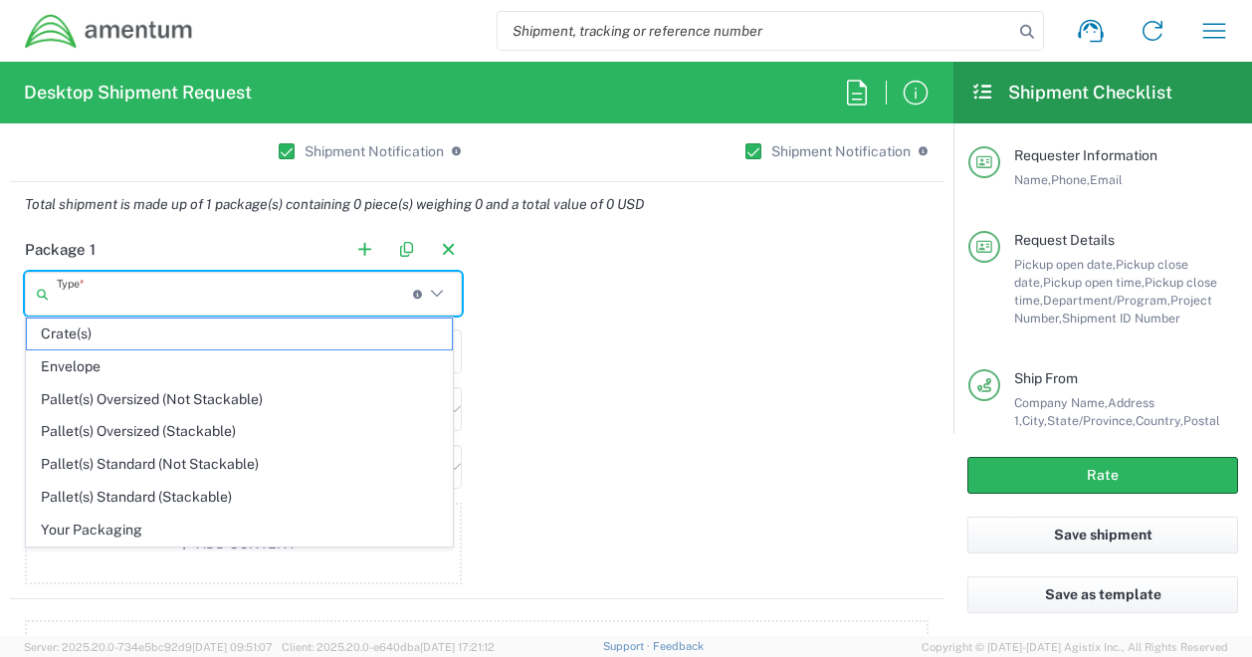
click at [123, 299] on input "text" at bounding box center [235, 294] width 356 height 35
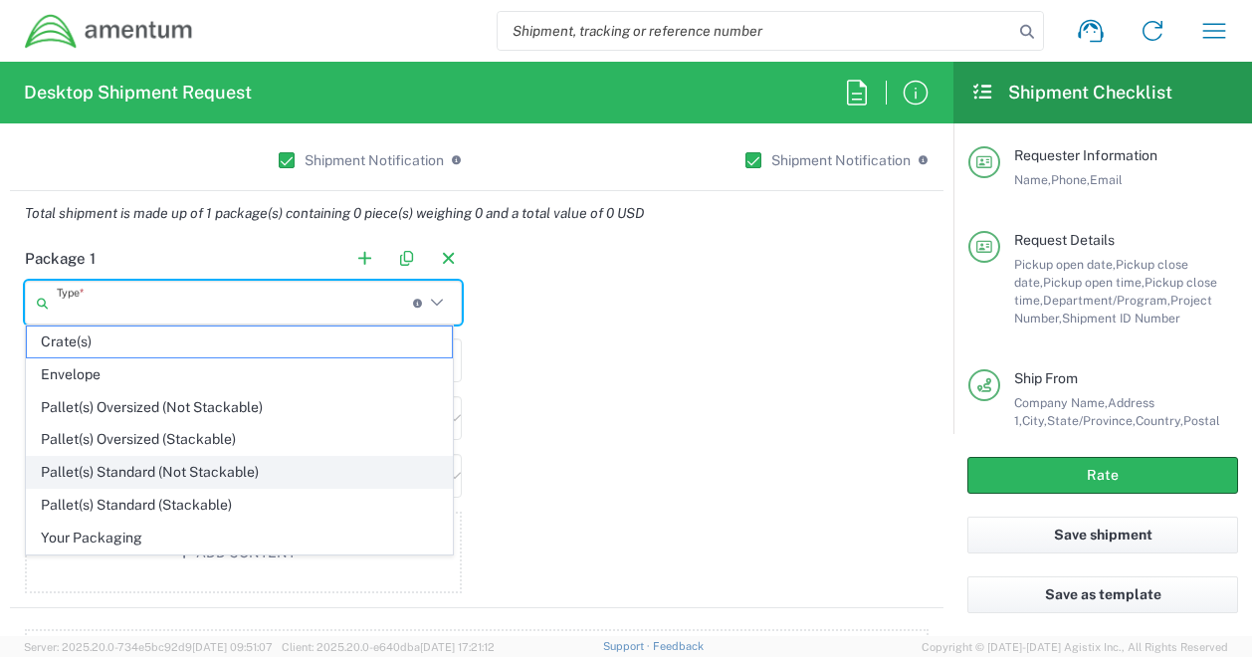
scroll to position [1607, 0]
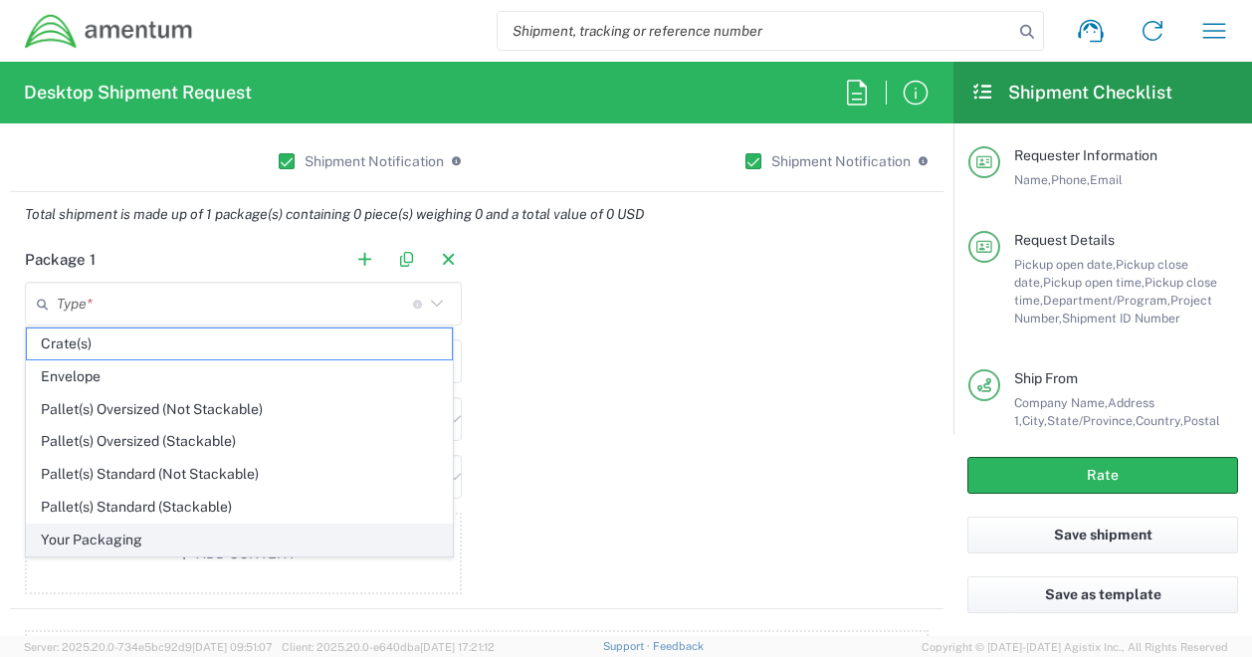
click at [97, 525] on span "Your Packaging" at bounding box center [239, 540] width 425 height 31
type input "Your Packaging"
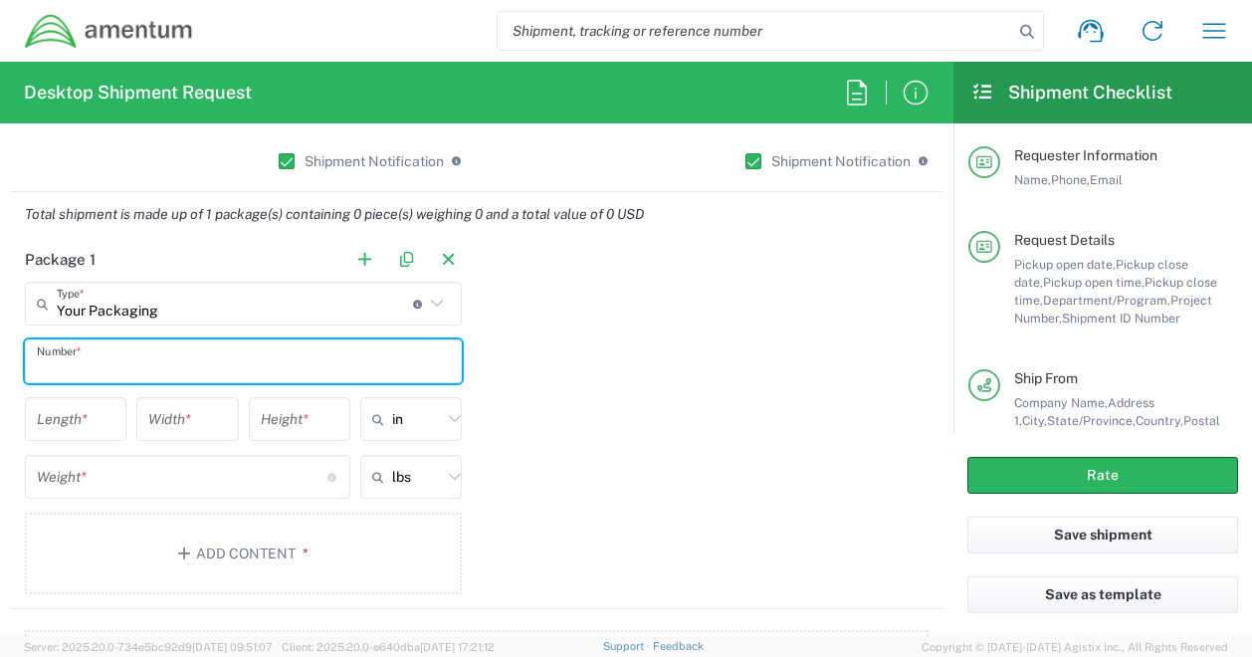
click at [128, 355] on input "text" at bounding box center [243, 361] width 413 height 35
type input "1"
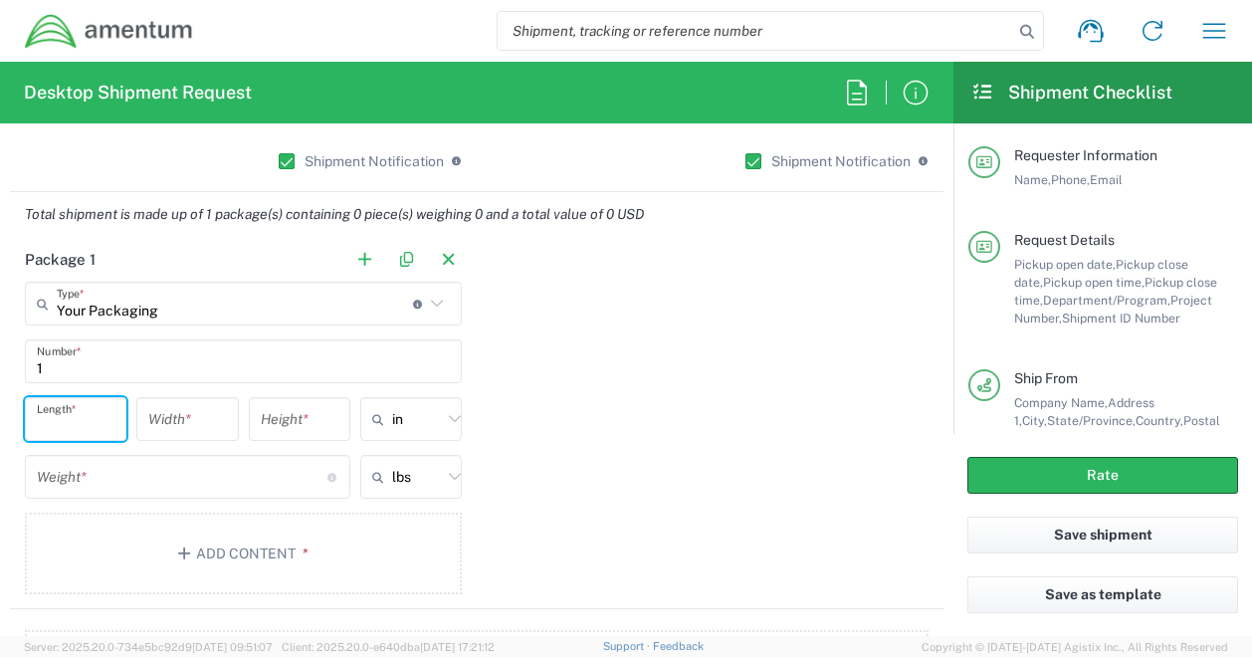
click at [68, 412] on input "number" at bounding box center [76, 419] width 78 height 35
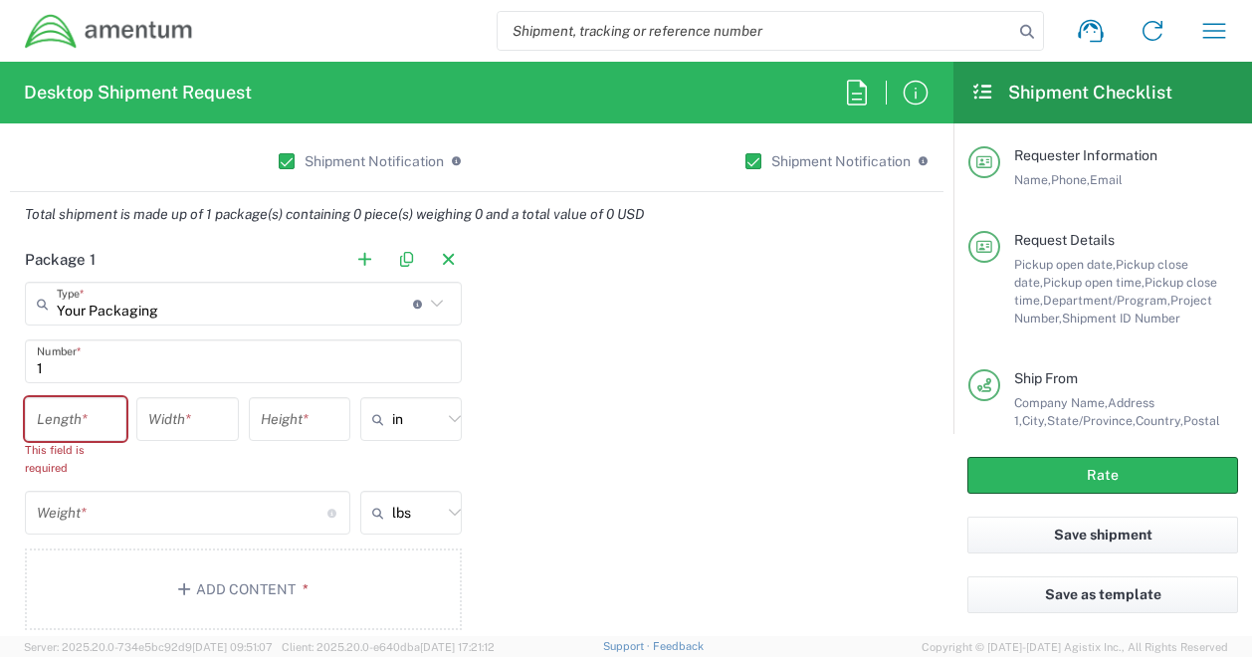
drag, startPoint x: 56, startPoint y: 587, endPoint x: 76, endPoint y: 412, distance: 176.3
click at [76, 412] on main "Your Packaging Type * Material used to package goods Crate(s) Envelope Pallet(s…" at bounding box center [243, 459] width 467 height 355
click at [76, 412] on input "number" at bounding box center [76, 419] width 78 height 35
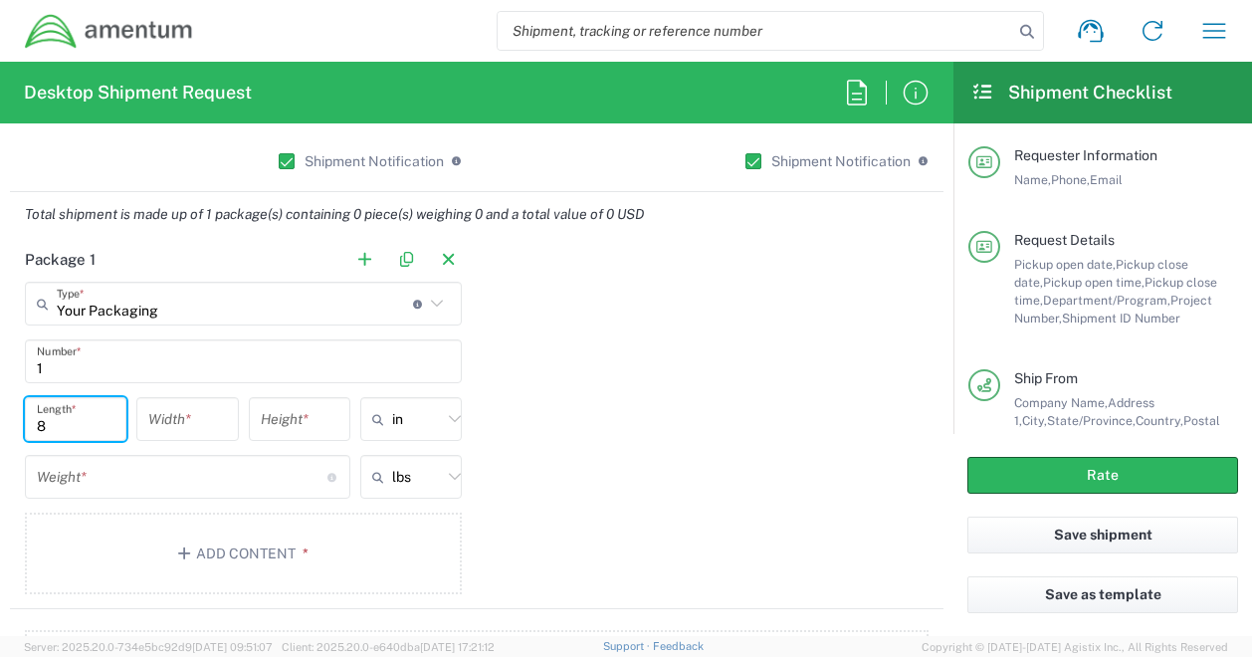
type input "8"
click at [208, 415] on input "number" at bounding box center [187, 419] width 78 height 35
type input "11"
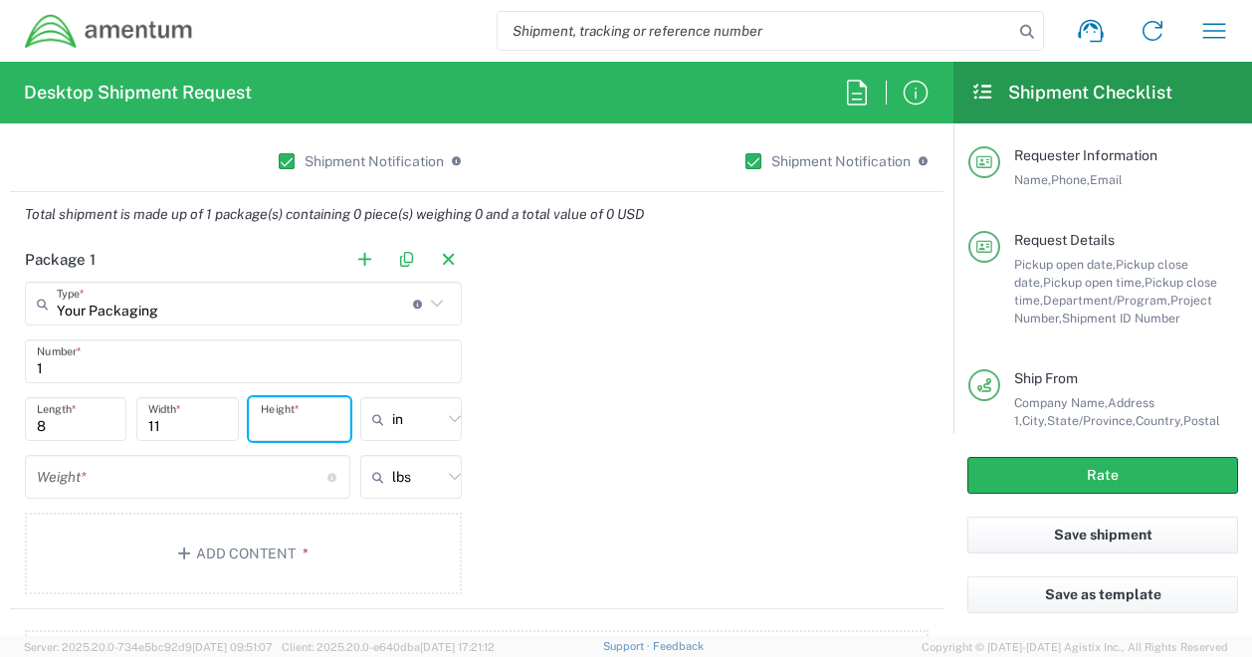
click at [300, 414] on input "number" at bounding box center [300, 419] width 78 height 35
type input "12"
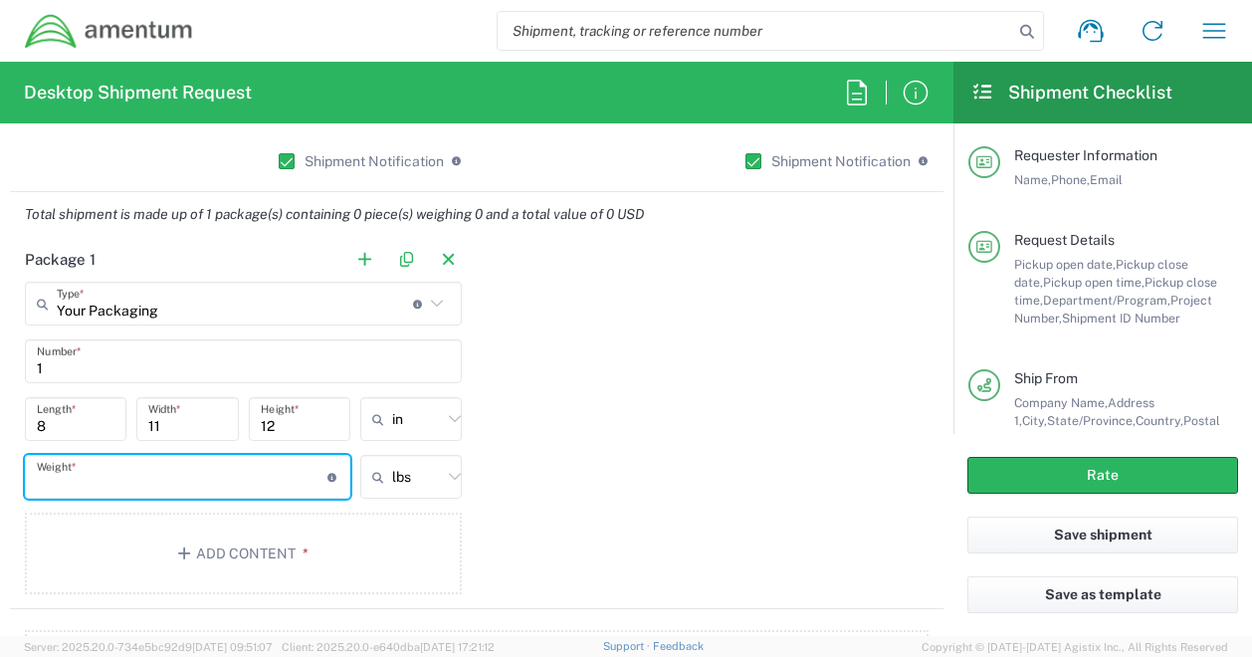
click at [211, 473] on input "number" at bounding box center [182, 477] width 291 height 35
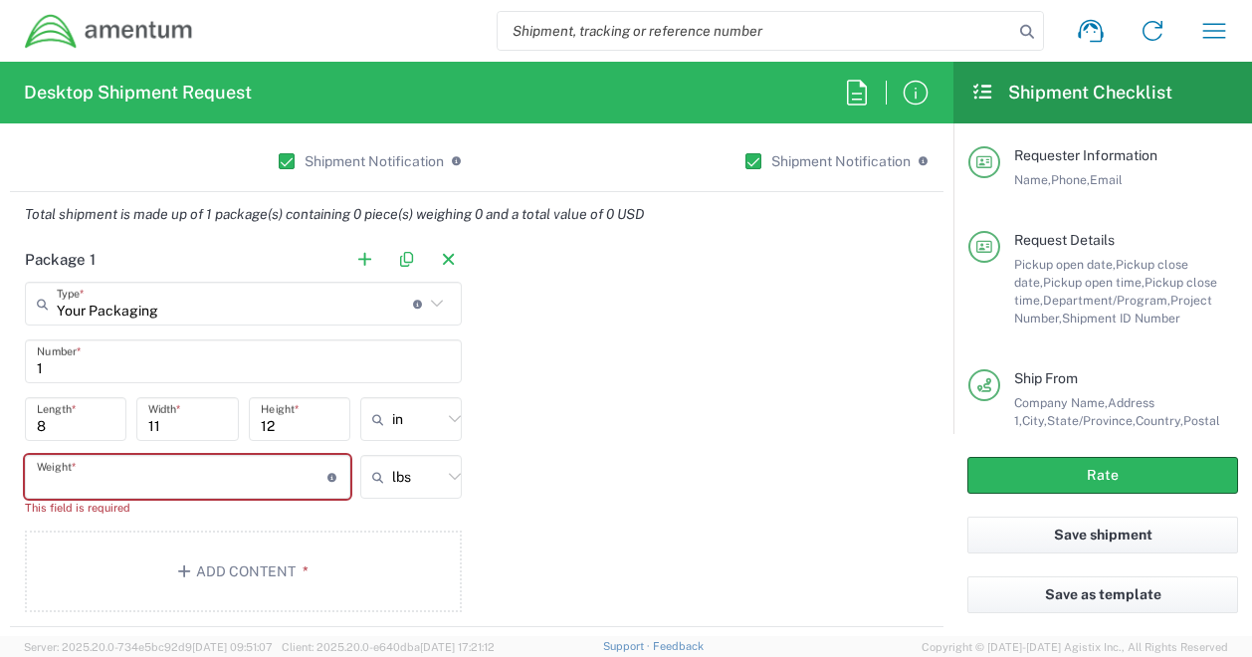
click at [42, 486] on input "number" at bounding box center [182, 477] width 291 height 35
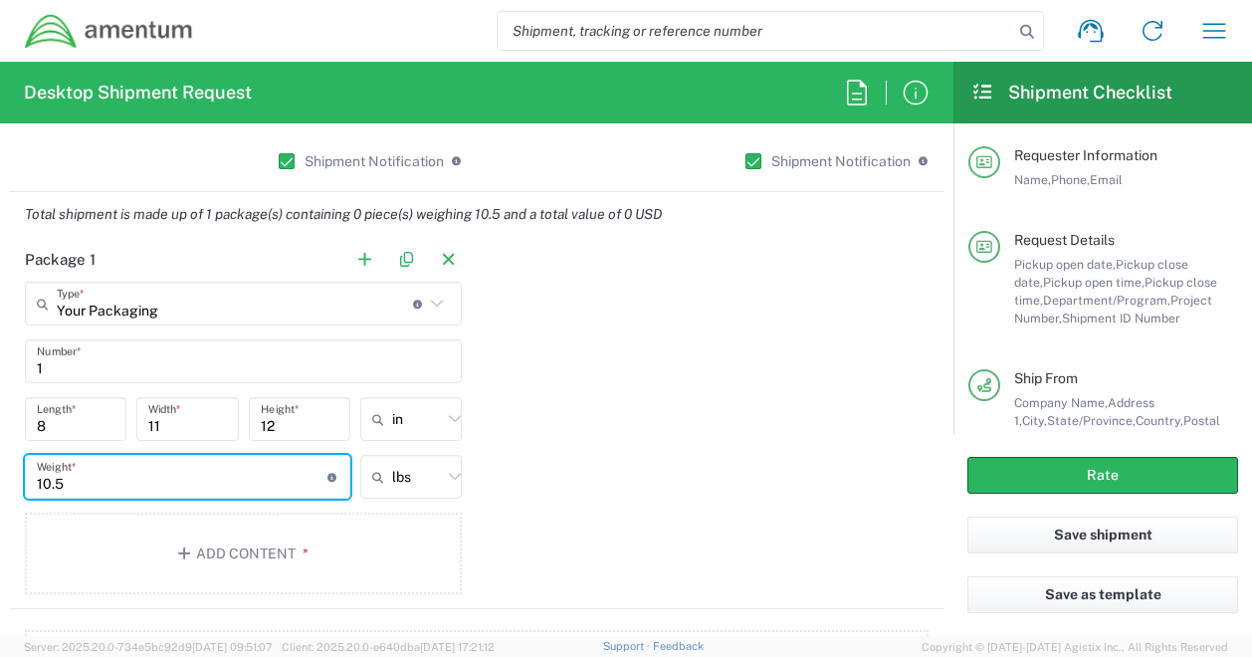
type input "10.5"
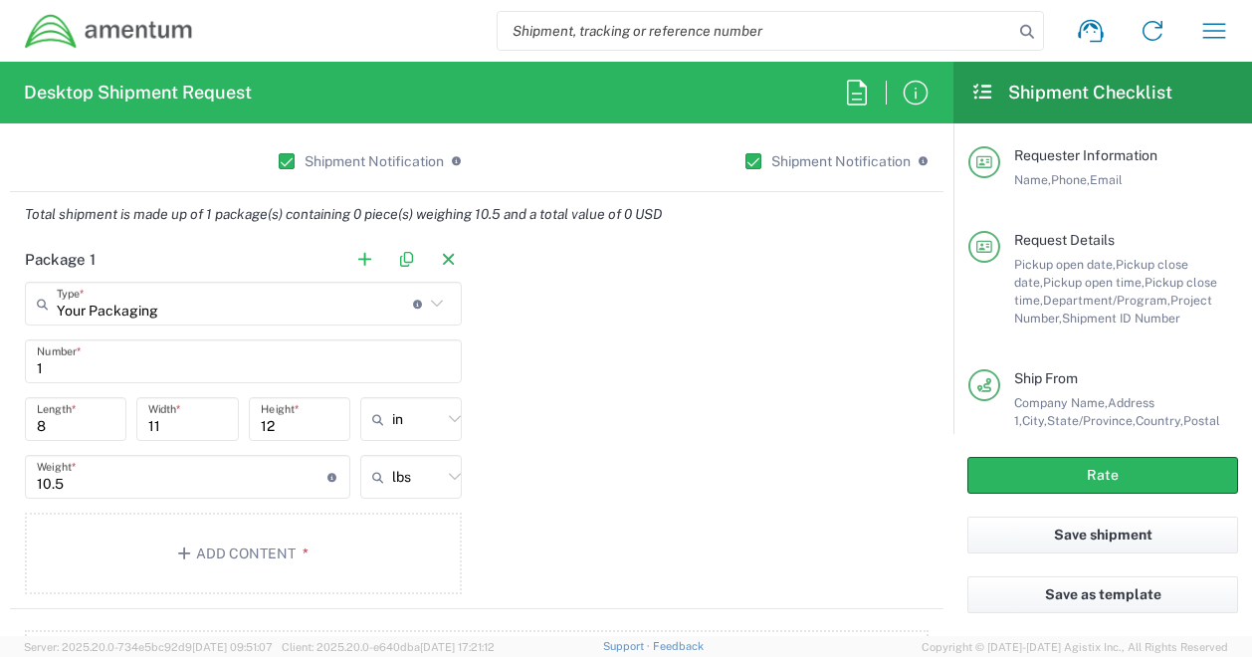
click at [597, 567] on div "Package 1 Your Packaging Type * Material used to package goods Crate(s) Envelop…" at bounding box center [477, 423] width 934 height 372
click at [323, 550] on button "Add Content *" at bounding box center [243, 554] width 437 height 82
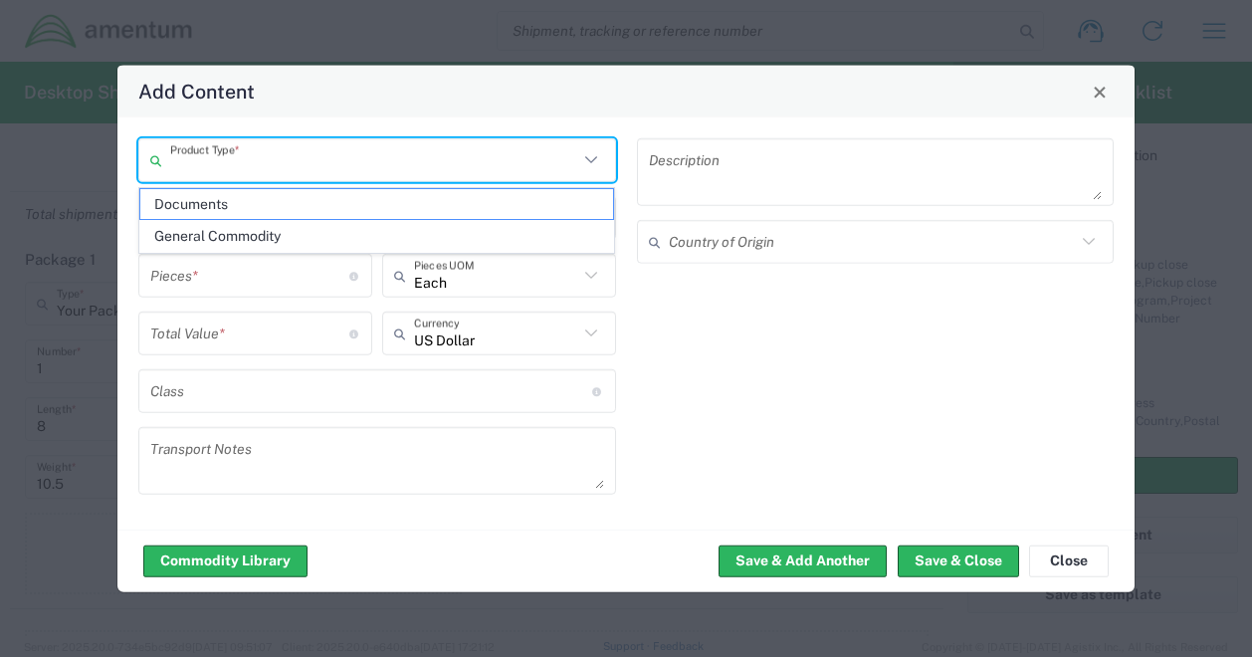
click at [337, 157] on input "text" at bounding box center [374, 159] width 408 height 35
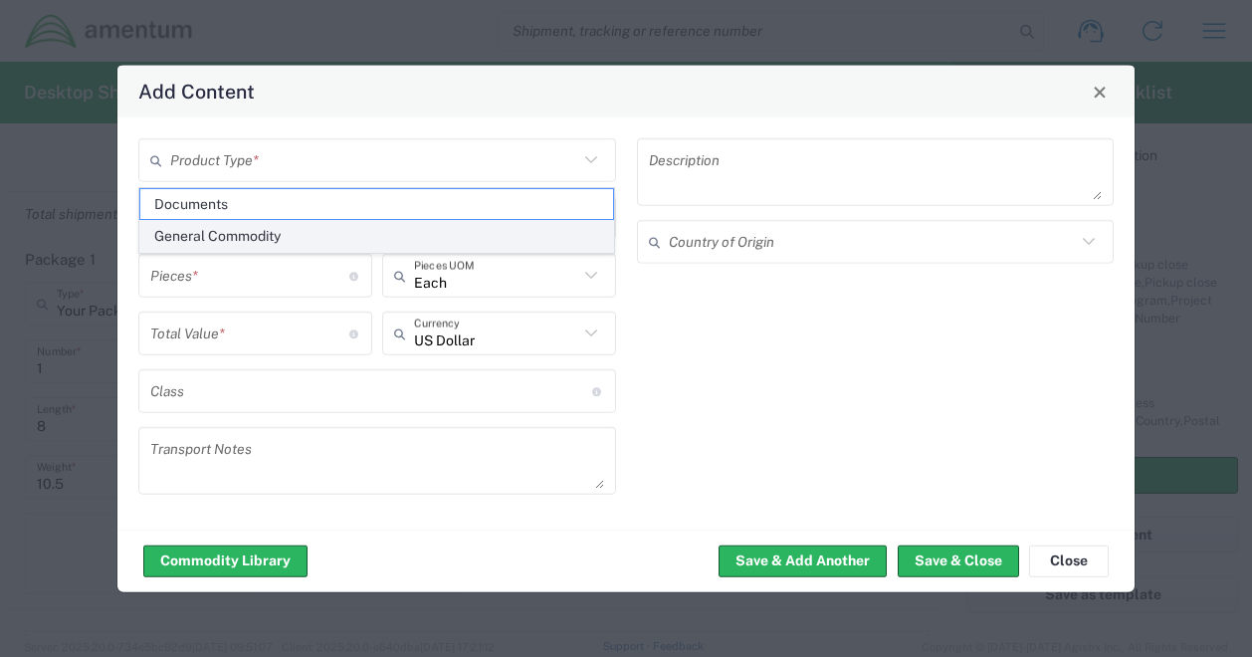
click at [263, 234] on span "General Commodity" at bounding box center [377, 236] width 474 height 31
type input "General Commodity"
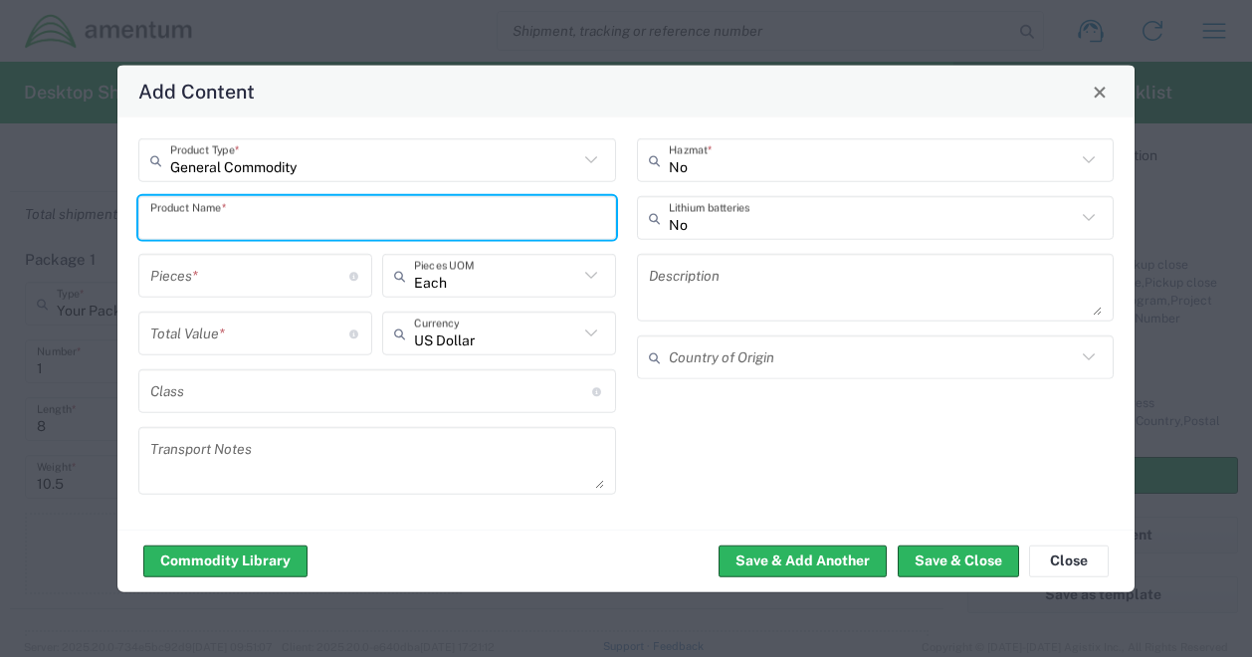
click at [261, 220] on input "text" at bounding box center [377, 217] width 454 height 35
type input "Amentum Swag"
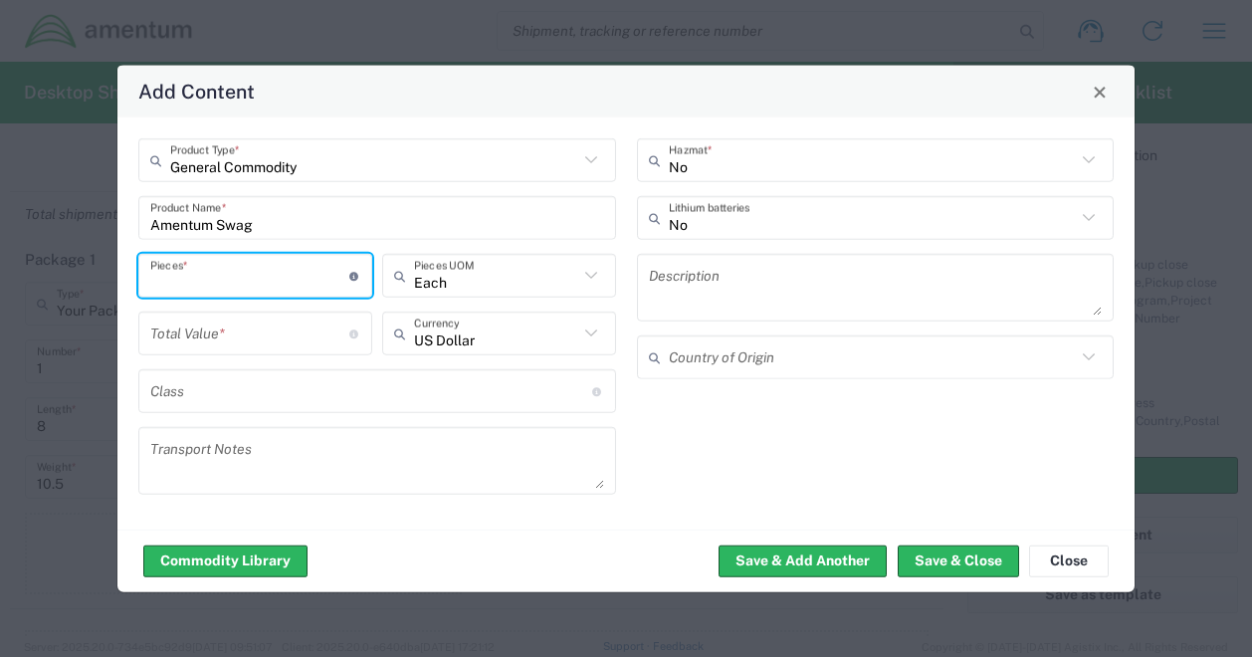
click at [237, 274] on input "number" at bounding box center [249, 275] width 199 height 35
type input "1"
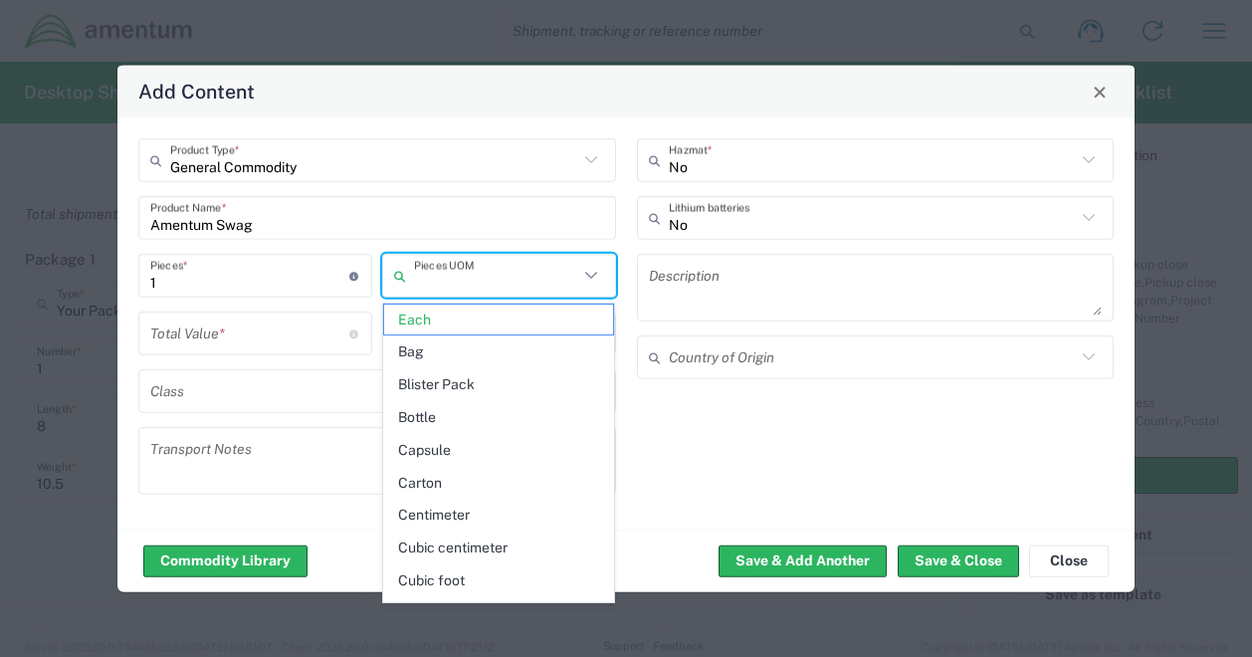
click at [458, 284] on input "text" at bounding box center [496, 275] width 164 height 35
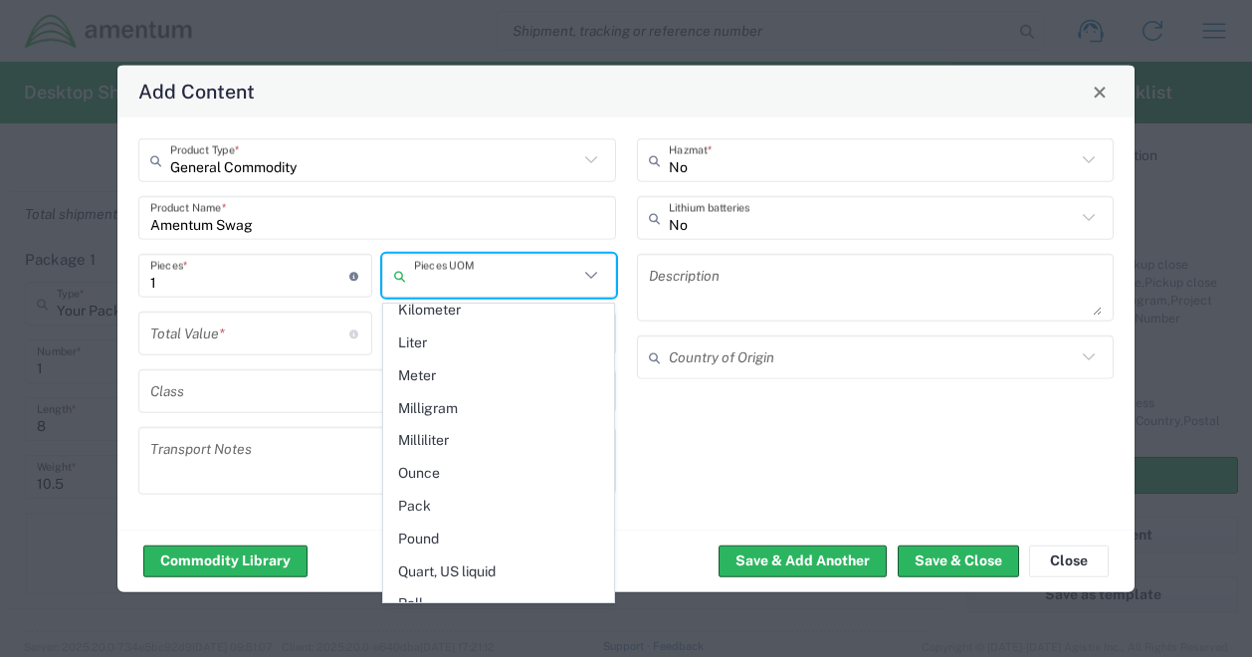
scroll to position [0, 0]
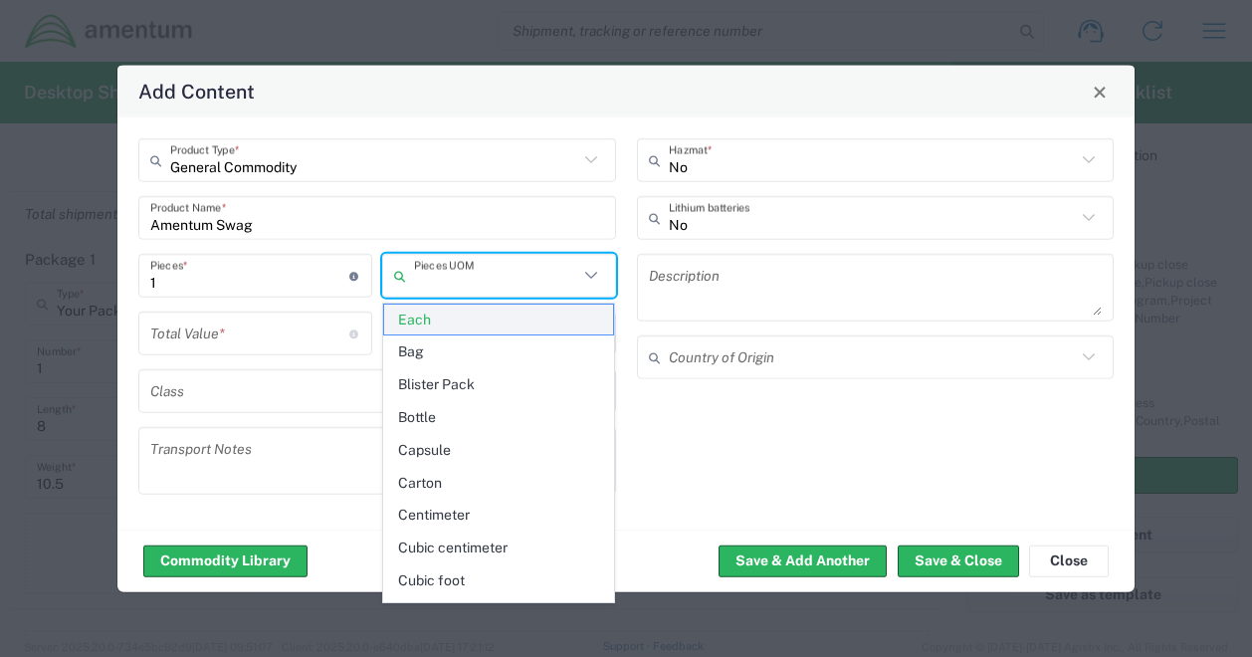
click at [472, 324] on span "Each" at bounding box center [499, 320] width 230 height 31
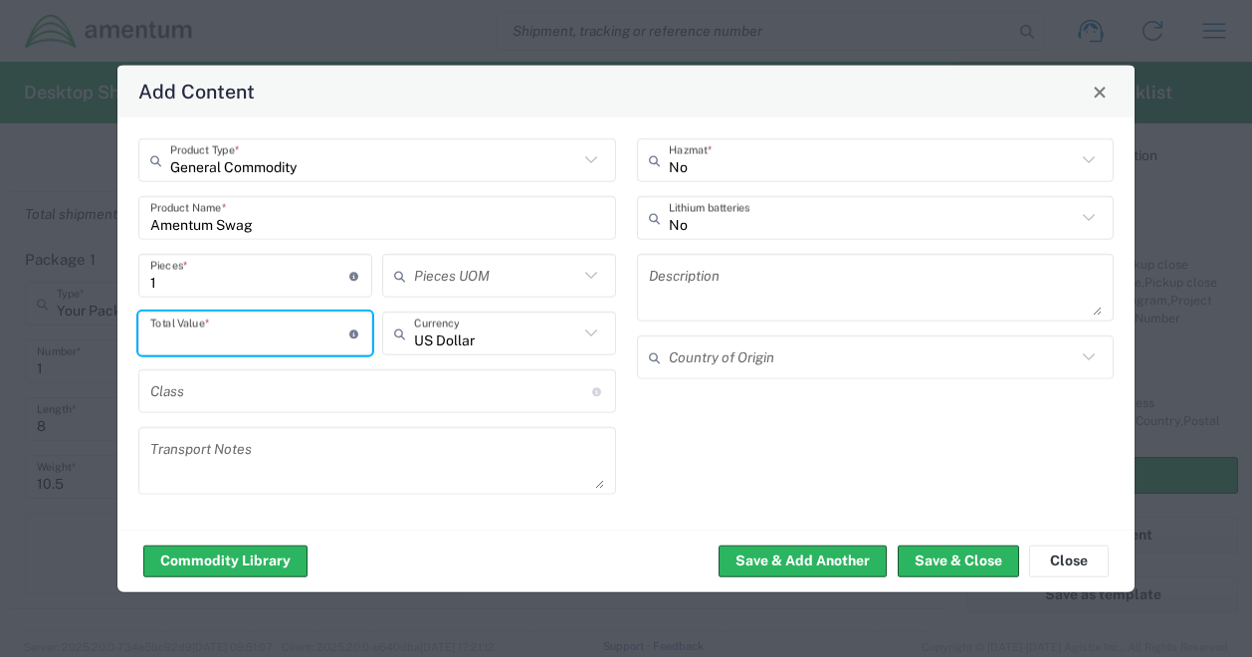
click at [261, 349] on input "number" at bounding box center [249, 333] width 199 height 35
type input "100"
click at [446, 451] on textarea at bounding box center [377, 461] width 454 height 56
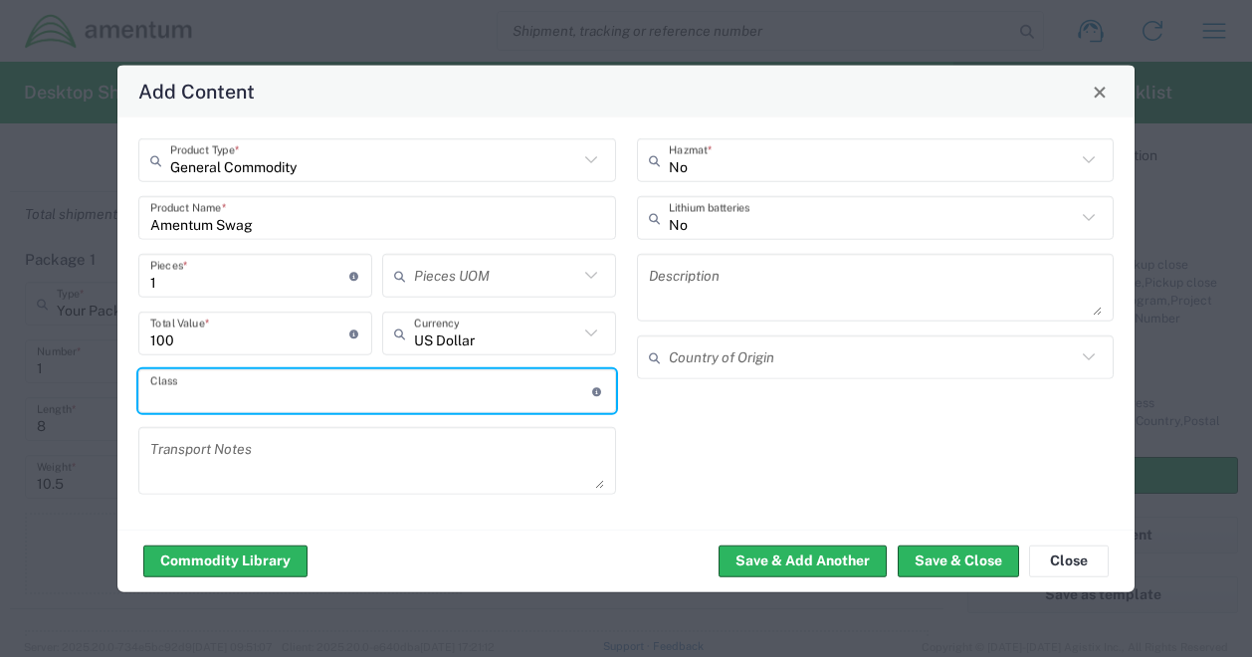
click at [305, 381] on input "text" at bounding box center [371, 390] width 442 height 35
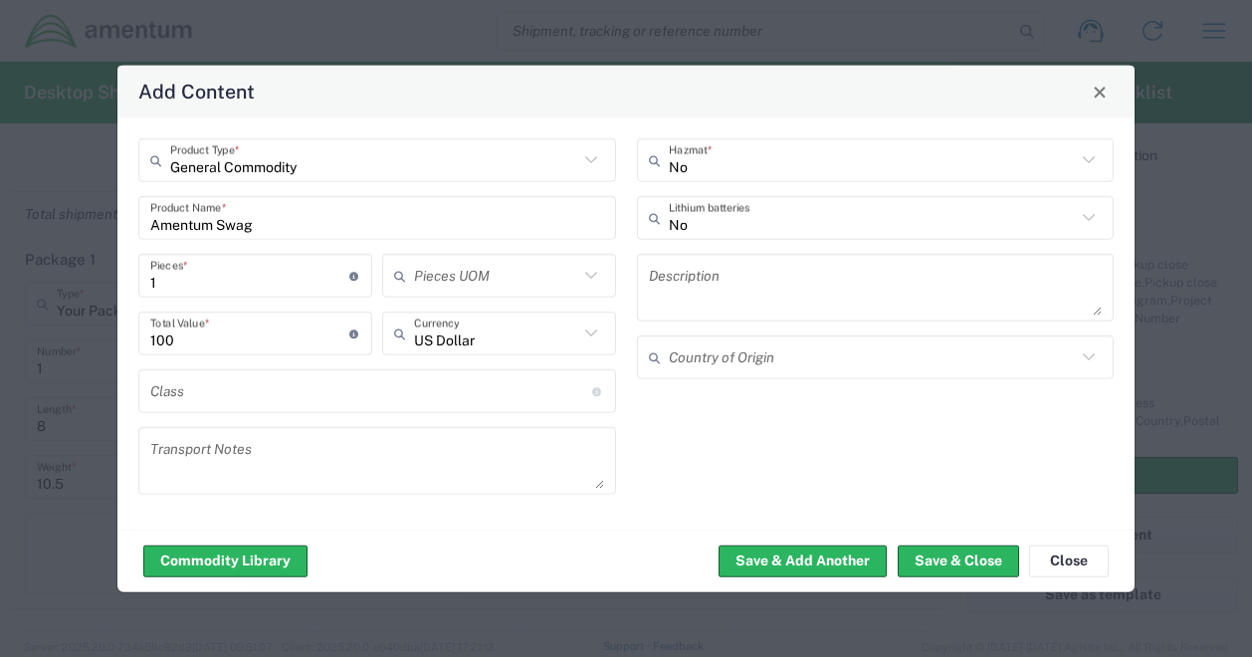
click at [722, 431] on div "No Hazmat * No Lithium batteries Description Country of Origin" at bounding box center [875, 323] width 499 height 370
click at [958, 559] on button "Save & Close" at bounding box center [958, 561] width 121 height 32
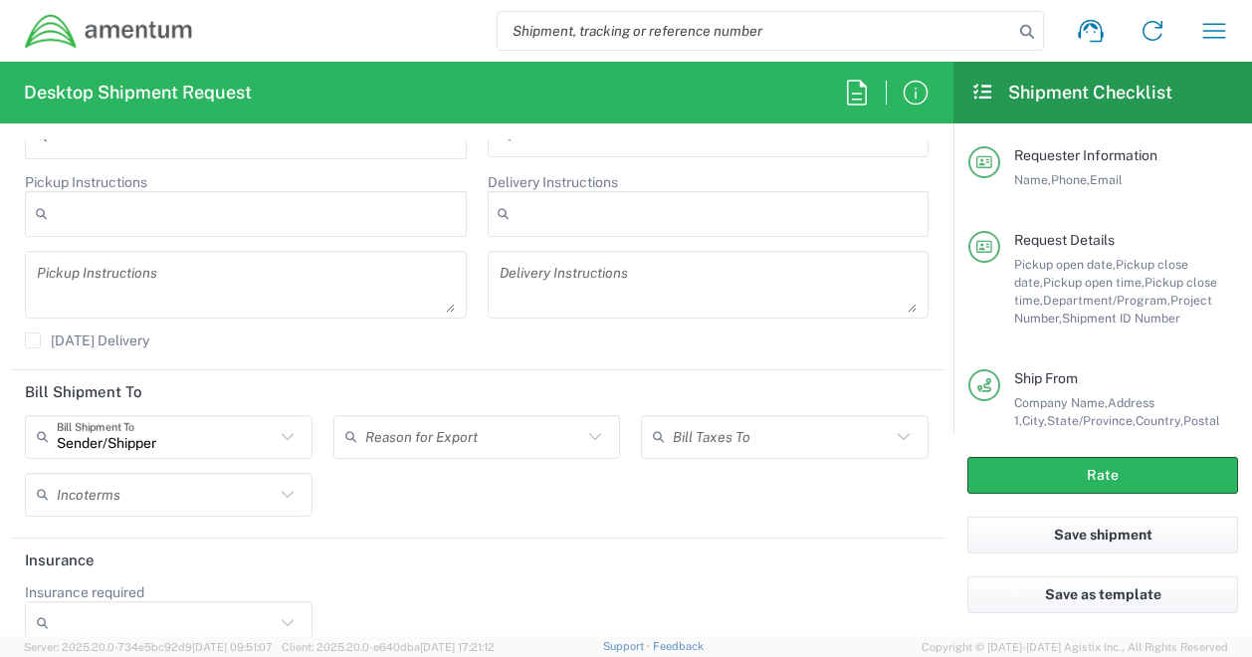
scroll to position [2625, 0]
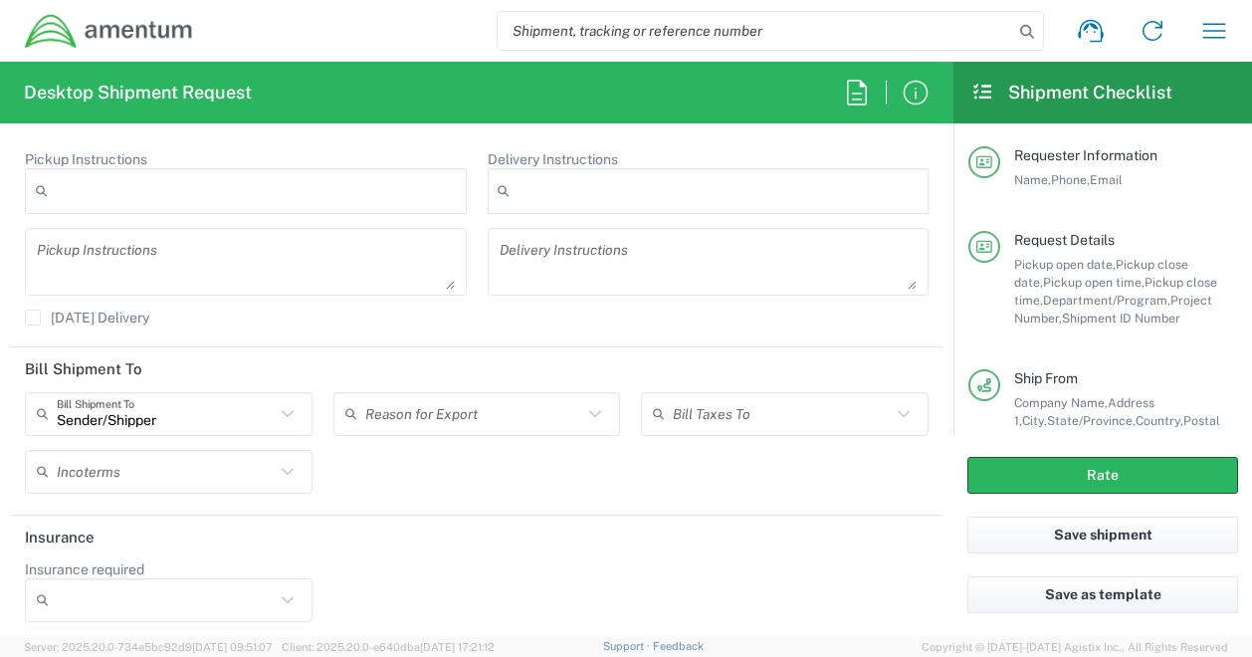
click at [282, 589] on icon at bounding box center [288, 600] width 26 height 26
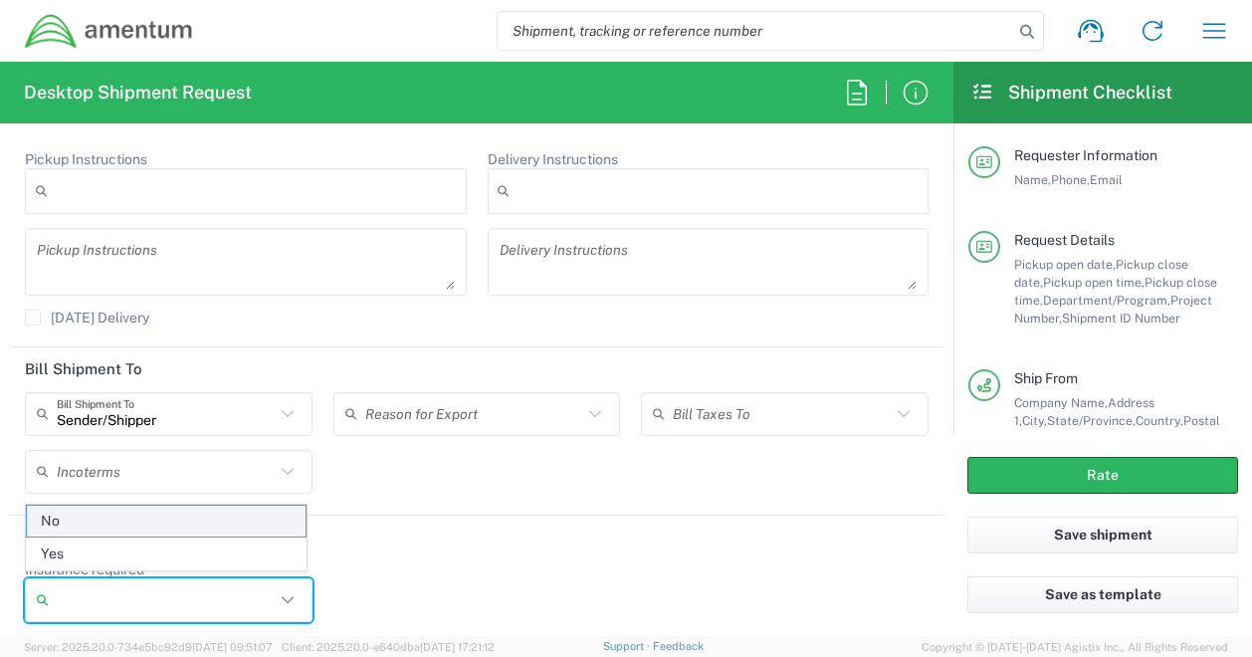
click at [211, 527] on span "No" at bounding box center [166, 521] width 279 height 31
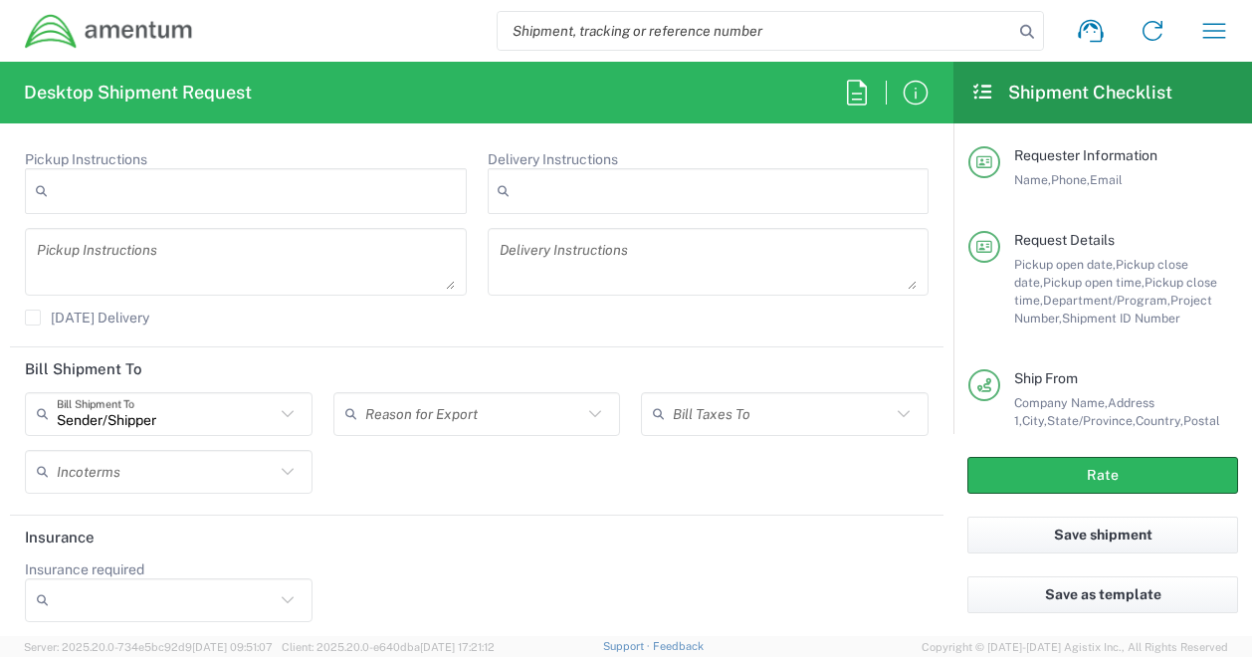
type input "No"
click at [534, 539] on header "Insurance" at bounding box center [477, 538] width 934 height 45
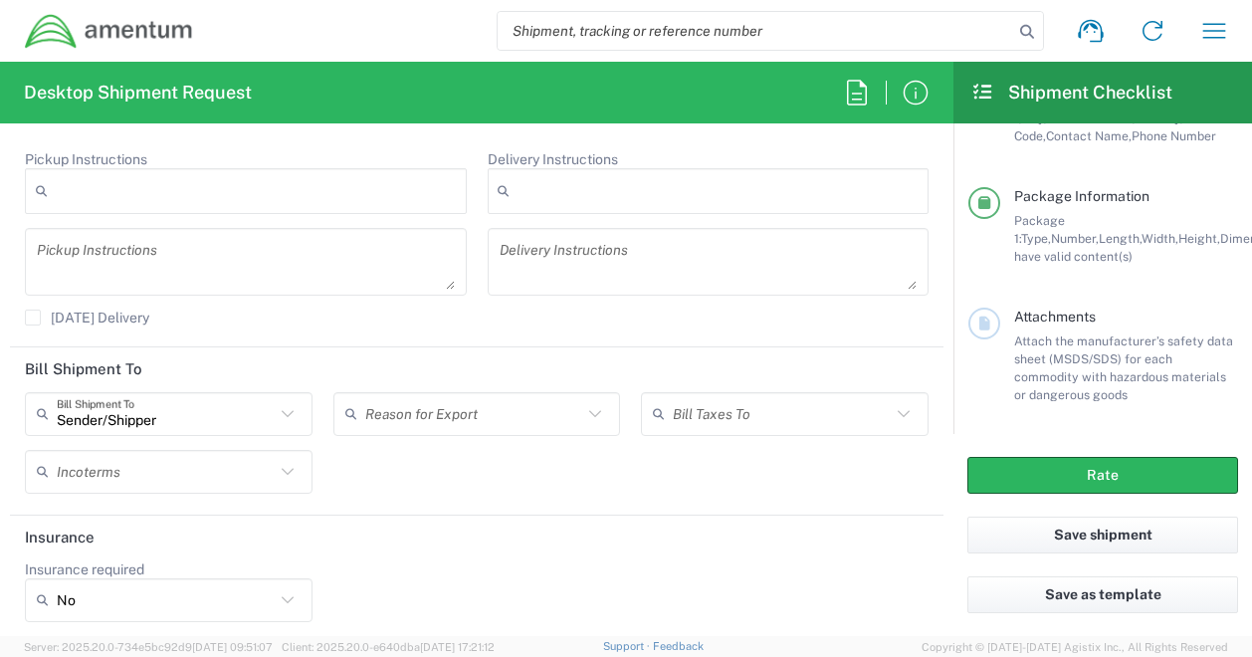
scroll to position [433, 0]
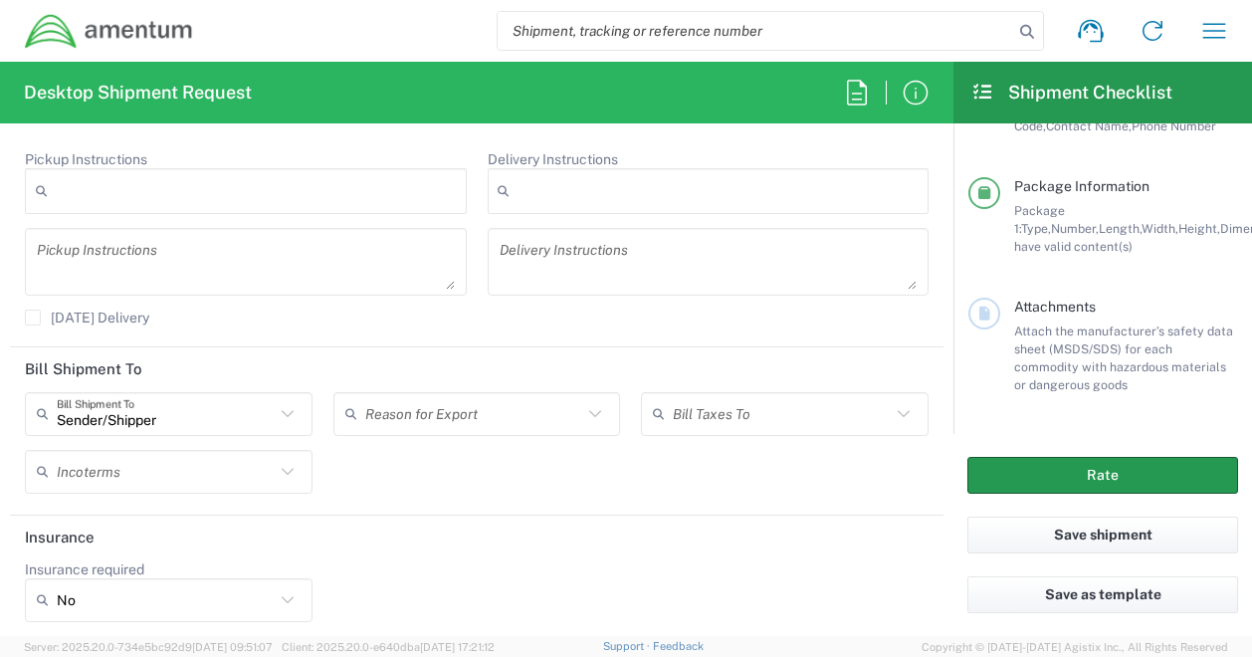
click at [1134, 479] on button "Rate" at bounding box center [1103, 475] width 271 height 37
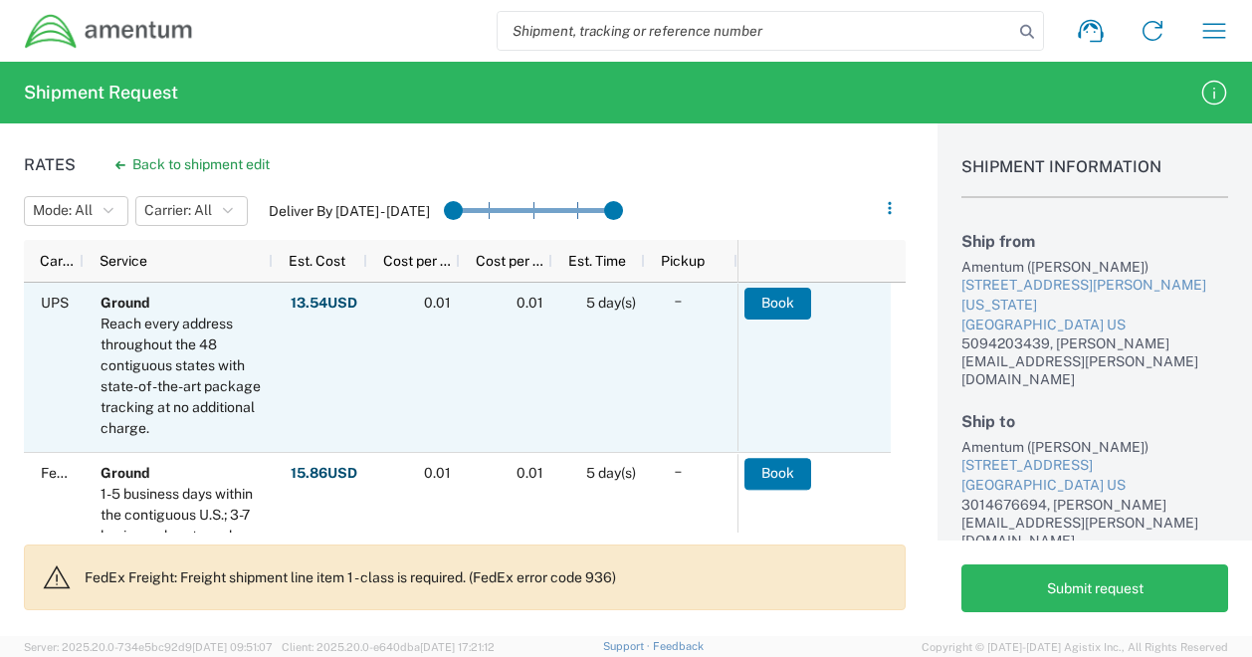
click at [32, 391] on div "UPS" at bounding box center [54, 367] width 60 height 169
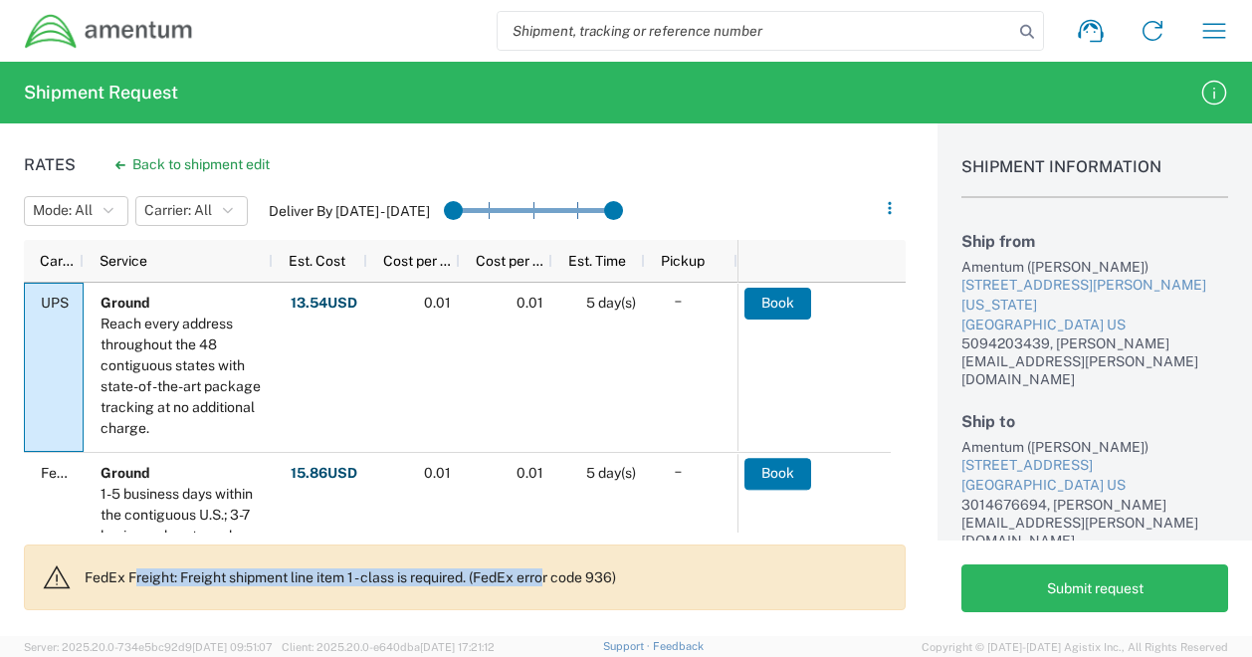
drag, startPoint x: 134, startPoint y: 578, endPoint x: 551, endPoint y: 556, distance: 417.7
click at [551, 556] on agx-banner "FedEx Freight: Freight shipment line item 1 - class is required. (FedEx error c…" at bounding box center [465, 578] width 882 height 66
drag, startPoint x: 551, startPoint y: 556, endPoint x: 694, endPoint y: 591, distance: 146.5
click at [694, 591] on agx-banner "FedEx Freight: Freight shipment line item 1 - class is required. (FedEx error c…" at bounding box center [465, 578] width 882 height 66
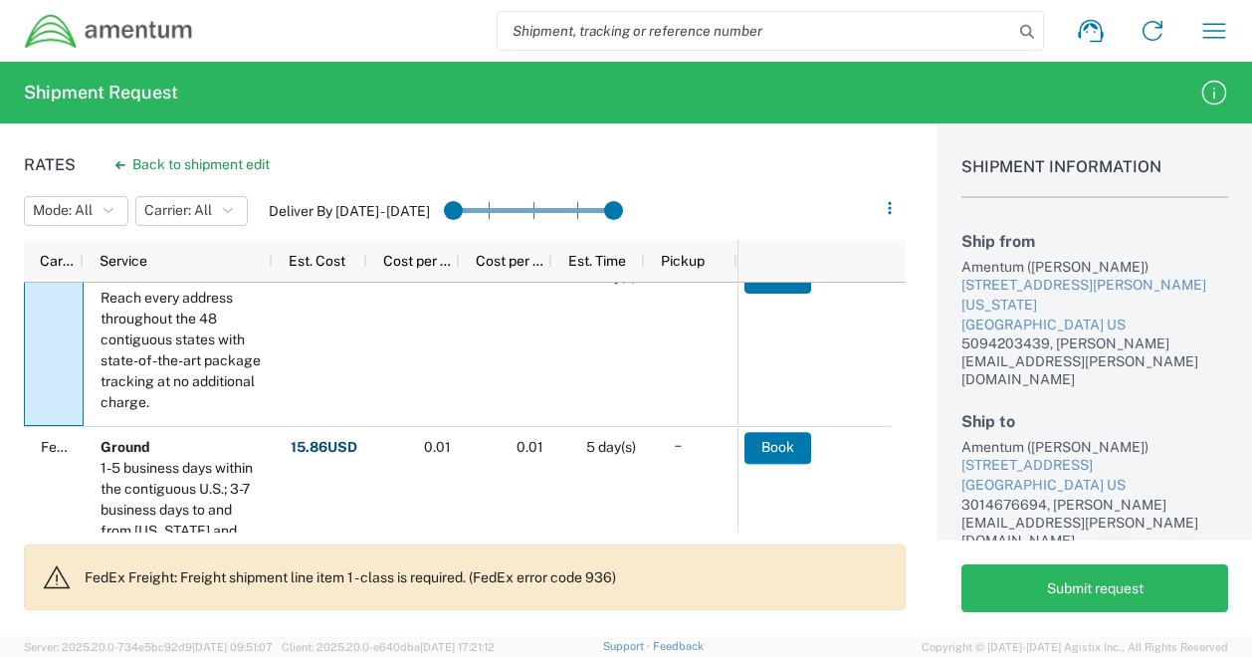
click at [325, 13] on div "Shipment request Shipment tracking Shipment estimator Desktop shipment request …" at bounding box center [719, 31] width 1051 height 48
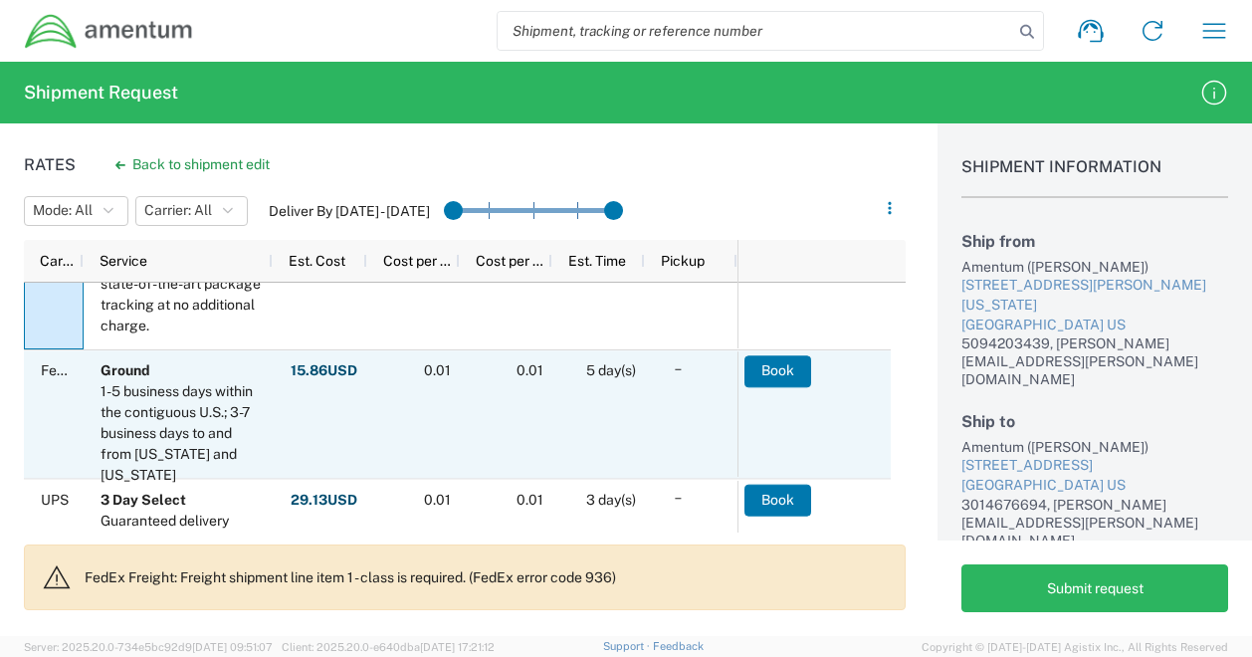
scroll to position [168, 0]
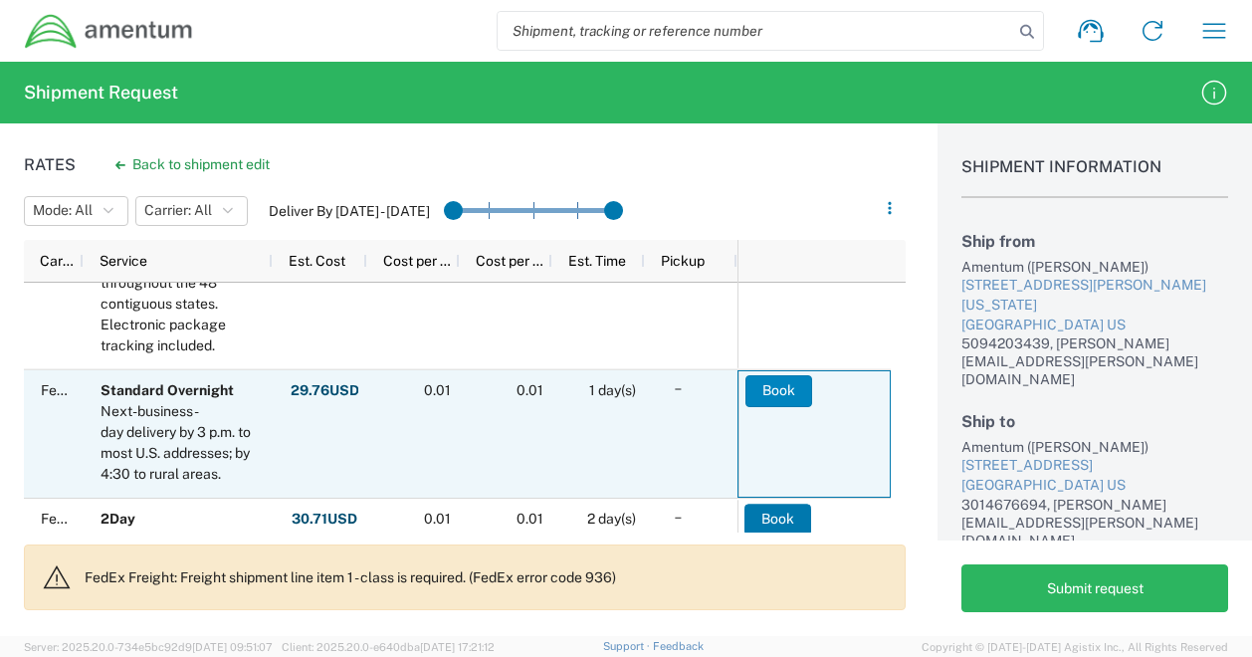
click at [793, 391] on button "Book" at bounding box center [779, 391] width 67 height 32
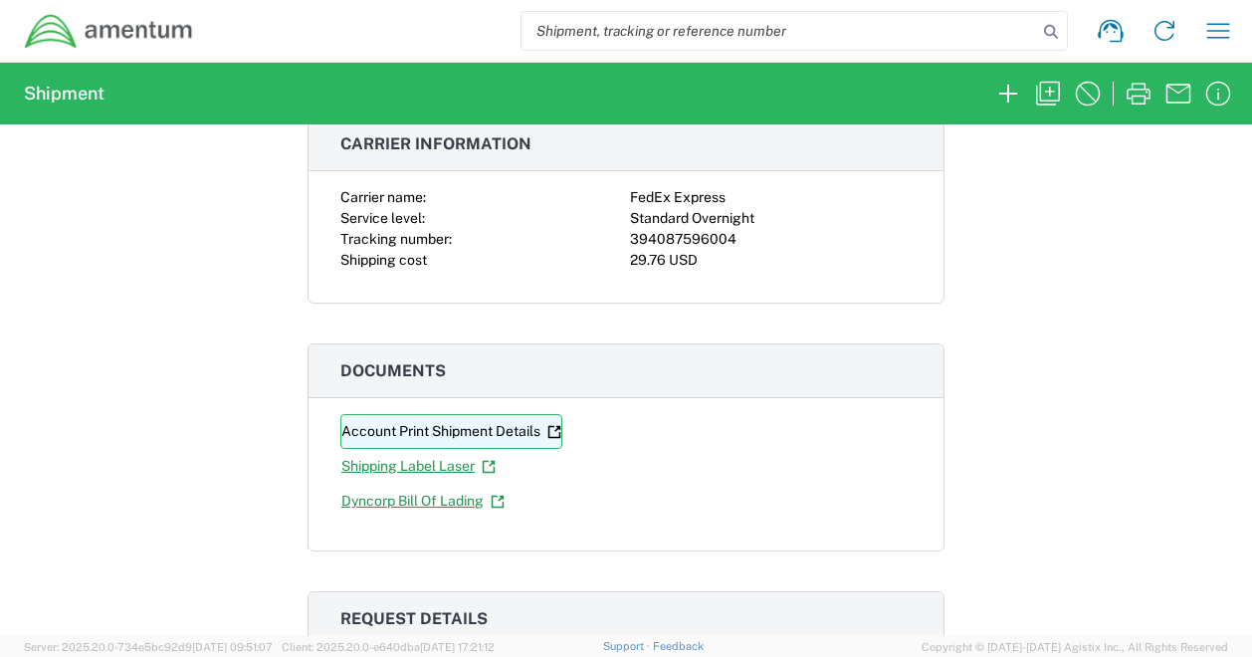
click at [428, 428] on link "Account Print Shipment Details" at bounding box center [451, 431] width 222 height 35
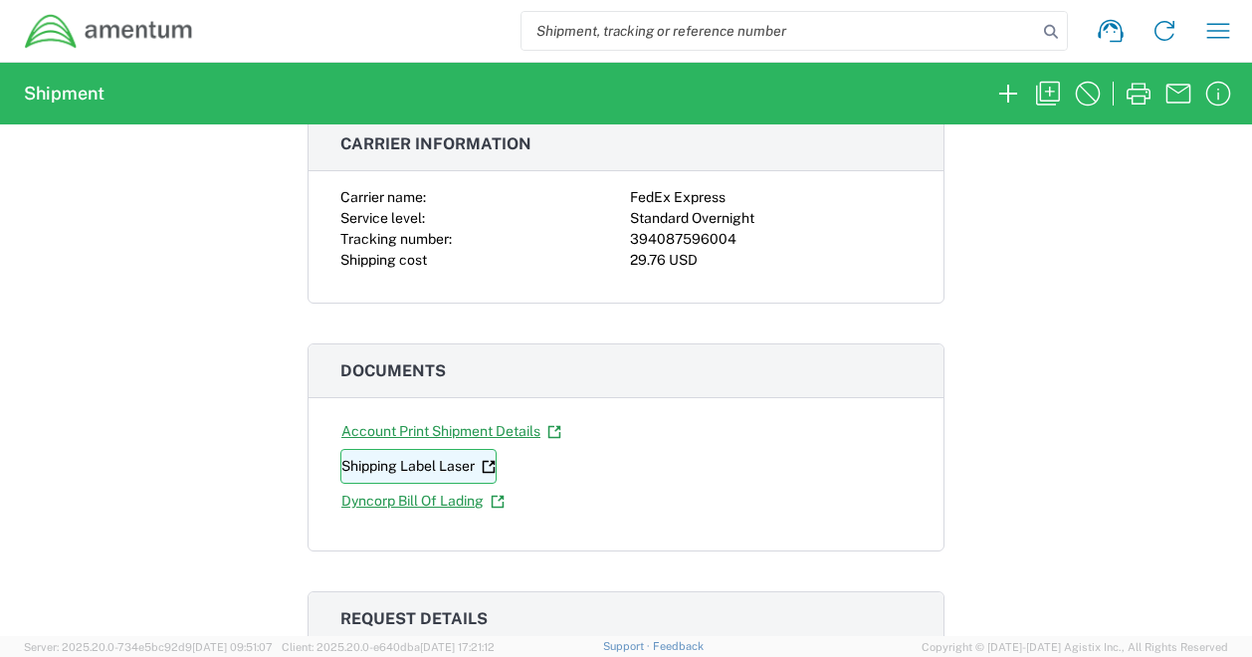
click at [436, 458] on link "Shipping Label Laser" at bounding box center [418, 466] width 156 height 35
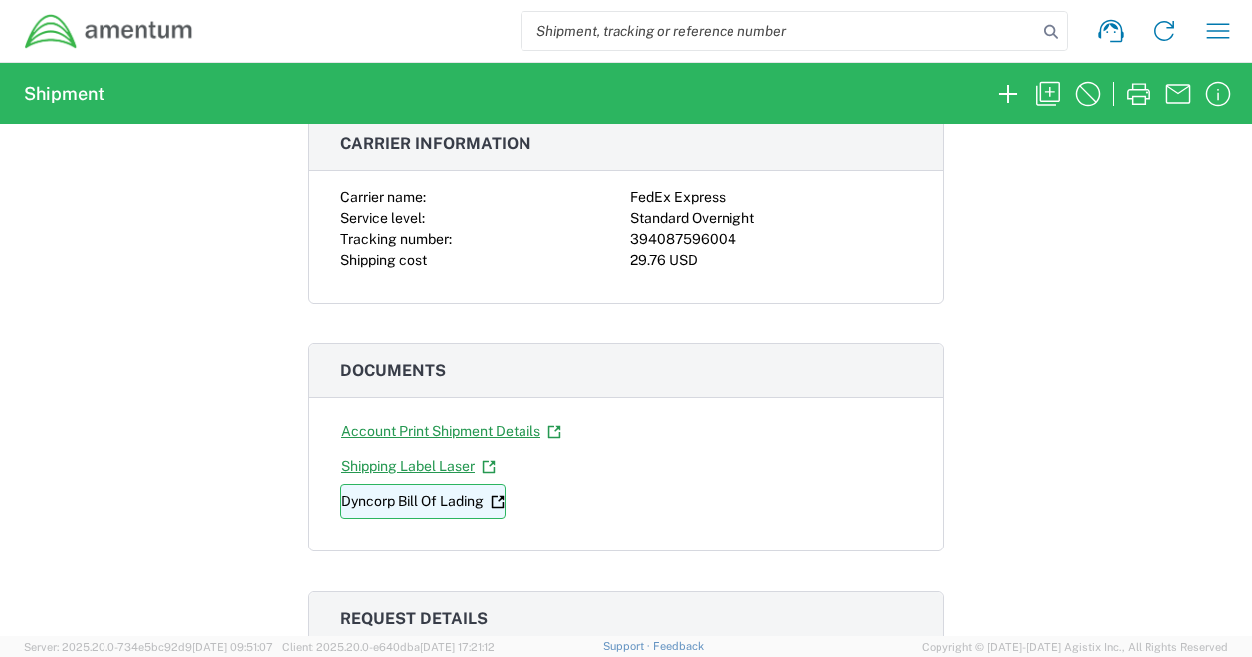
click at [412, 500] on link "Dyncorp Bill Of Lading" at bounding box center [422, 501] width 165 height 35
